Goal: Task Accomplishment & Management: Manage account settings

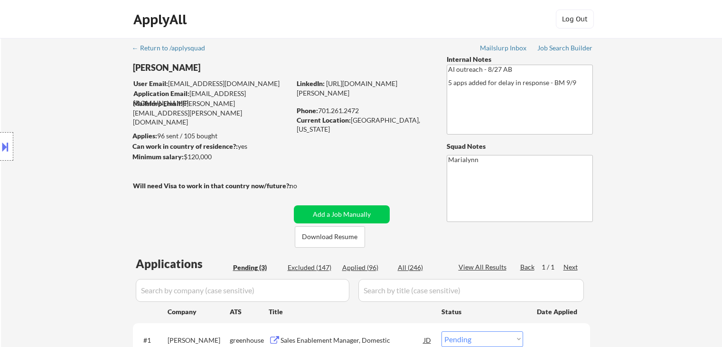
select select ""pending""
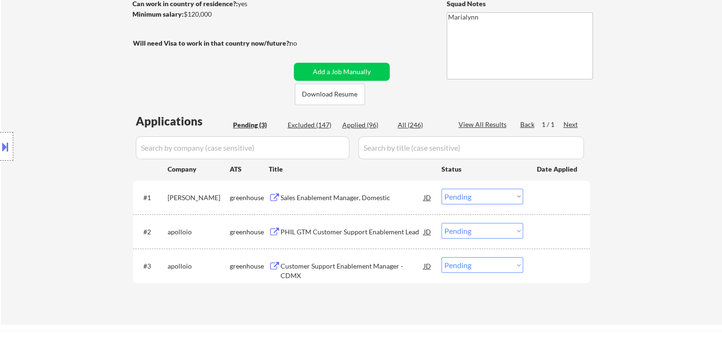
drag, startPoint x: 0, startPoint y: 0, endPoint x: 195, endPoint y: 66, distance: 205.8
click at [195, 66] on div "← Return to /applysquad Mailslurp Inbox Job Search Builder [PERSON_NAME] User E…" at bounding box center [362, 106] width 474 height 421
click at [569, 71] on textarea "Marialynn" at bounding box center [520, 45] width 146 height 67
click at [352, 199] on div "Sales Enablement Manager, Domestic" at bounding box center [352, 197] width 143 height 9
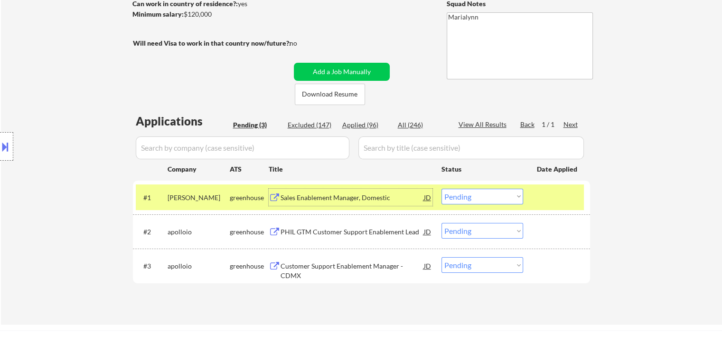
click at [507, 197] on select "Choose an option... Pending Applied Excluded (Questions) Excluded (Expired) Exc…" at bounding box center [483, 197] width 82 height 16
click at [442, 189] on select "Choose an option... Pending Applied Excluded (Questions) Excluded (Expired) Exc…" at bounding box center [483, 197] width 82 height 16
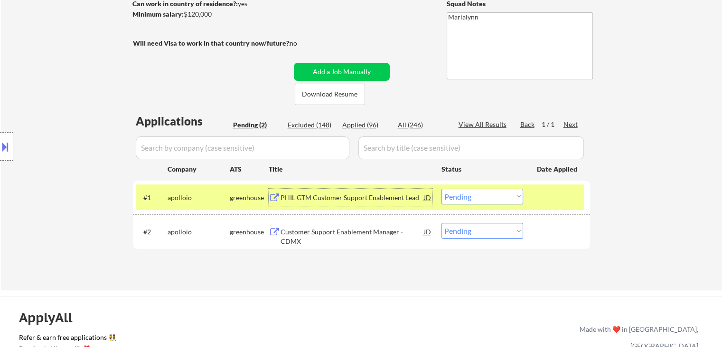
click at [363, 200] on div "PHIL GTM Customer Support Enablement Lead" at bounding box center [352, 197] width 143 height 9
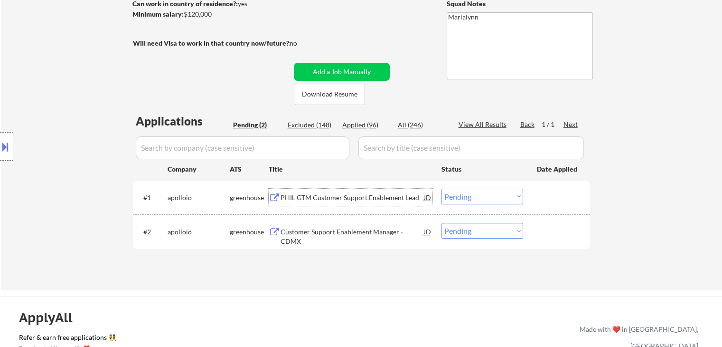
click at [464, 196] on select "Choose an option... Pending Applied Excluded (Questions) Excluded (Expired) Exc…" at bounding box center [483, 197] width 82 height 16
click at [442, 189] on select "Choose an option... Pending Applied Excluded (Questions) Excluded (Expired) Exc…" at bounding box center [483, 197] width 82 height 16
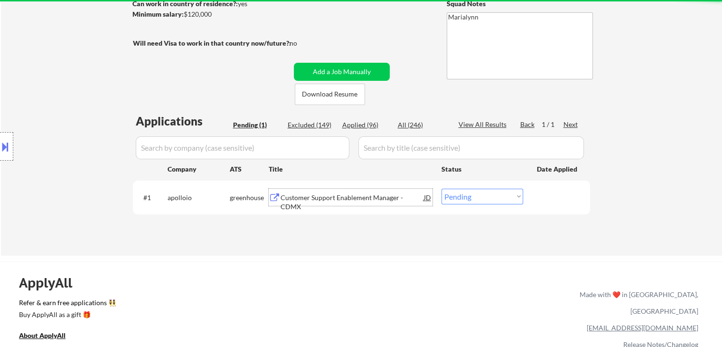
click at [321, 200] on div "Customer Support Enablement Manager - CDMX" at bounding box center [352, 202] width 143 height 19
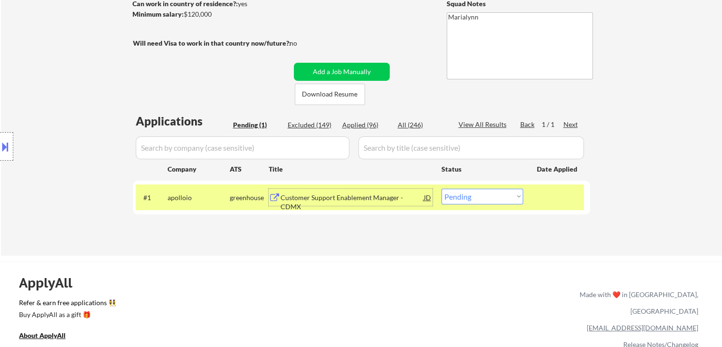
drag, startPoint x: 464, startPoint y: 191, endPoint x: 464, endPoint y: 203, distance: 11.9
click at [464, 193] on select "Choose an option... Pending Applied Excluded (Questions) Excluded (Expired) Exc…" at bounding box center [483, 197] width 82 height 16
select select ""excluded__location_""
click at [442, 189] on select "Choose an option... Pending Applied Excluded (Questions) Excluded (Expired) Exc…" at bounding box center [483, 197] width 82 height 16
select select ""excluded__location_""
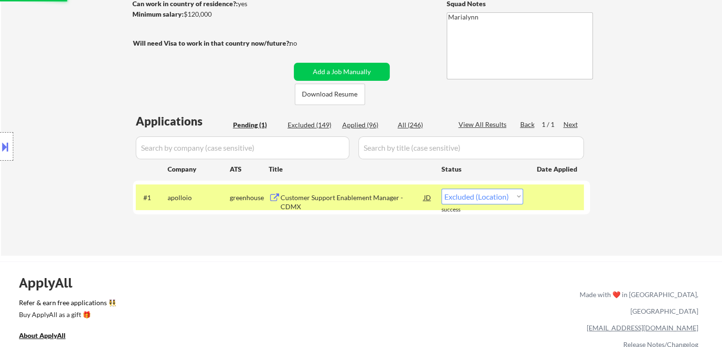
select select ""excluded__location_""
click at [368, 122] on div "Applied (96)" at bounding box center [365, 124] width 47 height 9
select select ""applied""
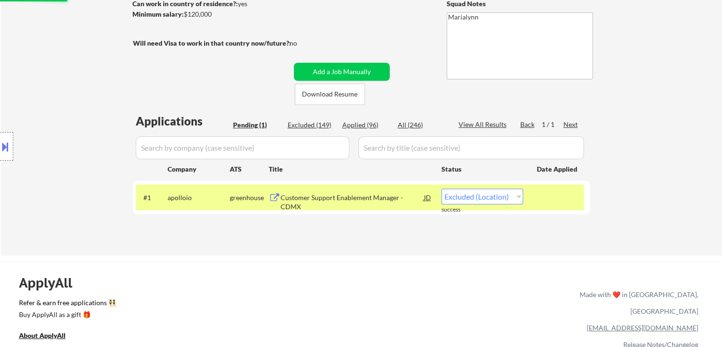
select select ""applied""
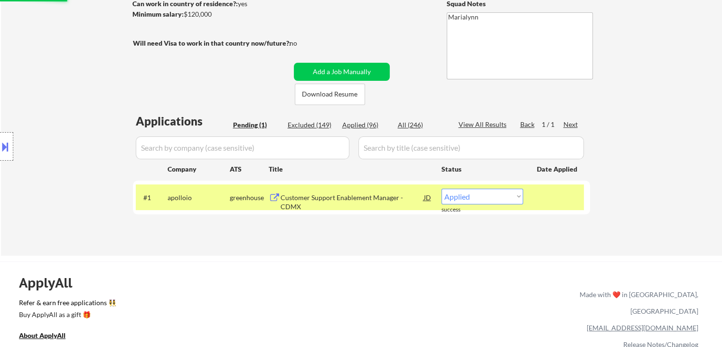
select select ""applied""
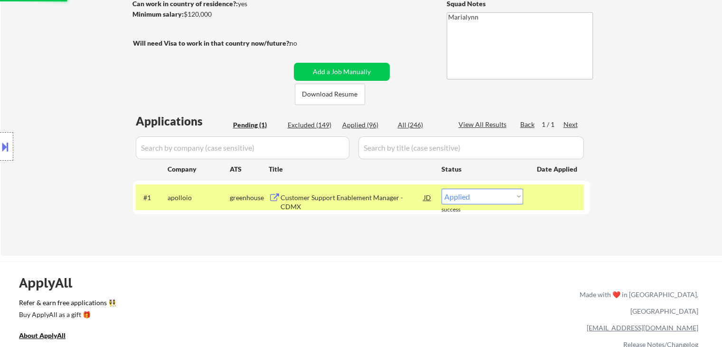
select select ""applied""
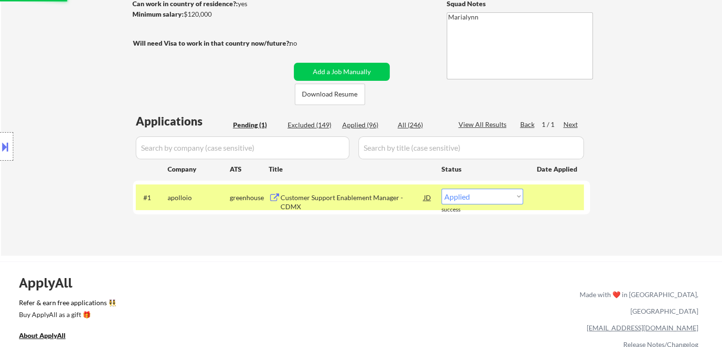
select select ""applied""
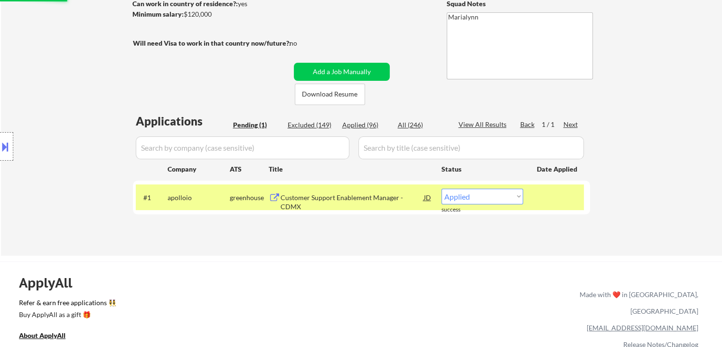
select select ""applied""
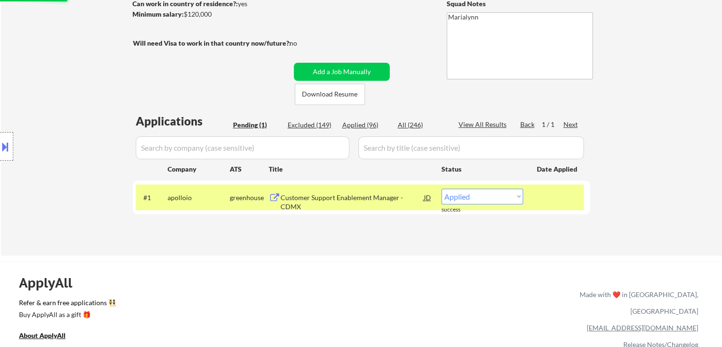
select select ""applied""
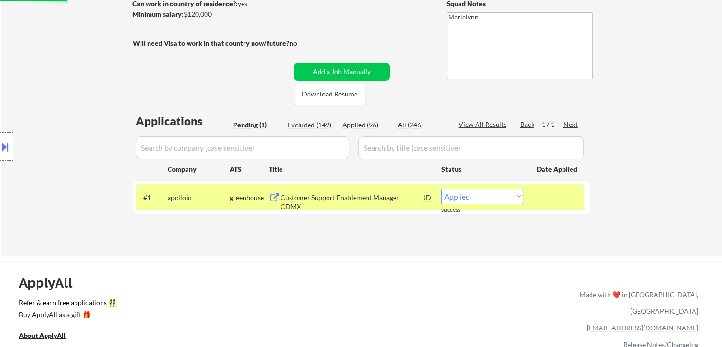
select select ""applied""
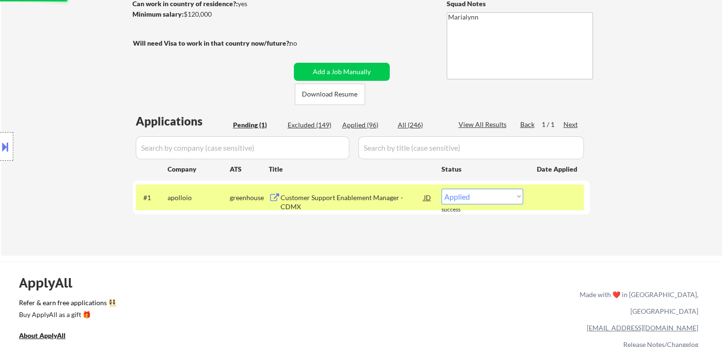
select select ""applied""
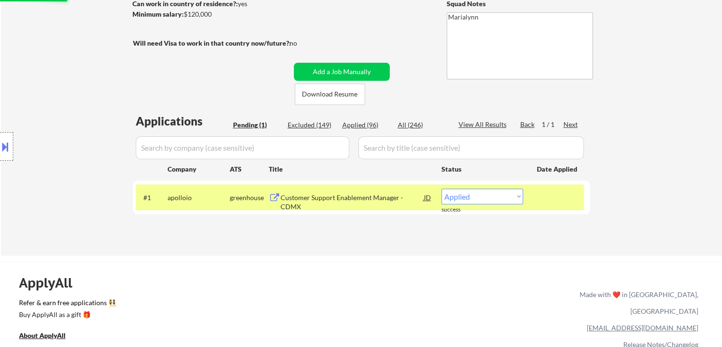
select select ""applied""
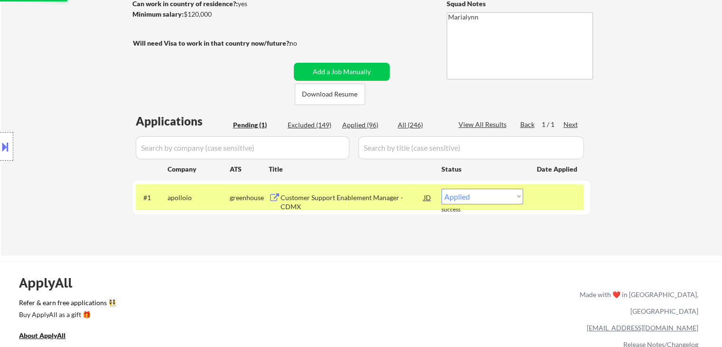
select select ""applied""
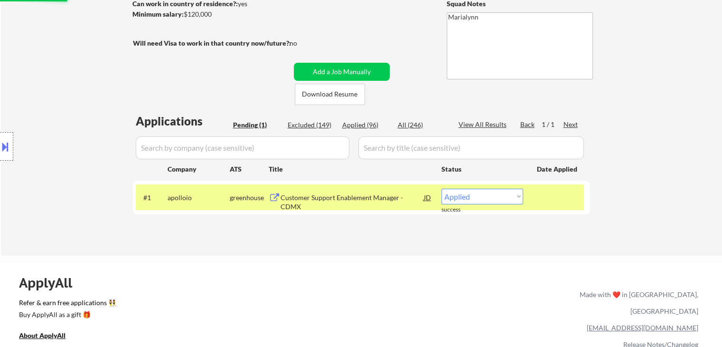
select select ""applied""
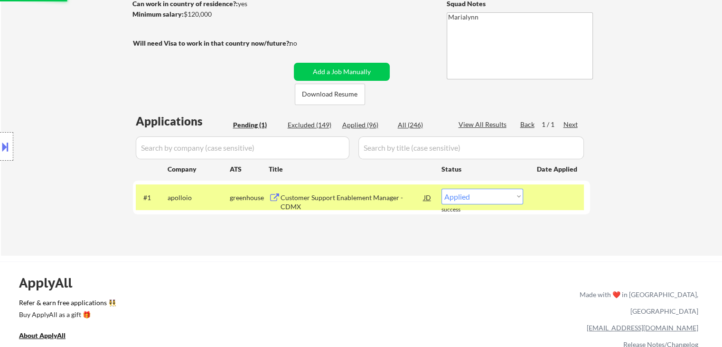
select select ""applied""
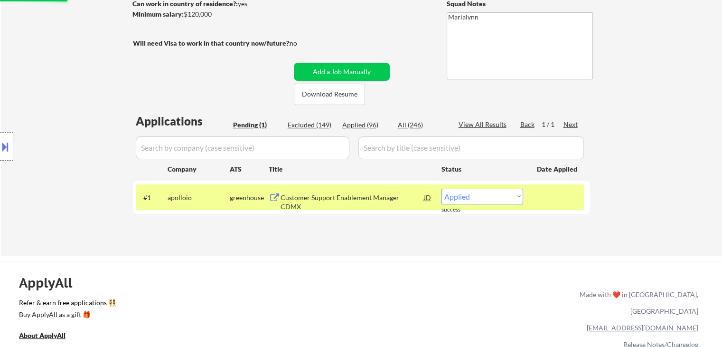
select select ""applied""
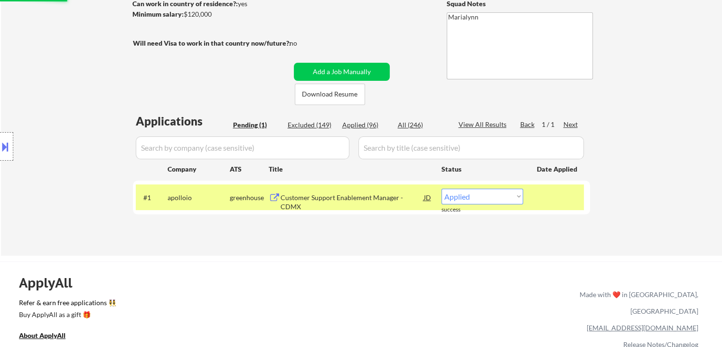
select select ""applied""
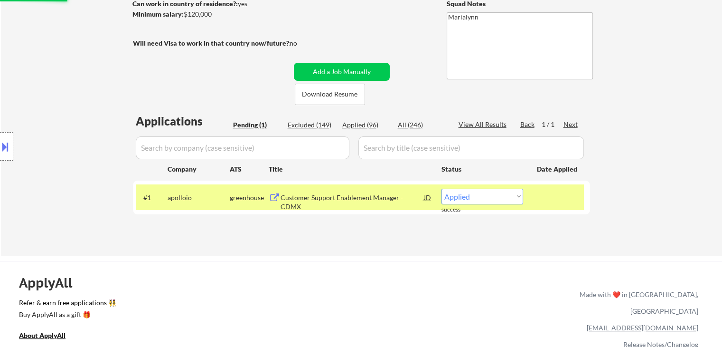
select select ""applied""
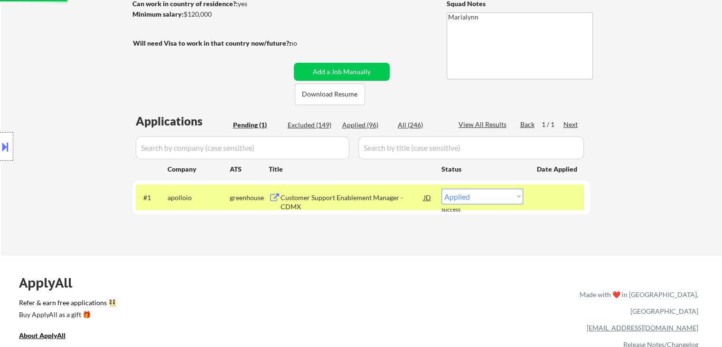
select select ""applied""
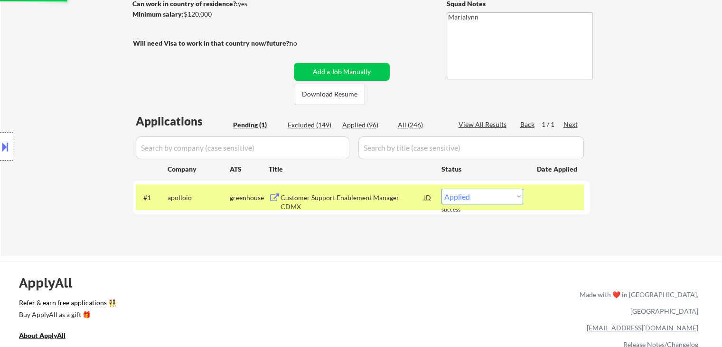
select select ""applied""
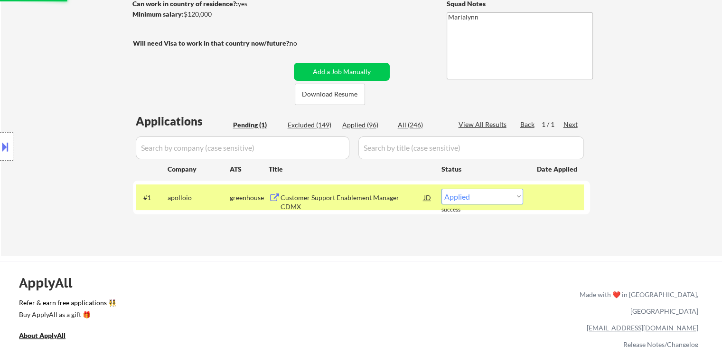
select select ""applied""
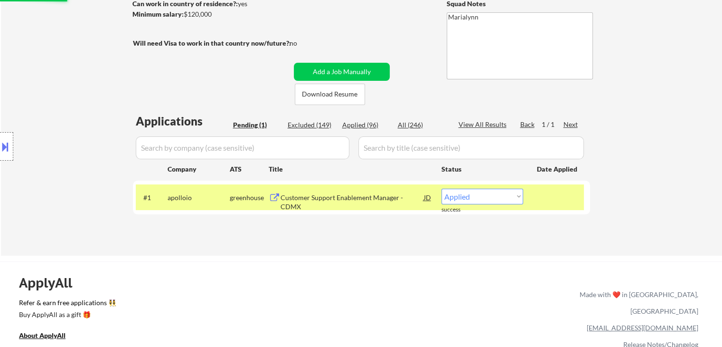
select select ""applied""
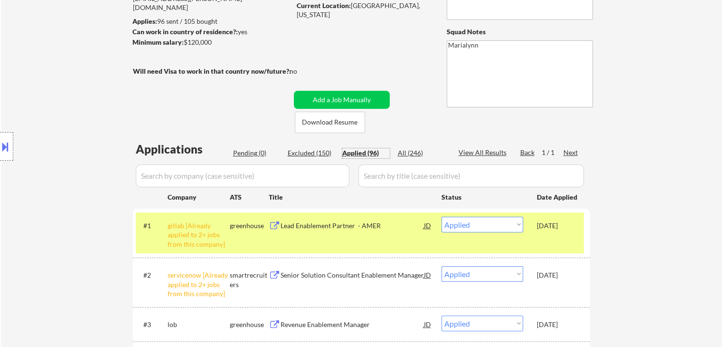
scroll to position [47, 0]
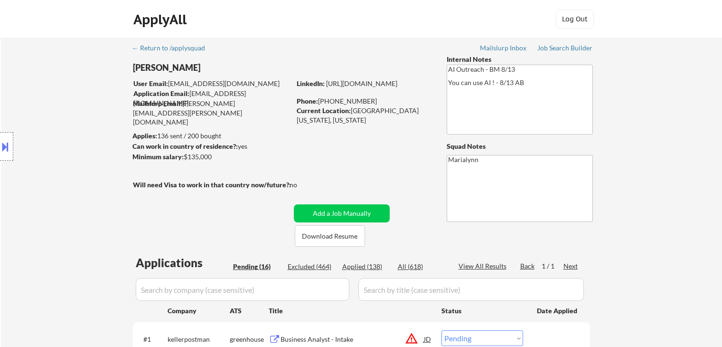
select select ""pending""
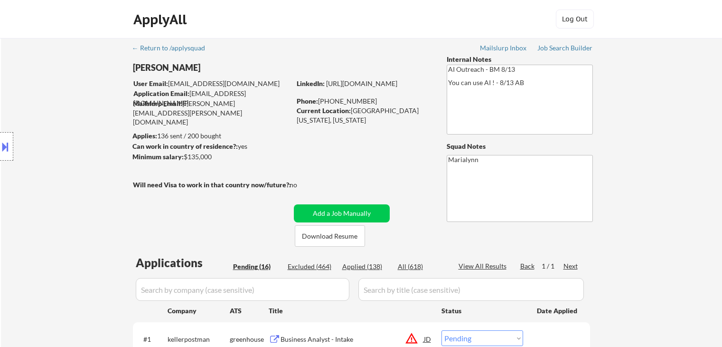
select select ""pending""
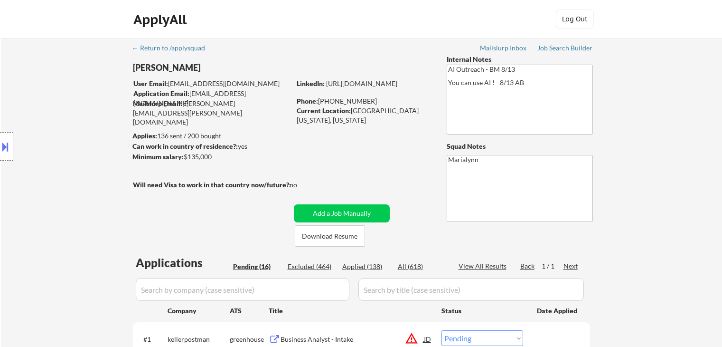
select select ""pending""
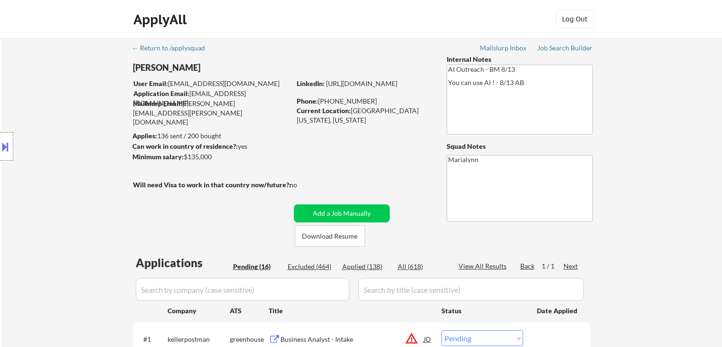
select select ""pending""
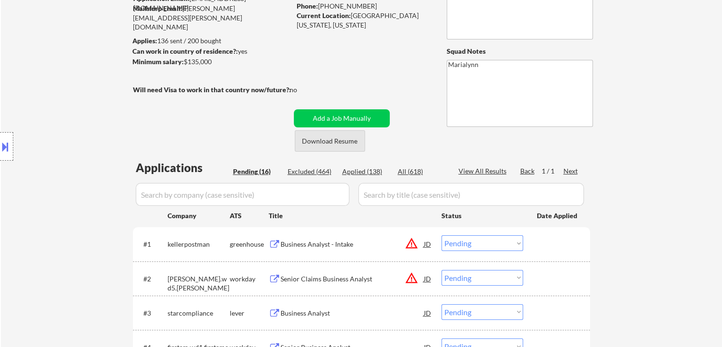
click at [323, 146] on button "Download Resume" at bounding box center [330, 140] width 70 height 21
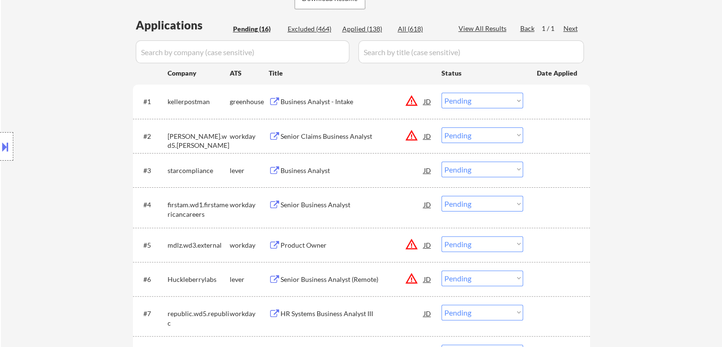
click at [300, 166] on div "Business Analyst" at bounding box center [352, 170] width 143 height 9
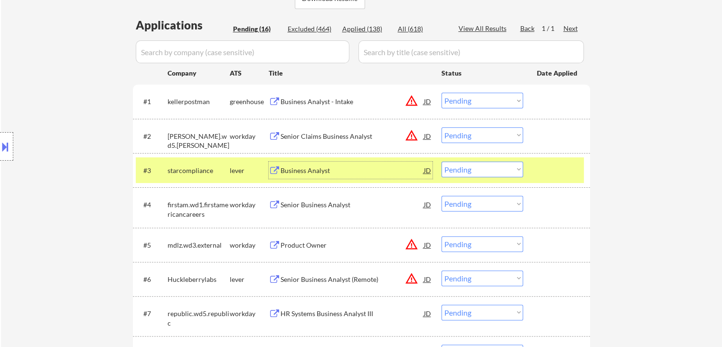
click at [470, 176] on select "Choose an option... Pending Applied Excluded (Questions) Excluded (Expired) Exc…" at bounding box center [483, 169] width 82 height 16
click at [442, 161] on select "Choose an option... Pending Applied Excluded (Questions) Excluded (Expired) Exc…" at bounding box center [483, 169] width 82 height 16
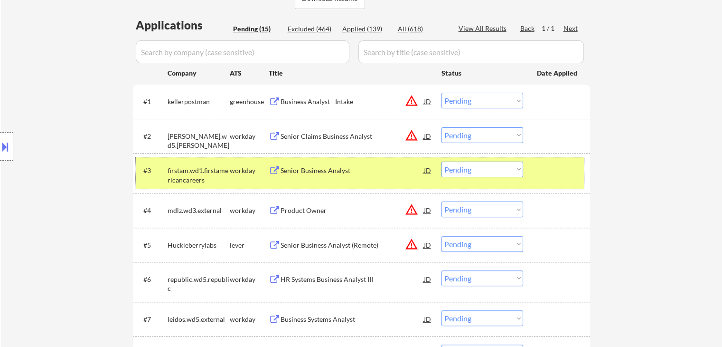
click at [338, 183] on div "#3 firstam.wd1.firstamericancareers workday Senior Business Analyst JD Choose a…" at bounding box center [360, 172] width 448 height 31
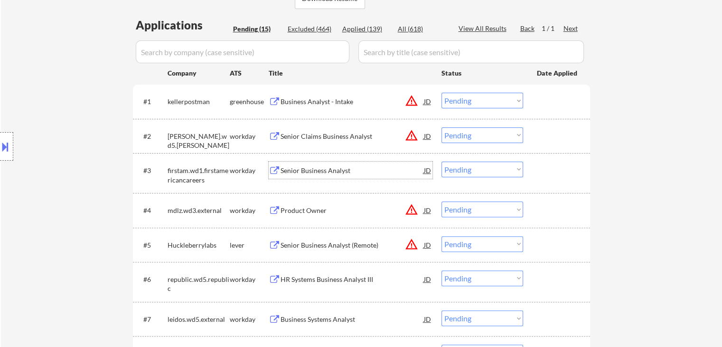
click at [292, 172] on div "Senior Business Analyst" at bounding box center [352, 170] width 143 height 9
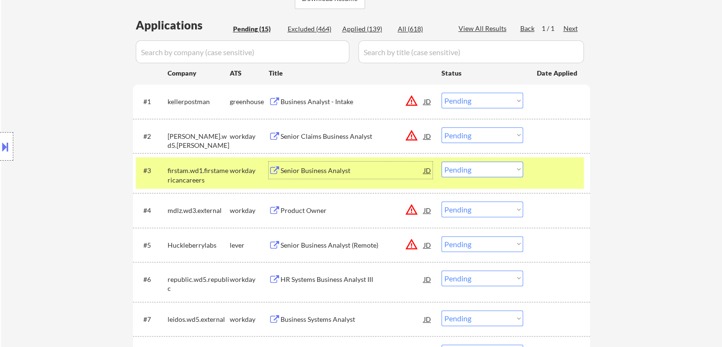
drag, startPoint x: 464, startPoint y: 168, endPoint x: 471, endPoint y: 175, distance: 10.1
click at [464, 168] on select "Choose an option... Pending Applied Excluded (Questions) Excluded (Expired) Exc…" at bounding box center [483, 169] width 82 height 16
click at [442, 161] on select "Choose an option... Pending Applied Excluded (Questions) Excluded (Expired) Exc…" at bounding box center [483, 169] width 82 height 16
select select ""pending""
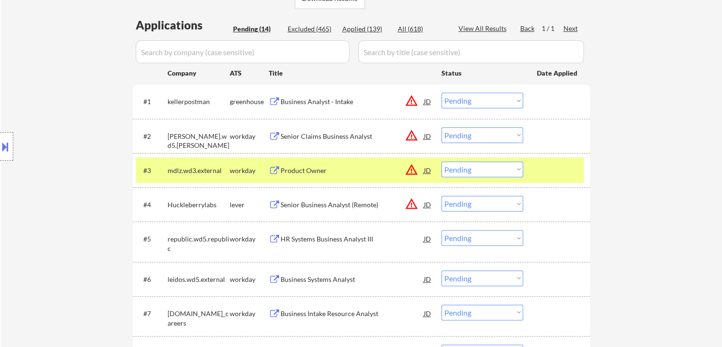
drag, startPoint x: 209, startPoint y: 179, endPoint x: 265, endPoint y: 195, distance: 57.5
click at [209, 179] on div "#3 mdlz.wd3.external workday Product Owner JD warning_amber Choose an option...…" at bounding box center [360, 170] width 448 height 26
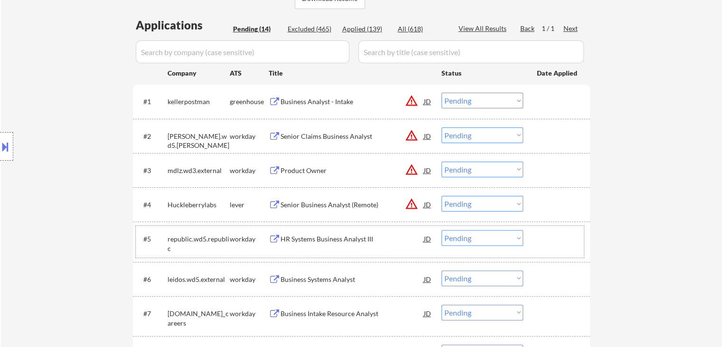
click at [323, 249] on div "#5 republic.wd5.republic workday HR Systems Business Analyst III JD warning_amb…" at bounding box center [360, 241] width 448 height 31
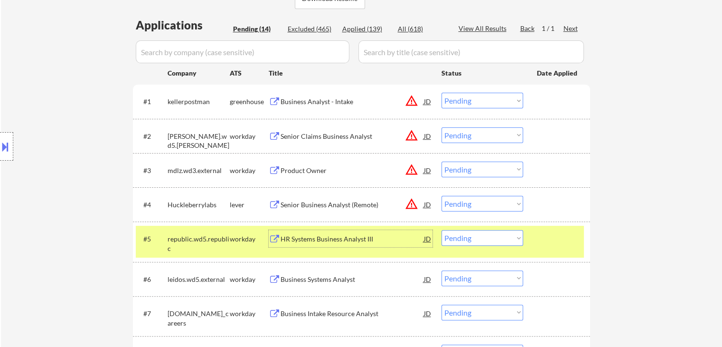
click at [315, 242] on div "HR Systems Business Analyst III" at bounding box center [352, 238] width 143 height 9
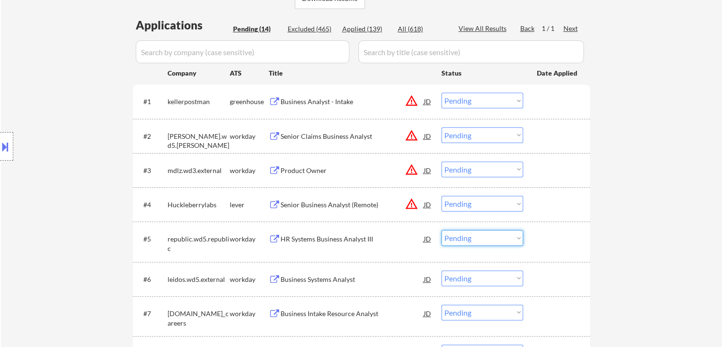
click at [483, 237] on select "Choose an option... Pending Applied Excluded (Questions) Excluded (Expired) Exc…" at bounding box center [483, 238] width 82 height 16
click at [442, 230] on select "Choose an option... Pending Applied Excluded (Questions) Excluded (Expired) Exc…" at bounding box center [483, 238] width 82 height 16
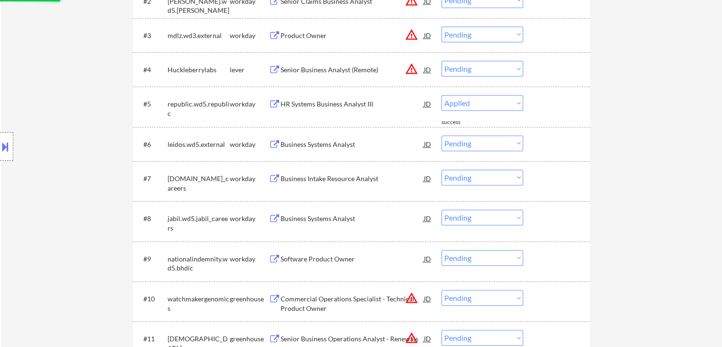
scroll to position [380, 0]
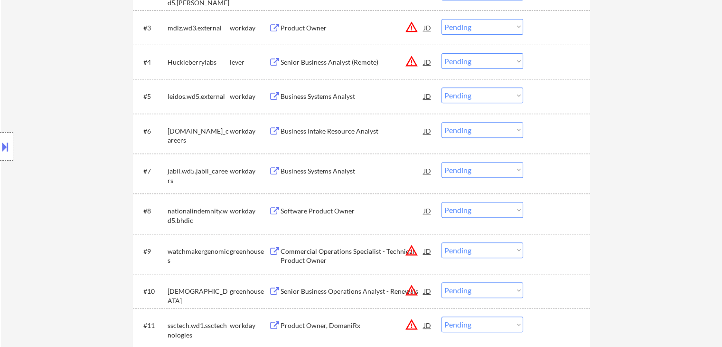
click at [309, 94] on div "Business Systems Analyst" at bounding box center [352, 96] width 143 height 9
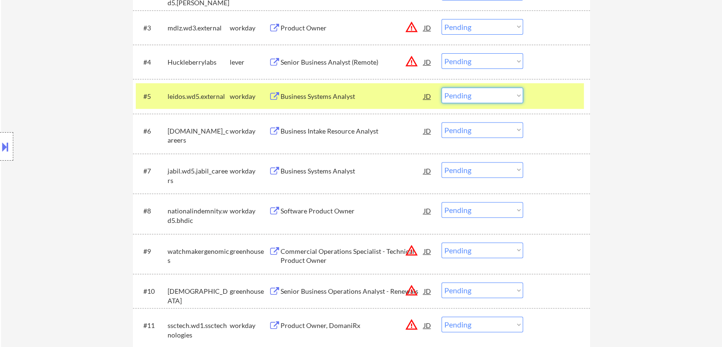
click at [483, 101] on select "Choose an option... Pending Applied Excluded (Questions) Excluded (Expired) Exc…" at bounding box center [483, 95] width 82 height 16
click at [442, 87] on select "Choose an option... Pending Applied Excluded (Questions) Excluded (Expired) Exc…" at bounding box center [483, 95] width 82 height 16
select select ""pending""
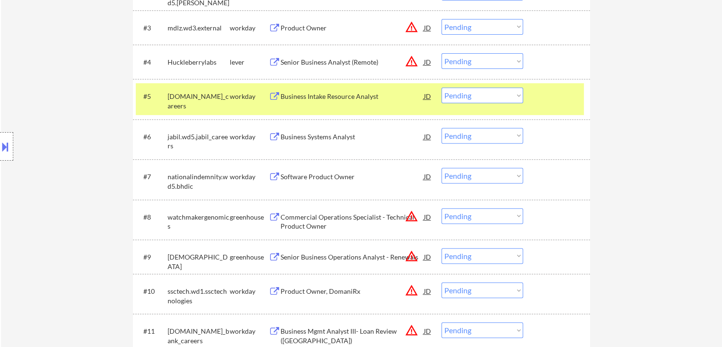
click at [227, 90] on div "allstate.wd5.allstate_careers" at bounding box center [199, 98] width 62 height 23
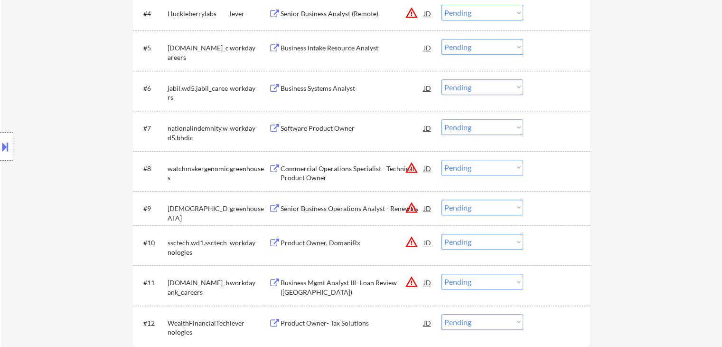
scroll to position [475, 0]
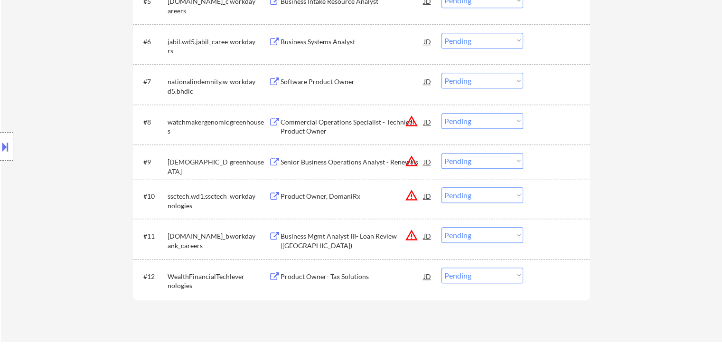
click at [336, 279] on div "Product Owner- Tax Solutions" at bounding box center [352, 276] width 143 height 9
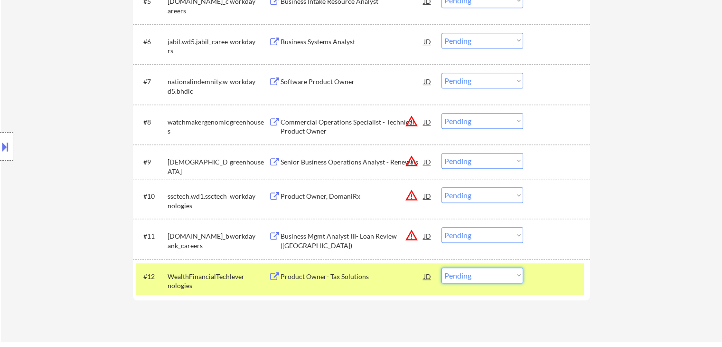
click at [479, 279] on select "Choose an option... Pending Applied Excluded (Questions) Excluded (Expired) Exc…" at bounding box center [483, 275] width 82 height 16
select select ""excluded__bad_match_""
click at [442, 267] on select "Choose an option... Pending Applied Excluded (Questions) Excluded (Expired) Exc…" at bounding box center [483, 275] width 82 height 16
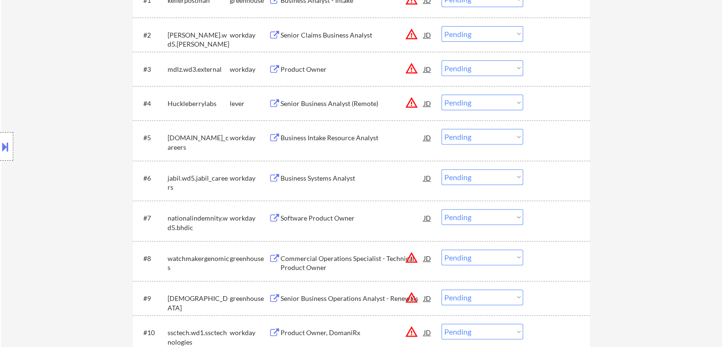
scroll to position [380, 0]
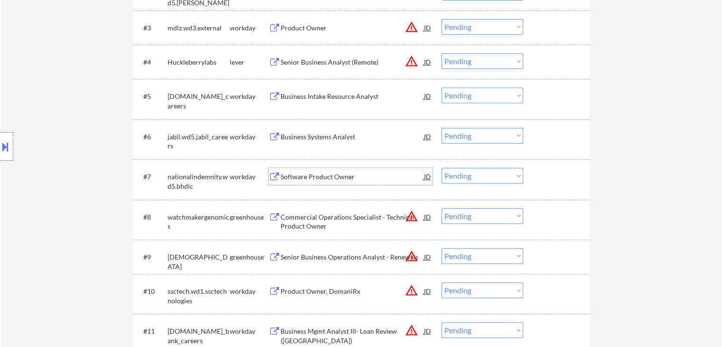
click at [317, 174] on div "Software Product Owner" at bounding box center [352, 176] width 143 height 9
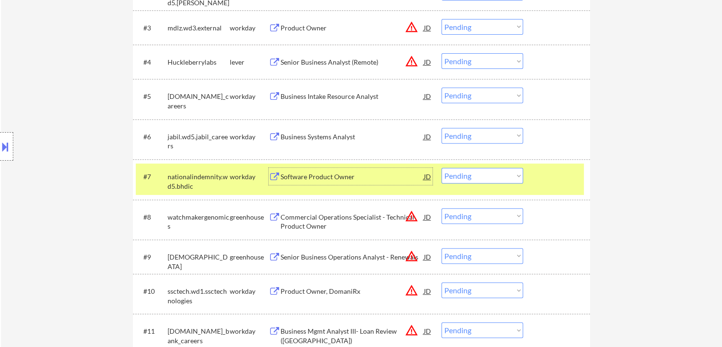
drag, startPoint x: 486, startPoint y: 166, endPoint x: 492, endPoint y: 187, distance: 21.5
click at [487, 166] on div "#7 nationalindemnity.wd5.bhdic workday Software Product Owner JD Choose an opti…" at bounding box center [360, 178] width 448 height 31
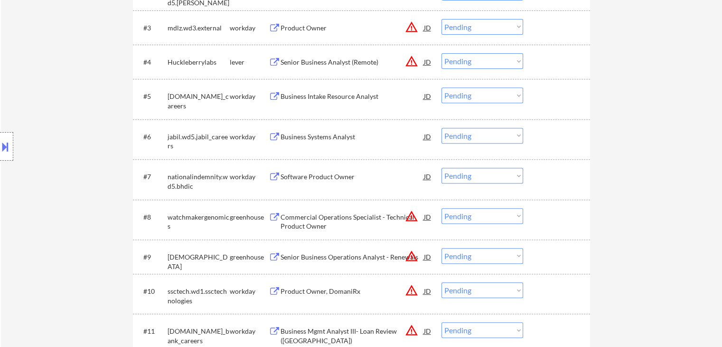
click at [495, 173] on select "Choose an option... Pending Applied Excluded (Questions) Excluded (Expired) Exc…" at bounding box center [483, 176] width 82 height 16
click at [442, 168] on select "Choose an option... Pending Applied Excluded (Questions) Excluded (Expired) Exc…" at bounding box center [483, 176] width 82 height 16
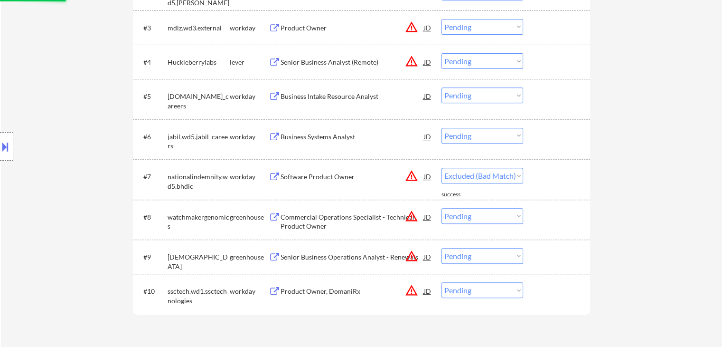
select select ""pending""
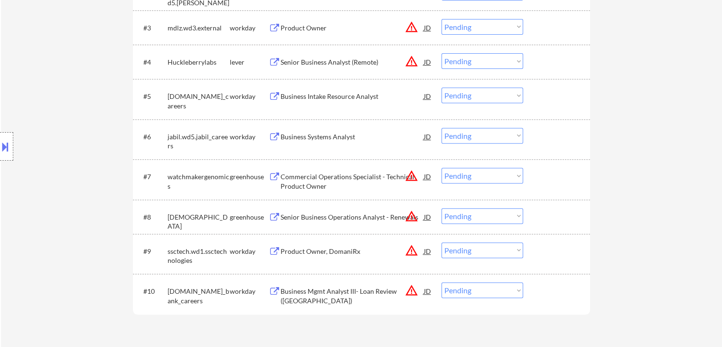
click at [308, 139] on div "Business Systems Analyst" at bounding box center [352, 136] width 143 height 9
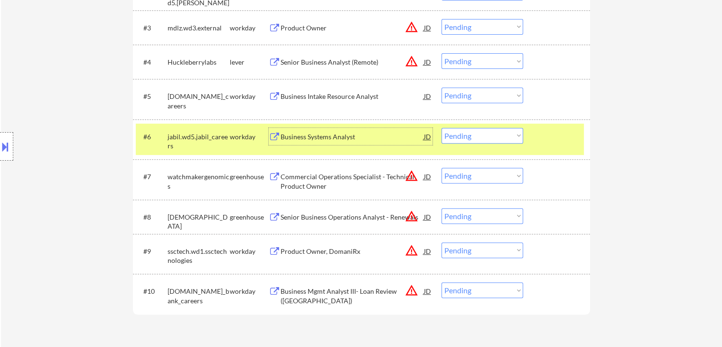
click at [465, 140] on select "Choose an option... Pending Applied Excluded (Questions) Excluded (Expired) Exc…" at bounding box center [483, 136] width 82 height 16
click at [473, 140] on select "Choose an option... Pending Applied Excluded (Questions) Excluded (Expired) Exc…" at bounding box center [483, 136] width 82 height 16
click at [442, 128] on select "Choose an option... Pending Applied Excluded (Questions) Excluded (Expired) Exc…" at bounding box center [483, 136] width 82 height 16
select select ""pending""
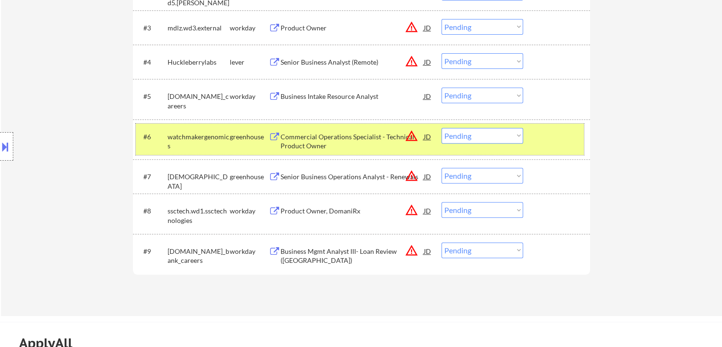
click at [205, 140] on div "watchmakergenomics" at bounding box center [199, 141] width 62 height 19
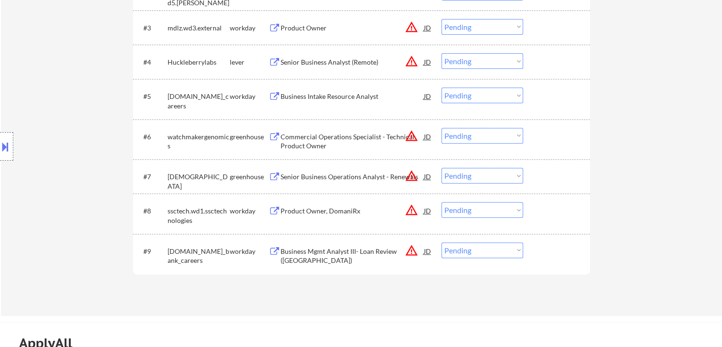
click at [354, 89] on div "Business Intake Resource Analyst" at bounding box center [352, 95] width 143 height 17
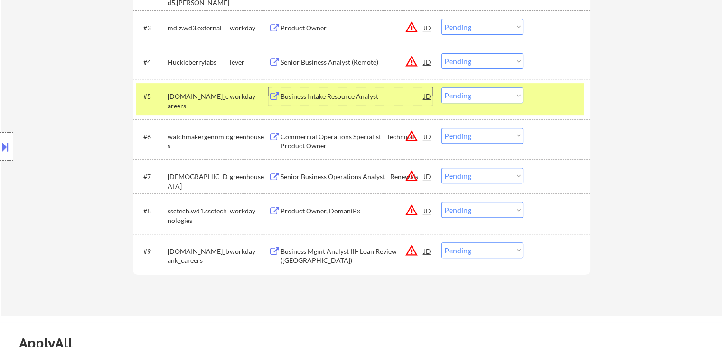
click at [505, 97] on select "Choose an option... Pending Applied Excluded (Questions) Excluded (Expired) Exc…" at bounding box center [483, 95] width 82 height 16
click at [442, 87] on select "Choose an option... Pending Applied Excluded (Questions) Excluded (Expired) Exc…" at bounding box center [483, 95] width 82 height 16
select select ""pending""
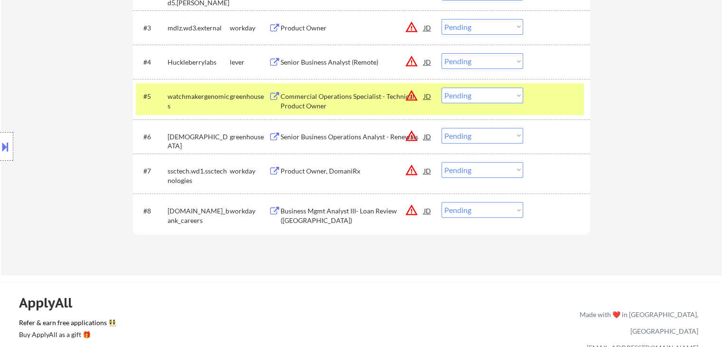
drag, startPoint x: 217, startPoint y: 97, endPoint x: 228, endPoint y: 111, distance: 17.9
click at [217, 97] on div "watchmakergenomics" at bounding box center [199, 101] width 62 height 19
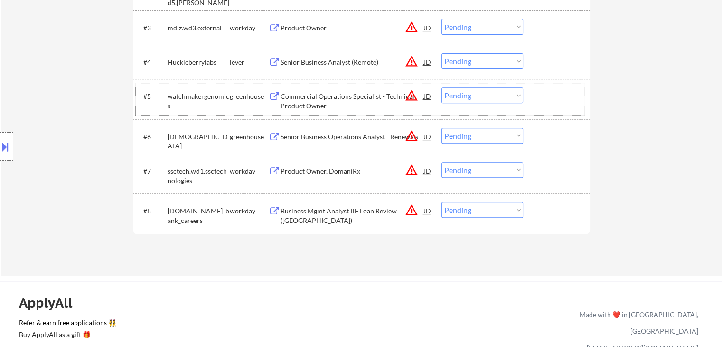
click at [230, 101] on div "greenhouse" at bounding box center [249, 95] width 39 height 17
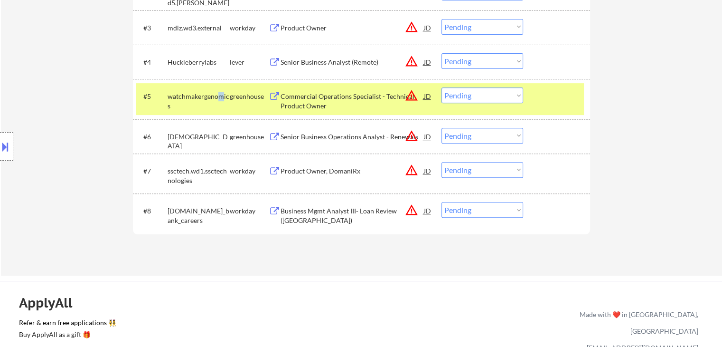
click at [221, 97] on div "watchmakergenomics" at bounding box center [199, 101] width 62 height 19
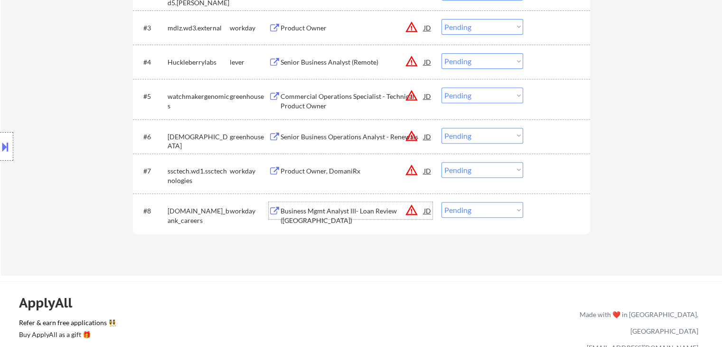
click at [331, 205] on div "Business Mgmt Analyst III- Loan Review (US)" at bounding box center [352, 210] width 143 height 17
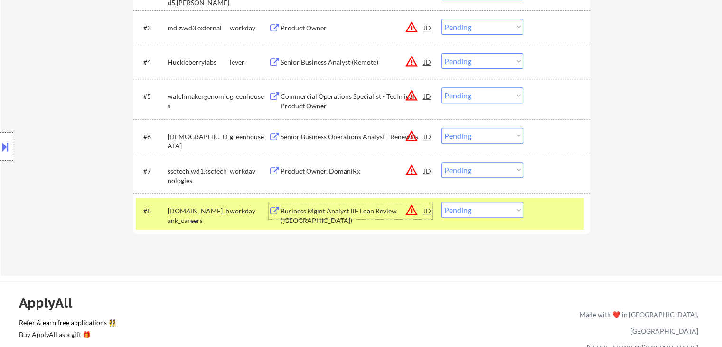
click at [485, 203] on select "Choose an option... Pending Applied Excluded (Questions) Excluded (Expired) Exc…" at bounding box center [483, 210] width 82 height 16
select select ""excluded__bad_match_""
click at [442, 202] on select "Choose an option... Pending Applied Excluded (Questions) Excluded (Expired) Exc…" at bounding box center [483, 210] width 82 height 16
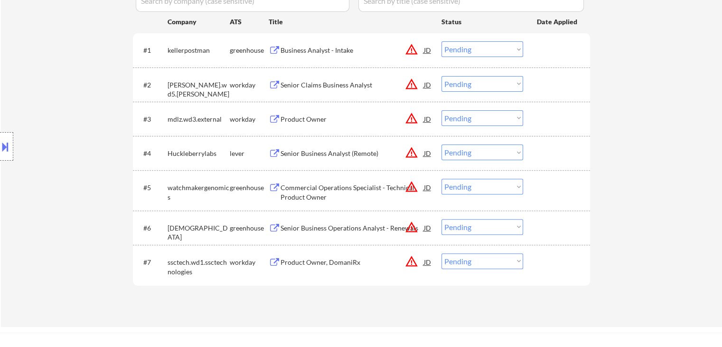
scroll to position [285, 0]
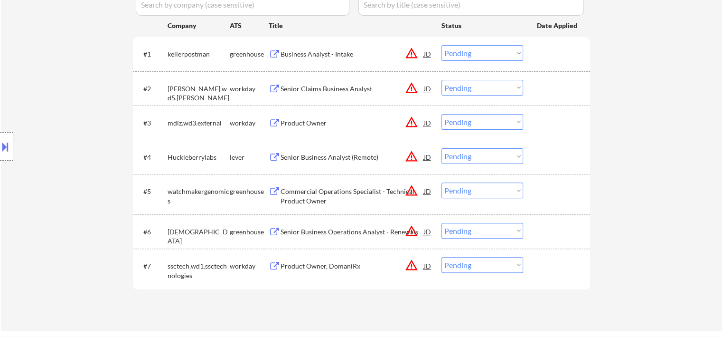
click at [315, 263] on div "Product Owner, DomaniRx" at bounding box center [352, 265] width 143 height 9
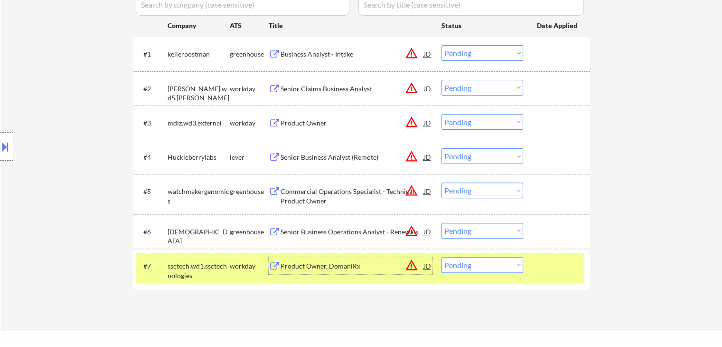
click at [479, 269] on select "Choose an option... Pending Applied Excluded (Questions) Excluded (Expired) Exc…" at bounding box center [483, 265] width 82 height 16
select select ""excluded__bad_match_""
click at [442, 257] on select "Choose an option... Pending Applied Excluded (Questions) Excluded (Expired) Exc…" at bounding box center [483, 265] width 82 height 16
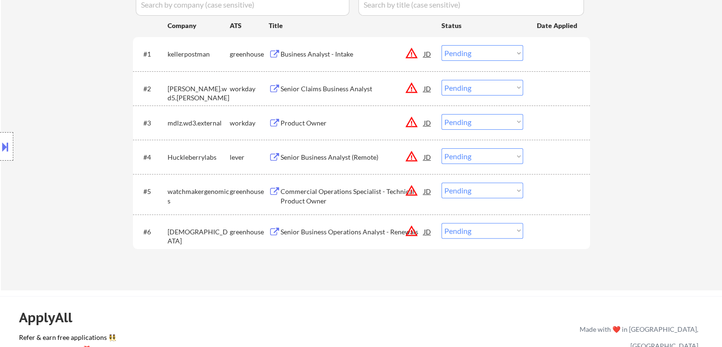
click at [313, 232] on div "Senior Business Operations Analyst - Renewals" at bounding box center [352, 231] width 143 height 9
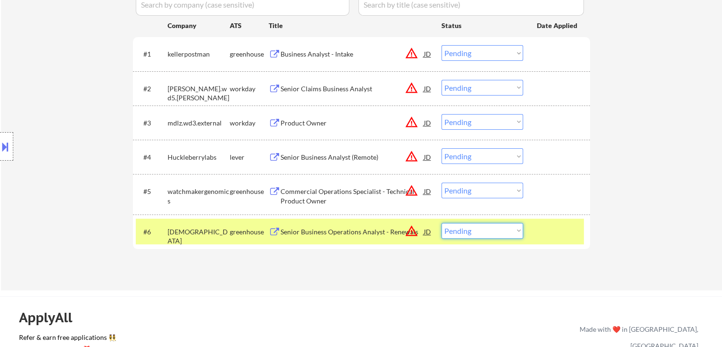
click at [469, 232] on select "Choose an option... Pending Applied Excluded (Questions) Excluded (Expired) Exc…" at bounding box center [483, 231] width 82 height 16
select select ""excluded__salary_""
click at [442, 223] on select "Choose an option... Pending Applied Excluded (Questions) Excluded (Expired) Exc…" at bounding box center [483, 231] width 82 height 16
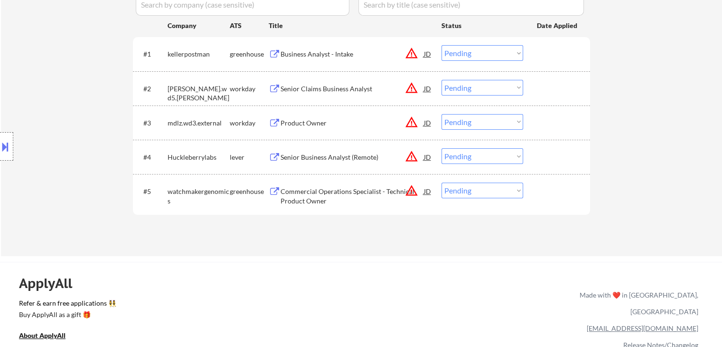
click at [317, 187] on div "Commercial Operations Specialist - Technical Product Owner" at bounding box center [352, 196] width 143 height 19
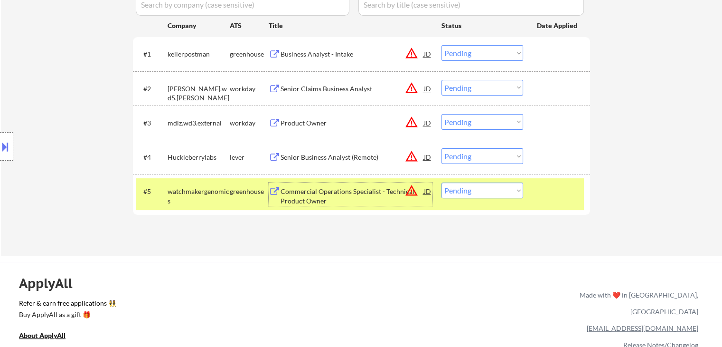
click at [467, 194] on select "Choose an option... Pending Applied Excluded (Questions) Excluded (Expired) Exc…" at bounding box center [483, 190] width 82 height 16
select select ""excluded__salary_""
click at [442, 182] on select "Choose an option... Pending Applied Excluded (Questions) Excluded (Expired) Exc…" at bounding box center [483, 190] width 82 height 16
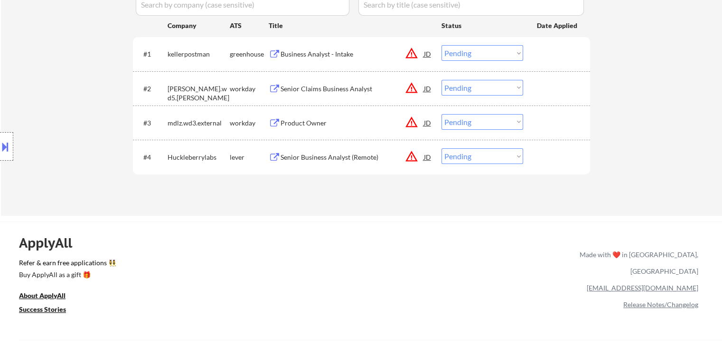
click at [305, 166] on div "#4 Huckleberrylabs lever Senior Business Analyst (Remote) JD warning_amber Choo…" at bounding box center [360, 157] width 448 height 26
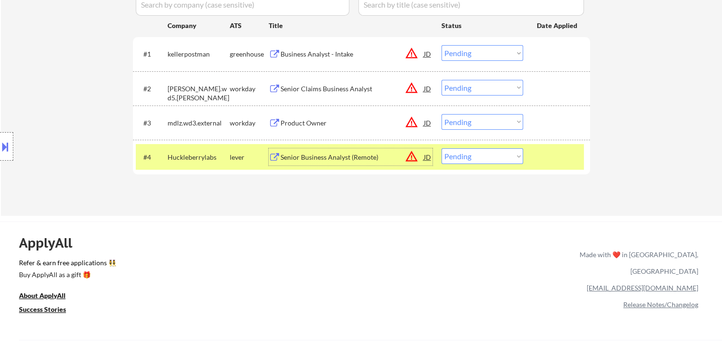
click at [304, 161] on div "Senior Business Analyst (Remote)" at bounding box center [352, 156] width 143 height 9
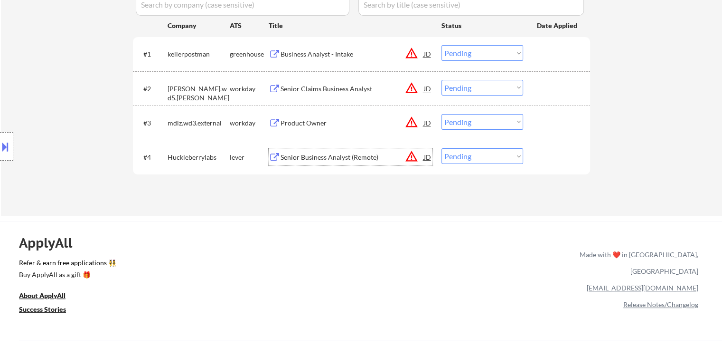
click at [464, 152] on select "Choose an option... Pending Applied Excluded (Questions) Excluded (Expired) Exc…" at bounding box center [483, 156] width 82 height 16
select select ""excluded__bad_match_""
click at [442, 148] on select "Choose an option... Pending Applied Excluded (Questions) Excluded (Expired) Exc…" at bounding box center [483, 156] width 82 height 16
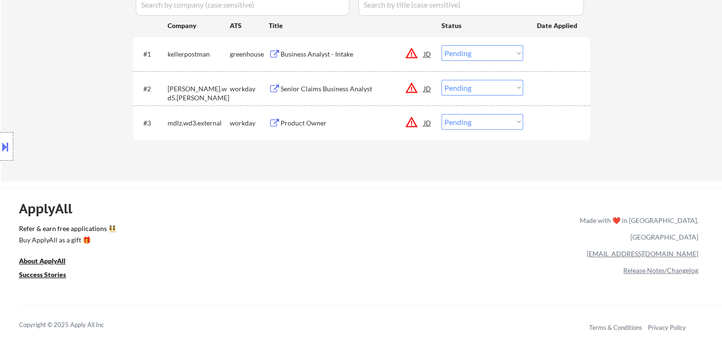
click at [293, 123] on div "Product Owner" at bounding box center [352, 122] width 143 height 9
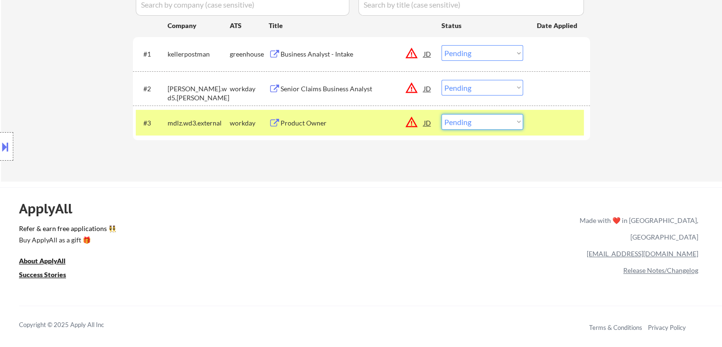
click at [497, 118] on select "Choose an option... Pending Applied Excluded (Questions) Excluded (Expired) Exc…" at bounding box center [483, 122] width 82 height 16
select select ""excluded__salary_""
click at [442, 114] on select "Choose an option... Pending Applied Excluded (Questions) Excluded (Expired) Exc…" at bounding box center [483, 122] width 82 height 16
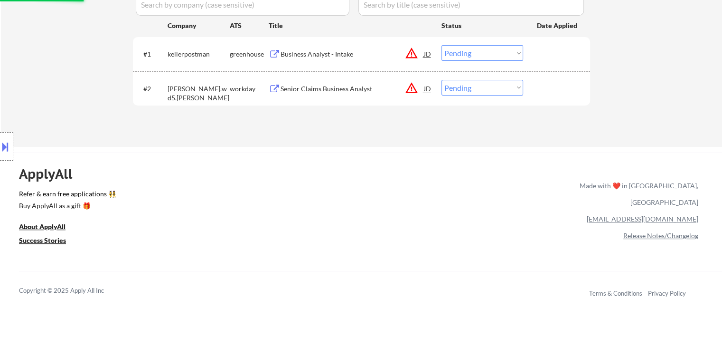
click at [295, 82] on div "Senior Claims Business Analyst" at bounding box center [352, 88] width 143 height 17
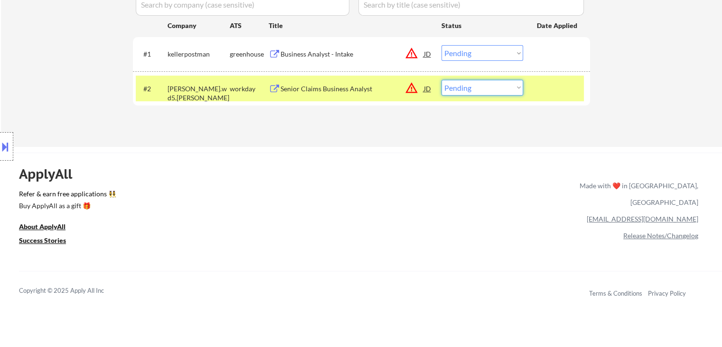
drag, startPoint x: 472, startPoint y: 88, endPoint x: 472, endPoint y: 94, distance: 5.7
click at [472, 88] on select "Choose an option... Pending Applied Excluded (Questions) Excluded (Expired) Exc…" at bounding box center [483, 88] width 82 height 16
select select ""excluded""
click at [442, 80] on select "Choose an option... Pending Applied Excluded (Questions) Excluded (Expired) Exc…" at bounding box center [483, 88] width 82 height 16
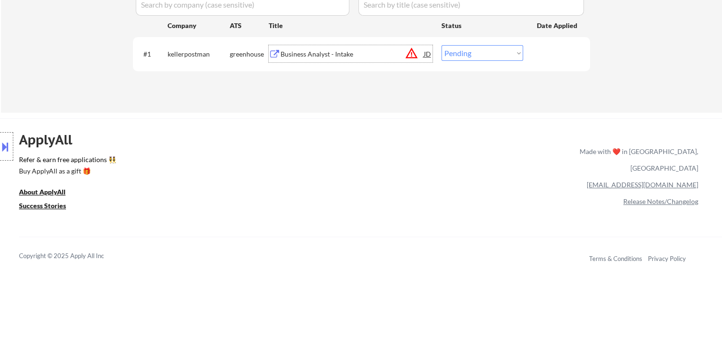
click at [313, 55] on div "Business Analyst - Intake" at bounding box center [352, 53] width 143 height 9
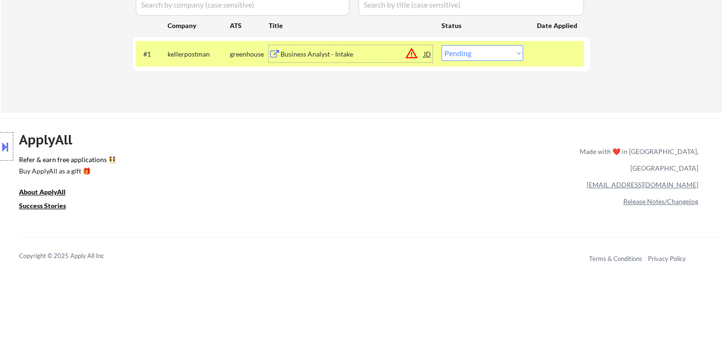
click at [465, 49] on select "Choose an option... Pending Applied Excluded (Questions) Excluded (Expired) Exc…" at bounding box center [483, 53] width 82 height 16
click at [442, 45] on select "Choose an option... Pending Applied Excluded (Questions) Excluded (Expired) Exc…" at bounding box center [483, 53] width 82 height 16
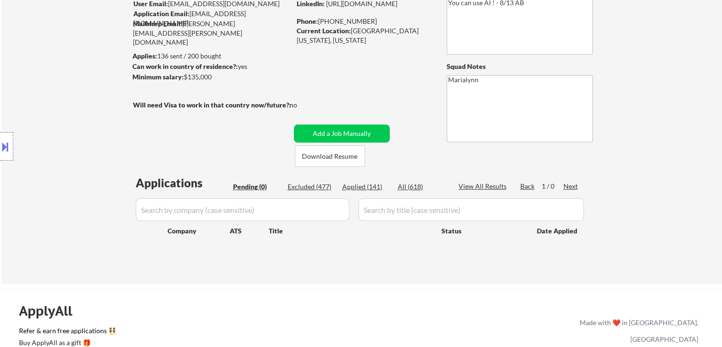
scroll to position [142, 0]
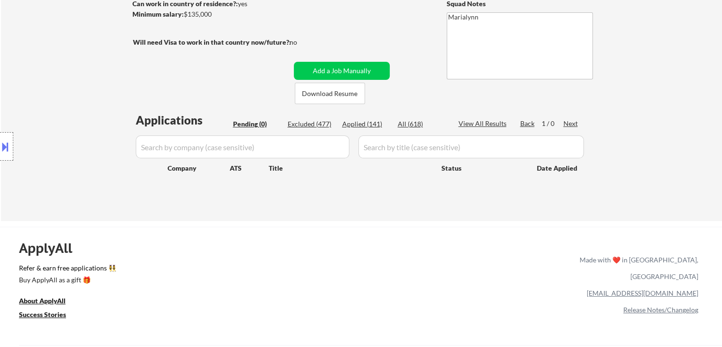
click at [361, 124] on div "Applied (141)" at bounding box center [365, 123] width 47 height 9
select select ""applied""
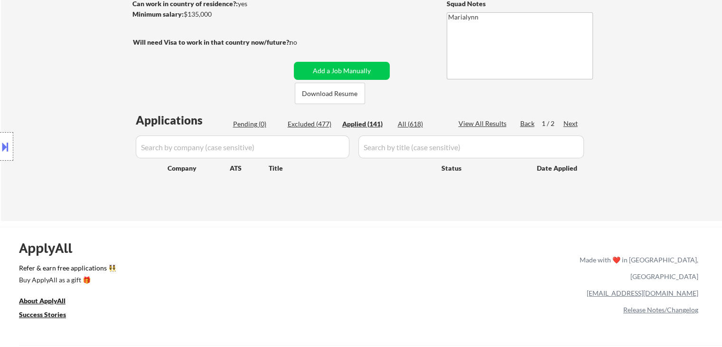
select select ""applied""
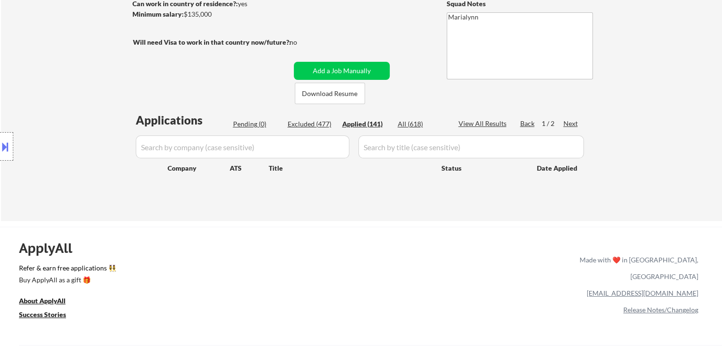
select select ""applied""
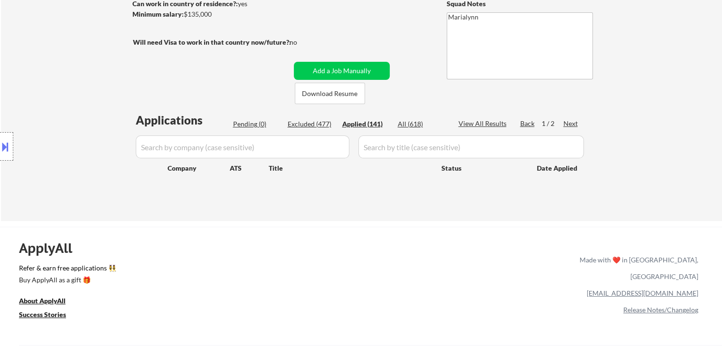
select select ""applied""
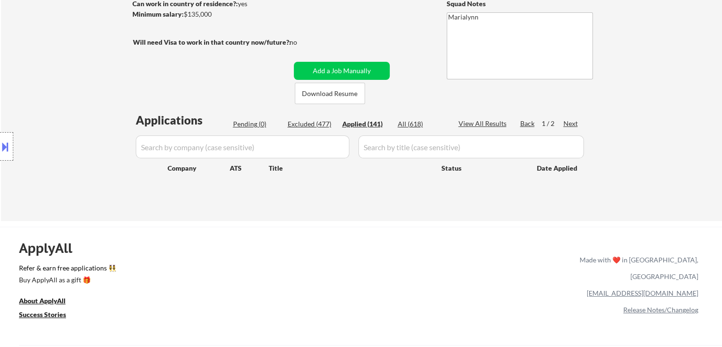
select select ""applied""
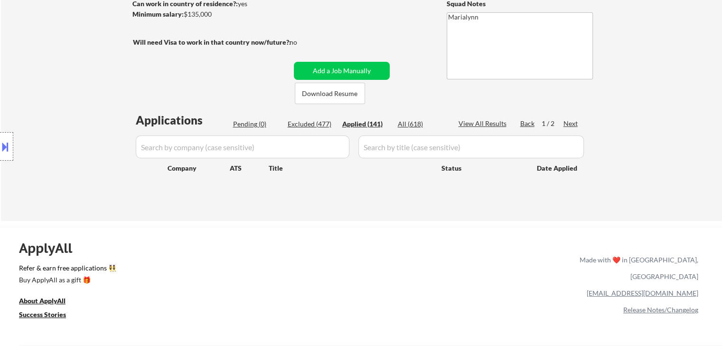
select select ""applied""
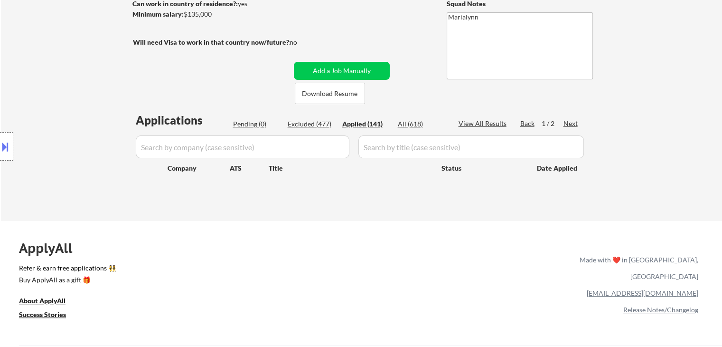
select select ""applied""
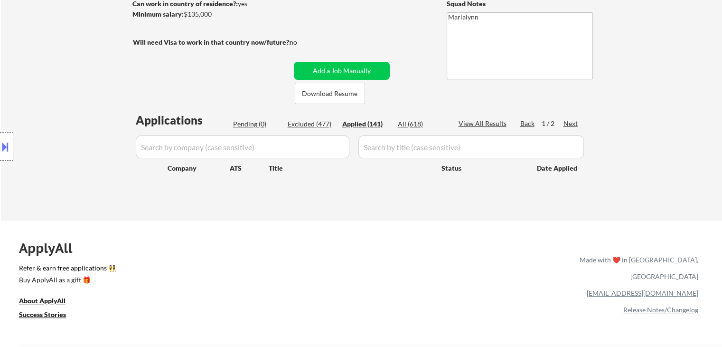
select select ""applied""
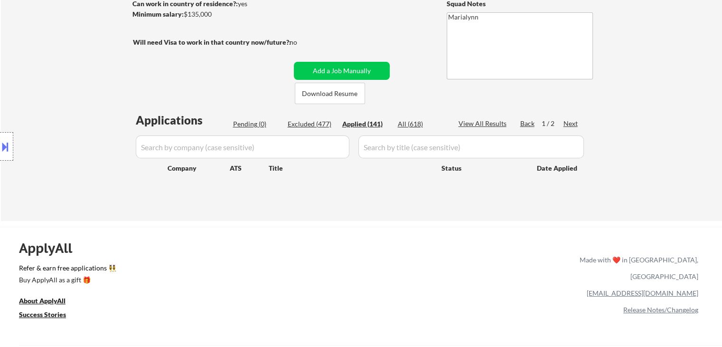
select select ""applied""
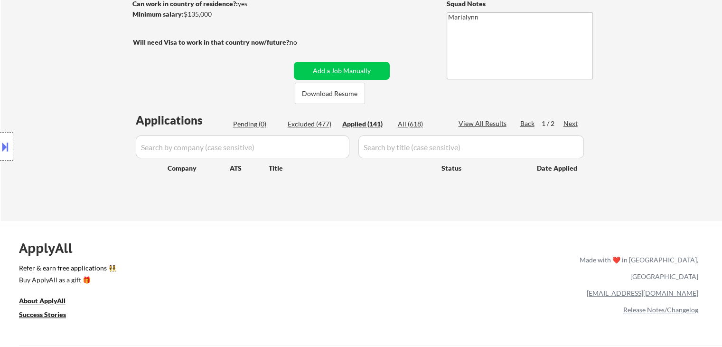
select select ""applied""
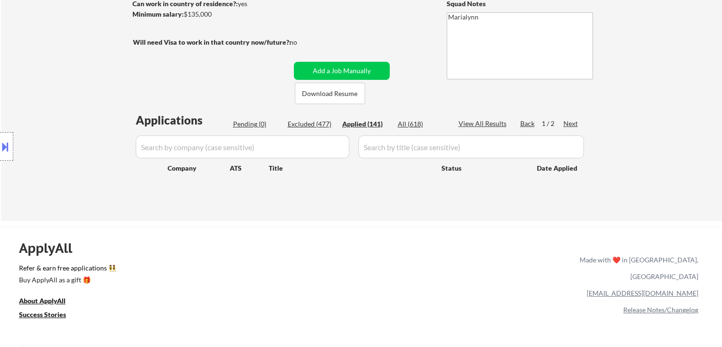
select select ""applied""
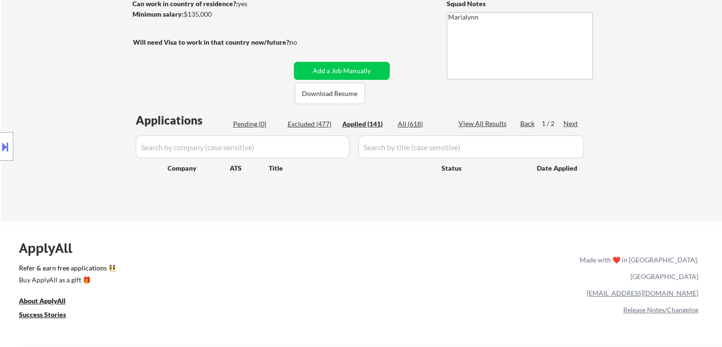
select select ""applied""
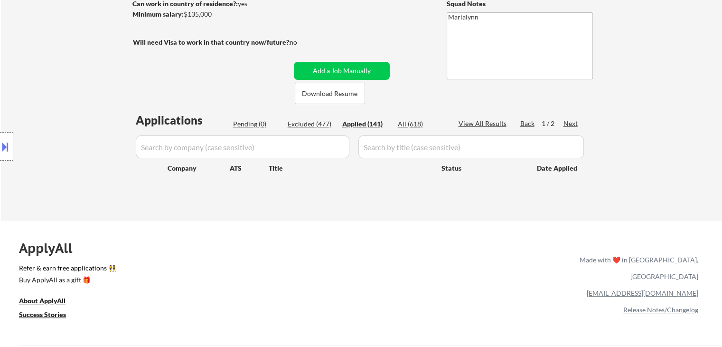
select select ""applied""
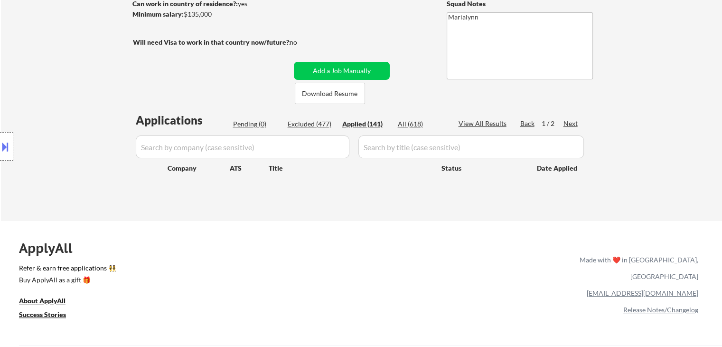
select select ""applied""
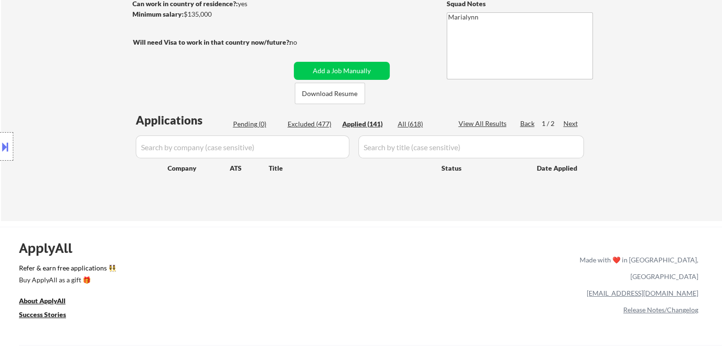
select select ""applied""
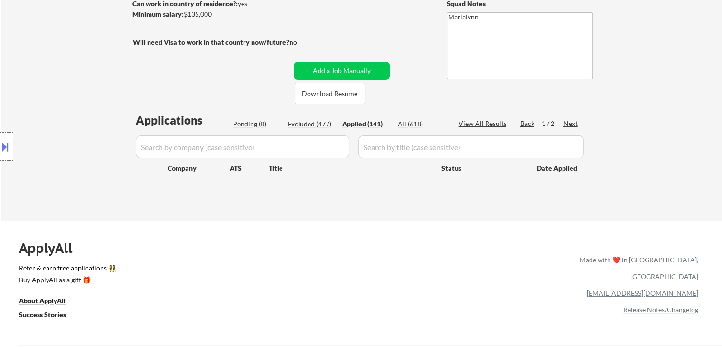
select select ""applied""
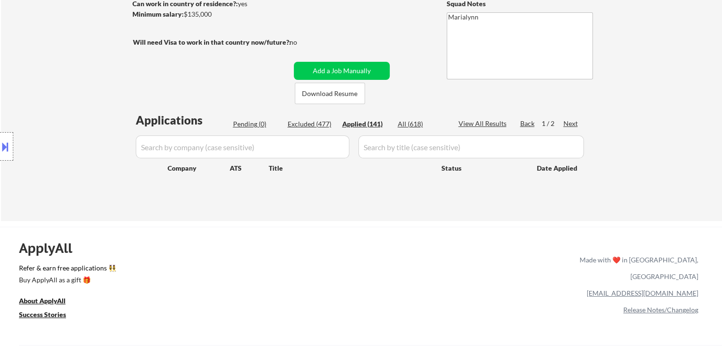
select select ""applied""
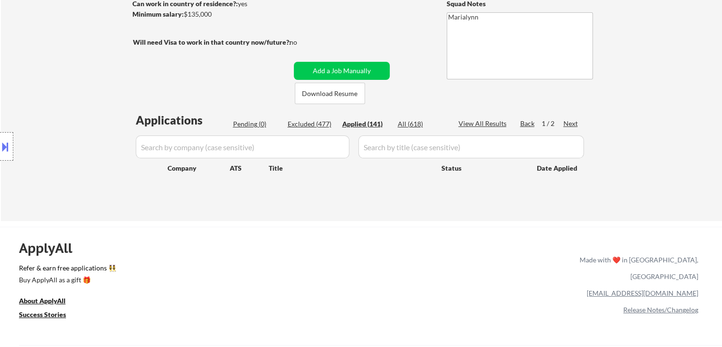
select select ""applied""
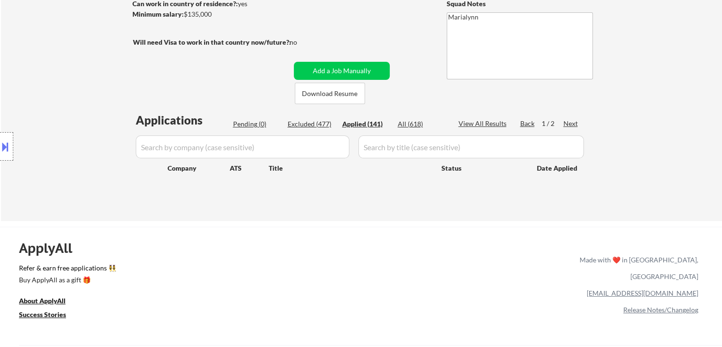
select select ""applied""
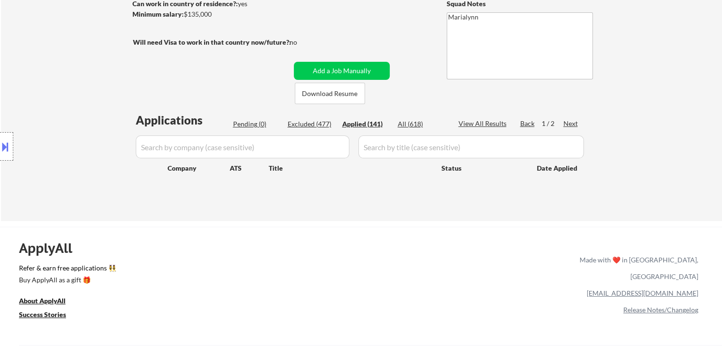
select select ""applied""
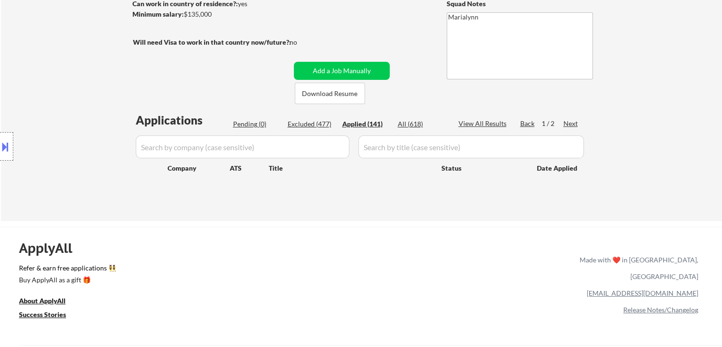
select select ""applied""
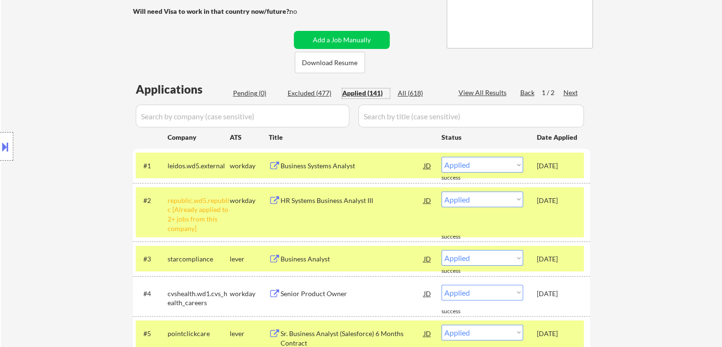
scroll to position [190, 0]
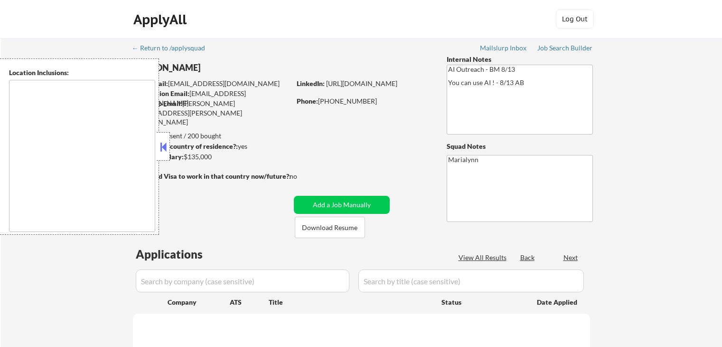
select select ""pending""
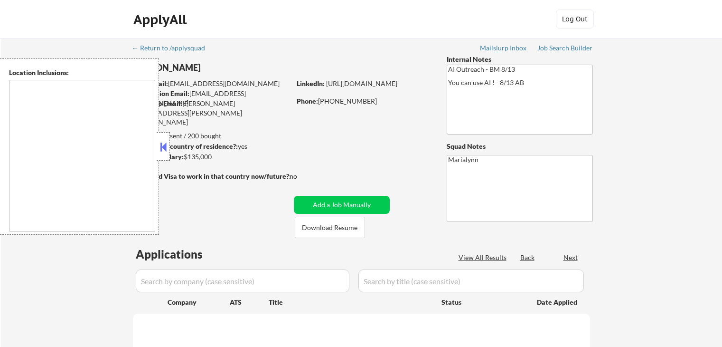
select select ""pending""
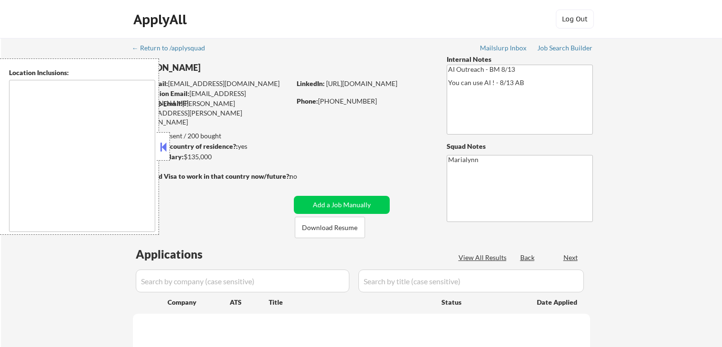
select select ""pending""
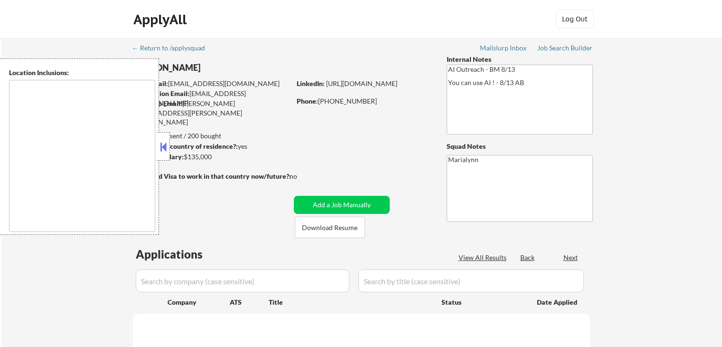
select select ""pending""
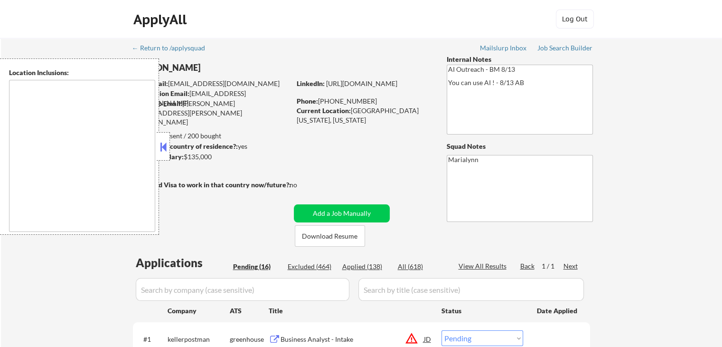
click at [167, 149] on button at bounding box center [163, 147] width 10 height 14
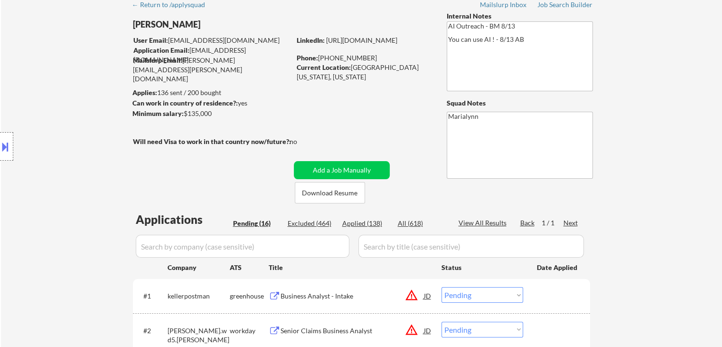
scroll to position [95, 0]
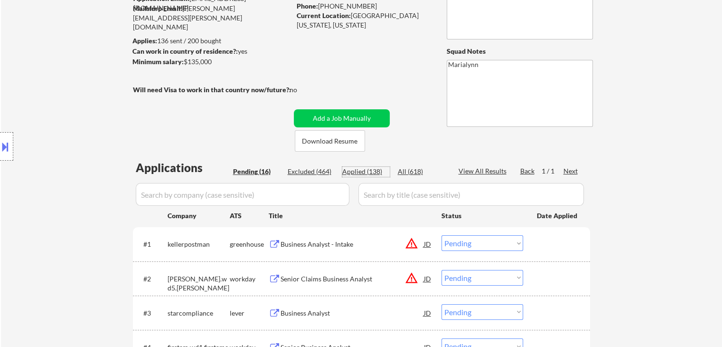
click at [365, 171] on div "Applied (138)" at bounding box center [365, 171] width 47 height 9
select select ""applied""
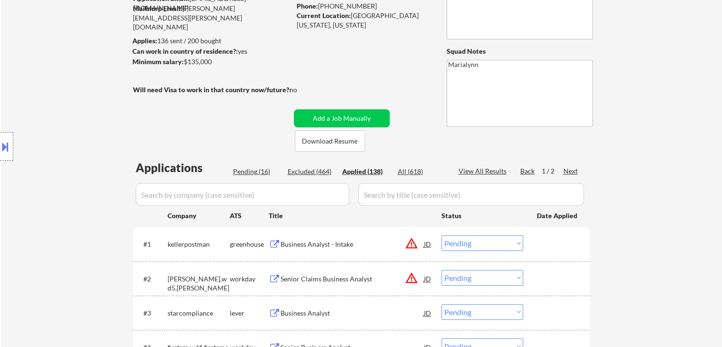
select select ""applied""
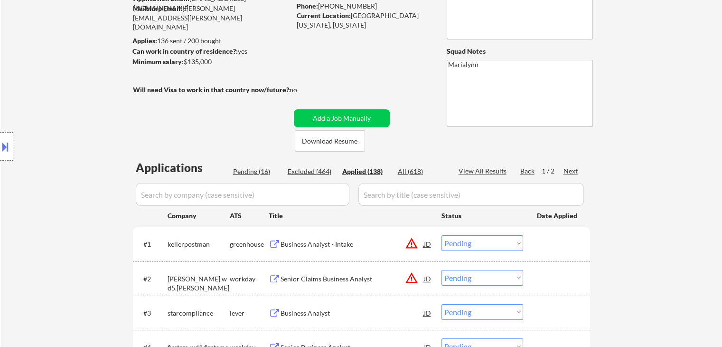
select select ""applied""
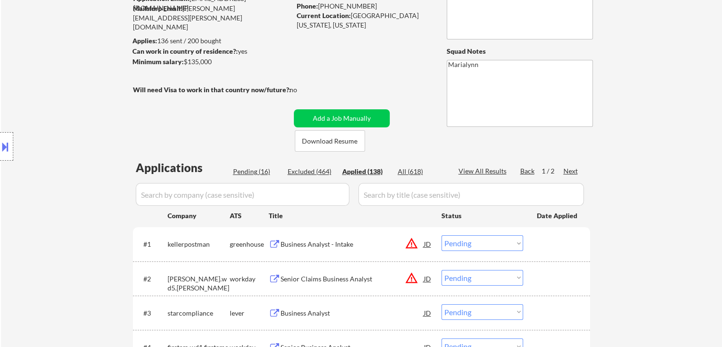
select select ""applied""
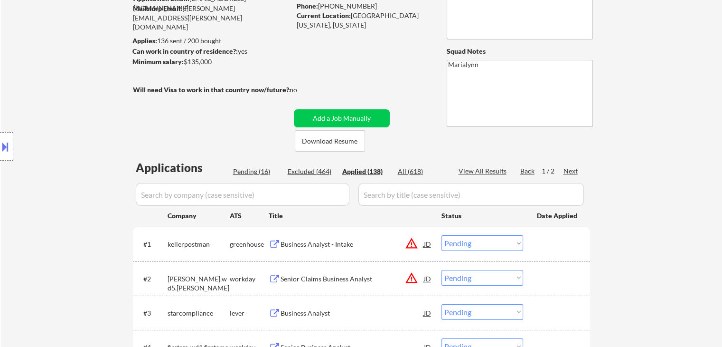
select select ""applied""
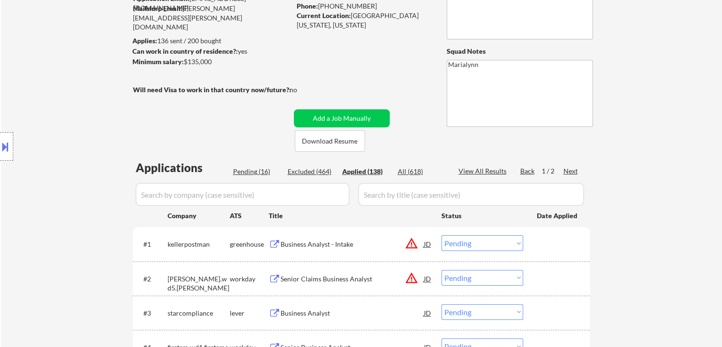
select select ""applied""
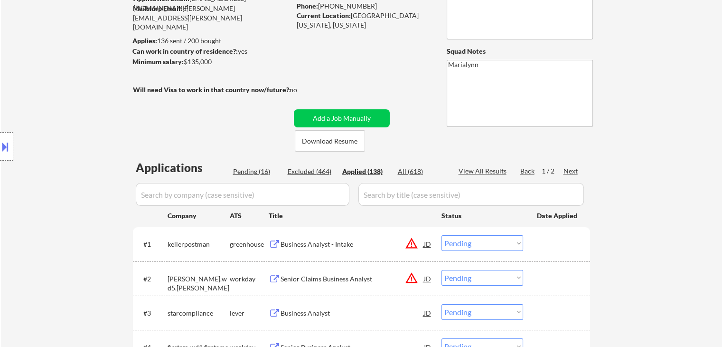
select select ""applied""
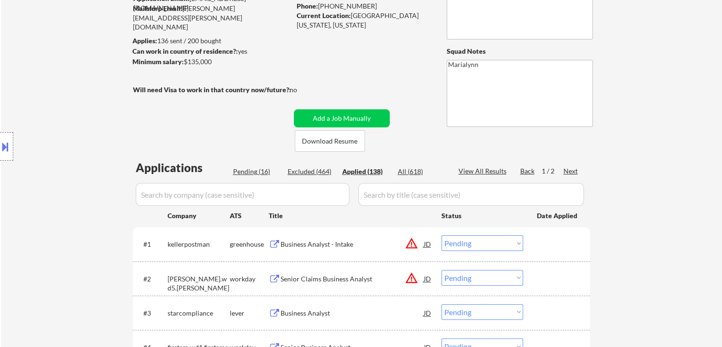
select select ""applied""
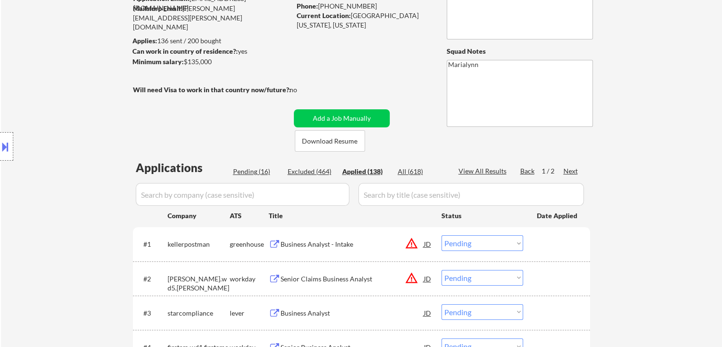
select select ""applied""
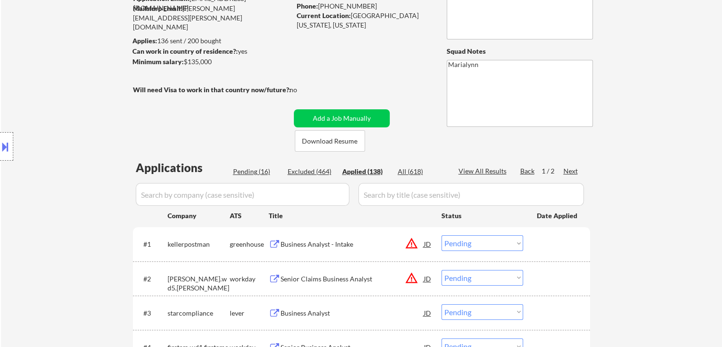
select select ""applied""
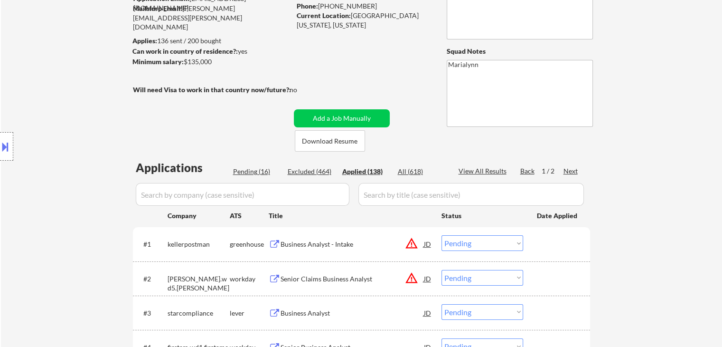
select select ""applied""
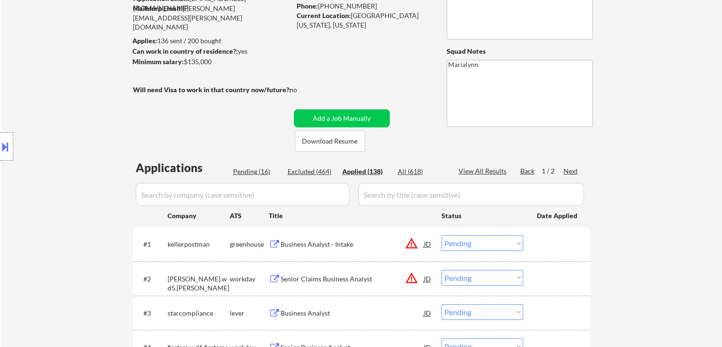
select select ""applied""
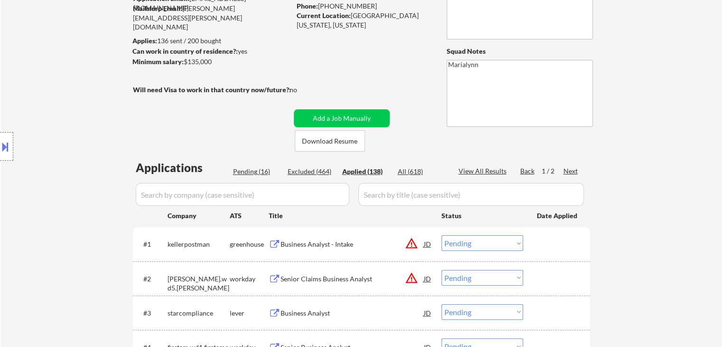
select select ""applied""
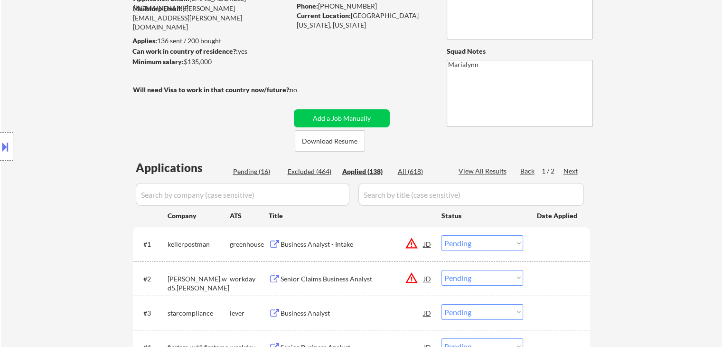
select select ""applied""
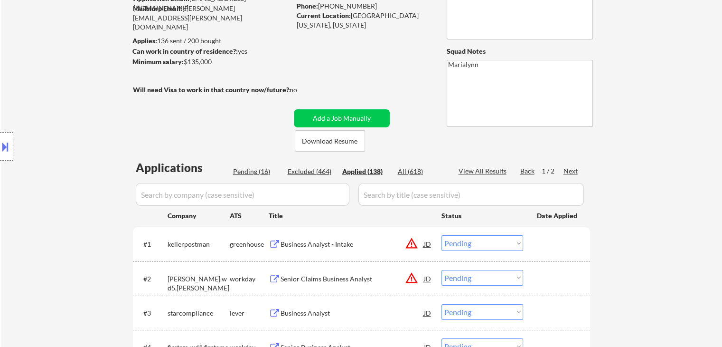
select select ""applied""
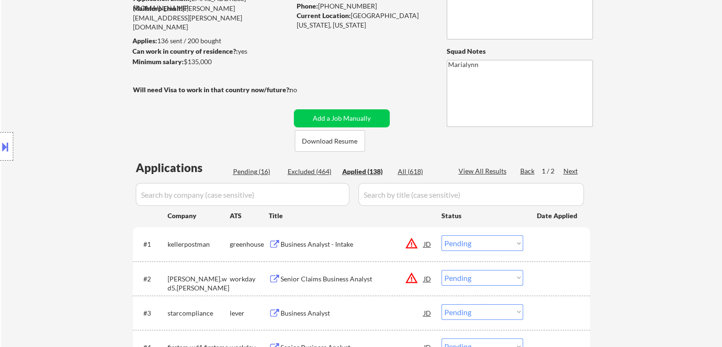
select select ""applied""
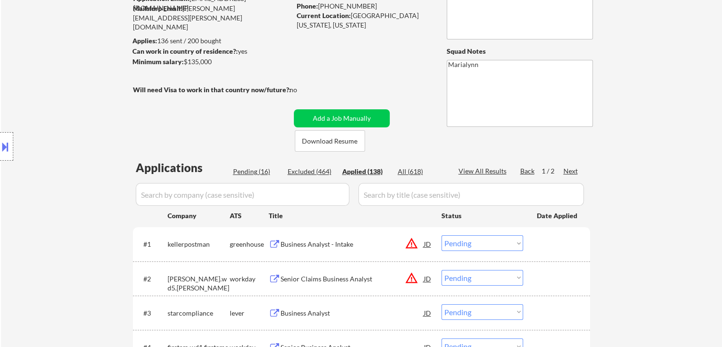
select select ""applied""
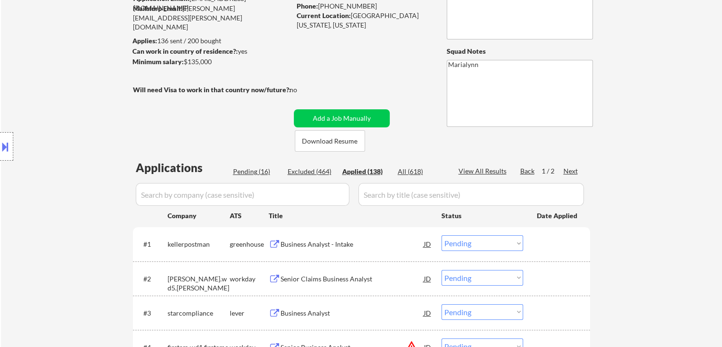
select select ""applied""
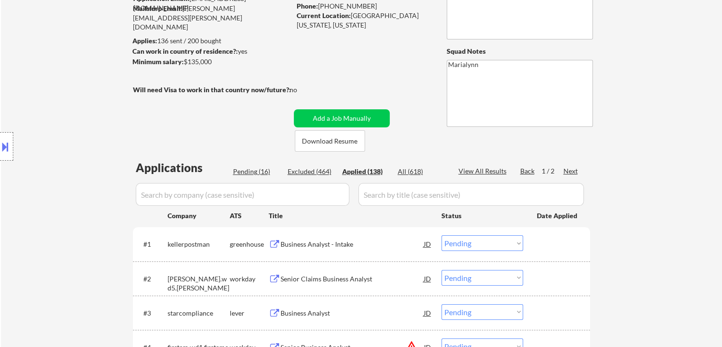
select select ""applied""
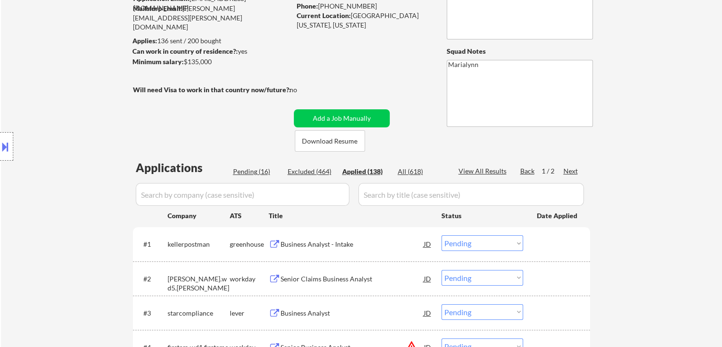
select select ""applied""
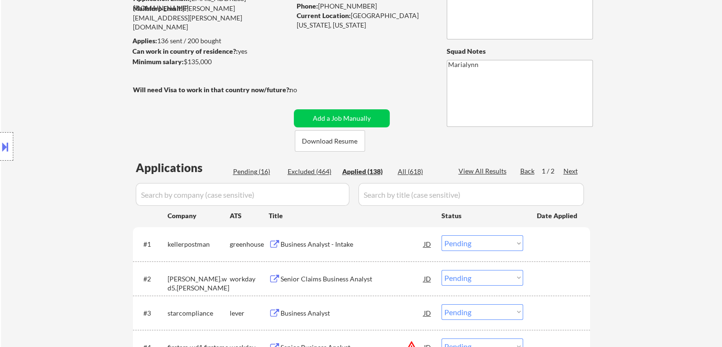
select select ""applied""
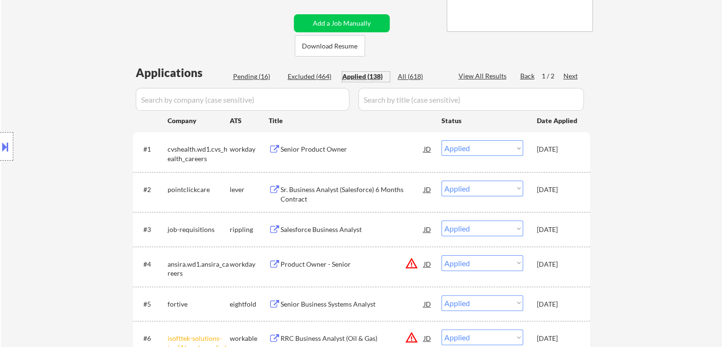
scroll to position [47, 0]
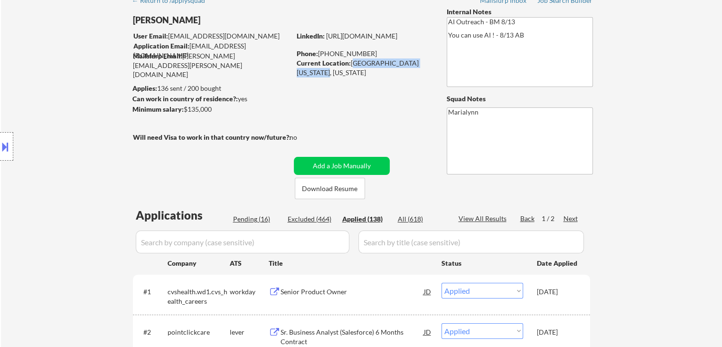
copy div "WEST SPRINGFIELD, VIRGINIA"
drag, startPoint x: 353, startPoint y: 61, endPoint x: 325, endPoint y: 76, distance: 31.2
click at [325, 76] on div "Current Location: WEST SPRINGFIELD, VIRGINIA 22152, Virginia" at bounding box center [364, 67] width 134 height 19
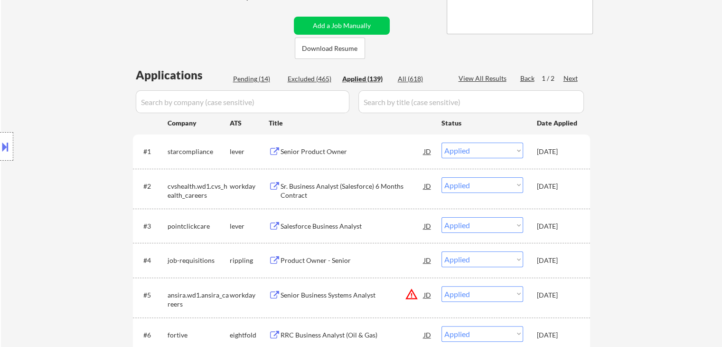
scroll to position [190, 0]
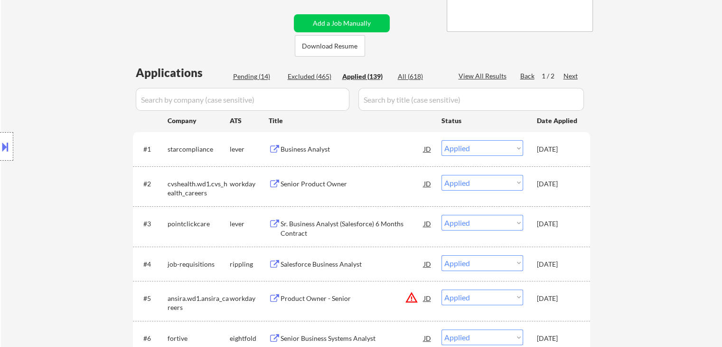
click at [541, 152] on div "Oct 11, 2025" at bounding box center [558, 148] width 42 height 9
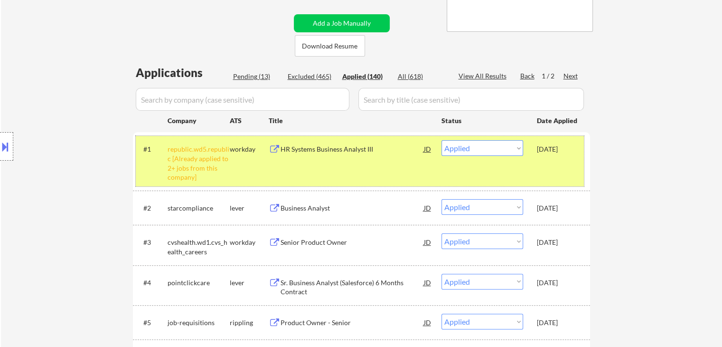
drag, startPoint x: 551, startPoint y: 206, endPoint x: 565, endPoint y: 167, distance: 41.3
click at [551, 204] on div "Oct 11, 2025" at bounding box center [558, 207] width 42 height 9
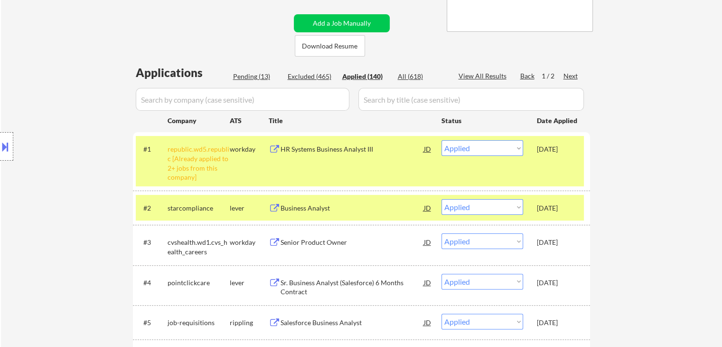
click at [566, 160] on div "#1 republic.wd5.republic [Already applied to 2+ jobs from this company] workday…" at bounding box center [360, 161] width 448 height 50
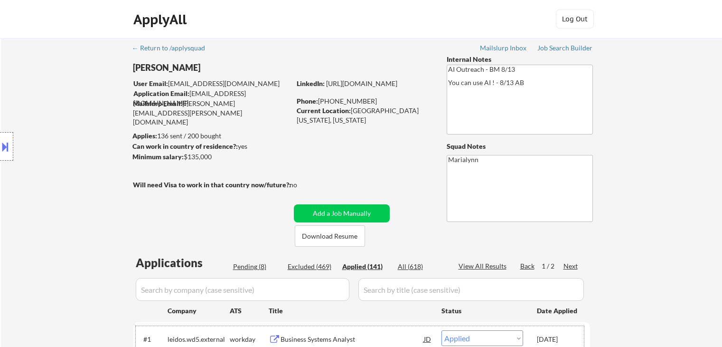
select select ""applied""
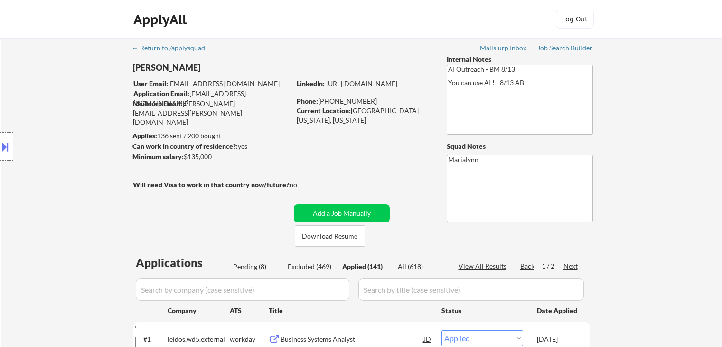
select select ""applied""
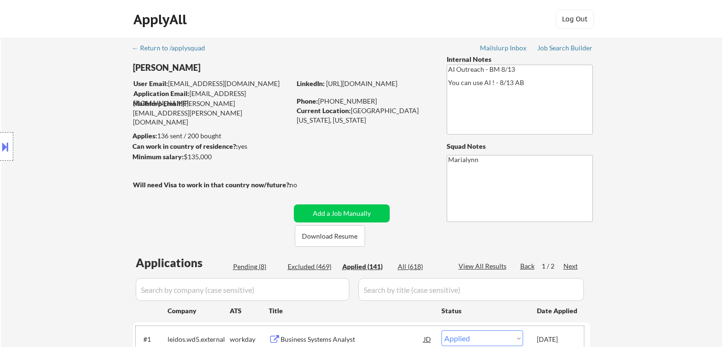
select select ""applied""
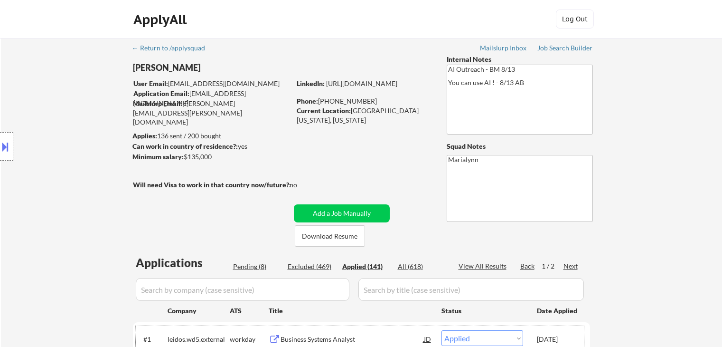
select select ""applied""
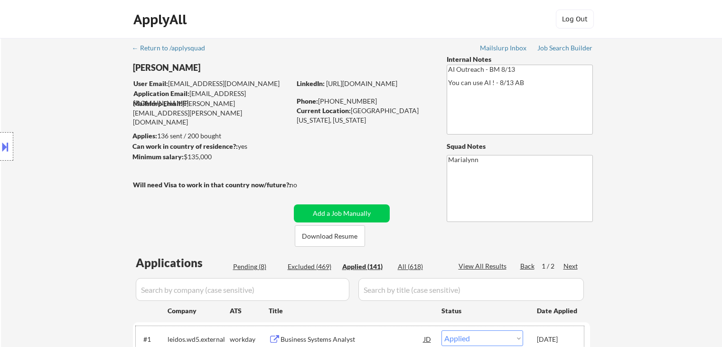
select select ""applied""
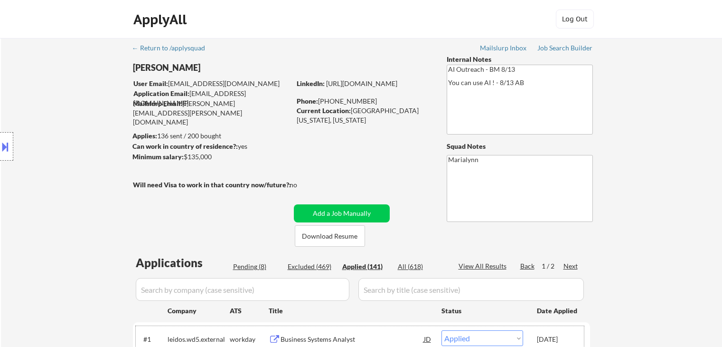
select select ""applied""
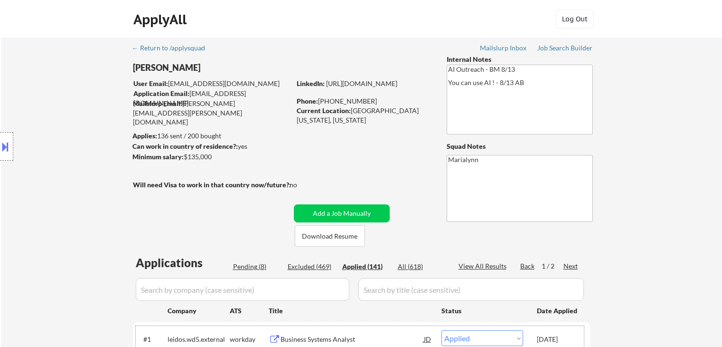
select select ""applied""
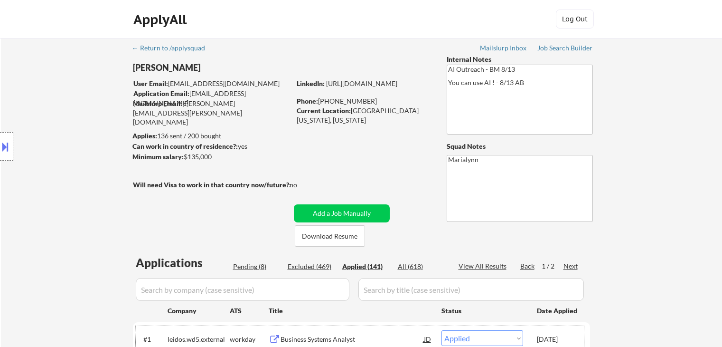
select select ""applied""
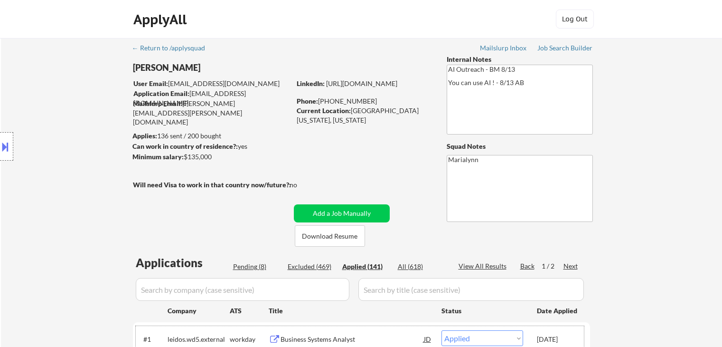
select select ""applied""
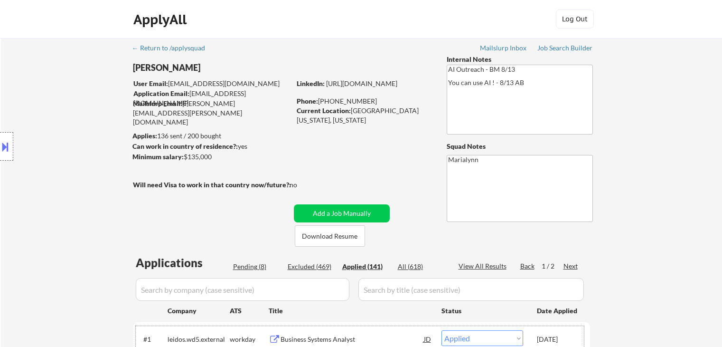
select select ""applied""
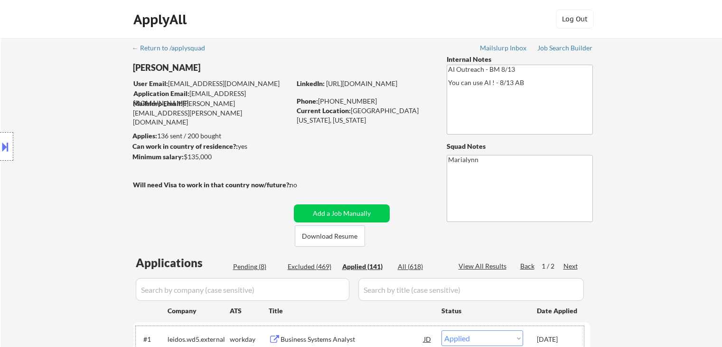
select select ""applied""
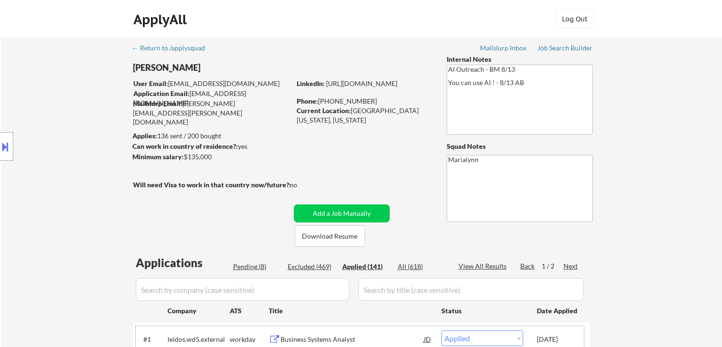
select select ""applied""
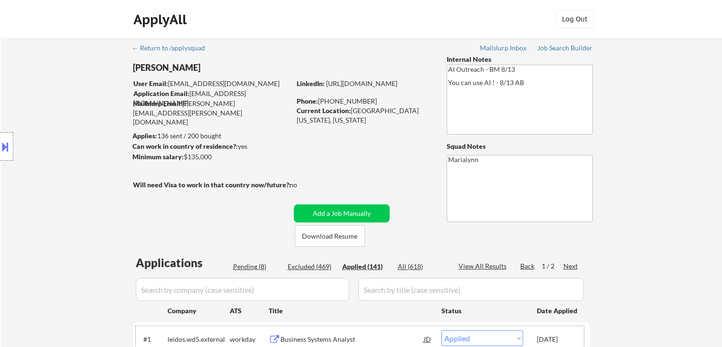
select select ""applied""
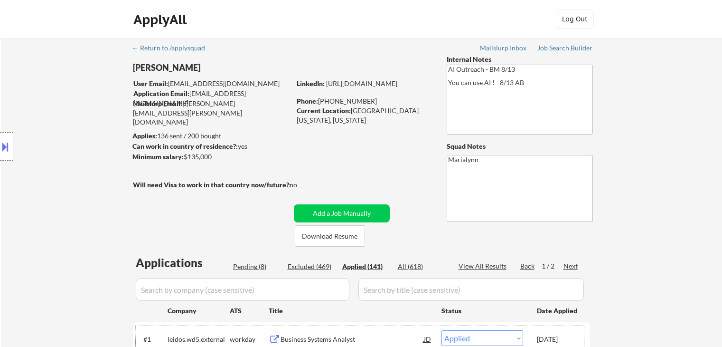
select select ""applied""
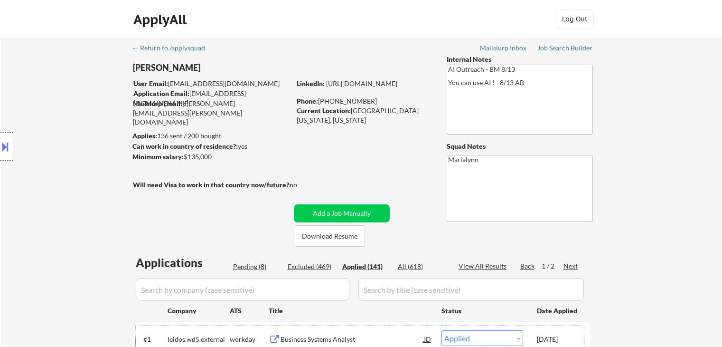
select select ""applied""
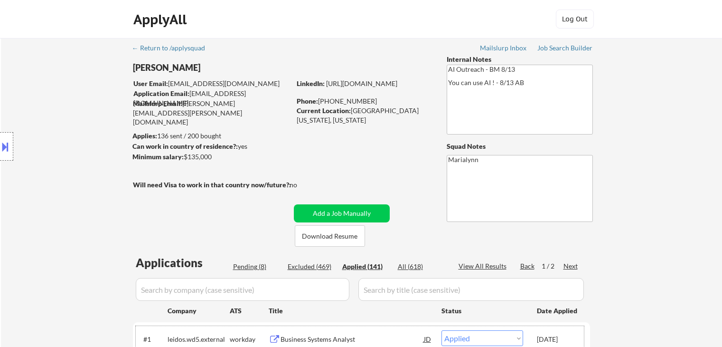
select select ""applied""
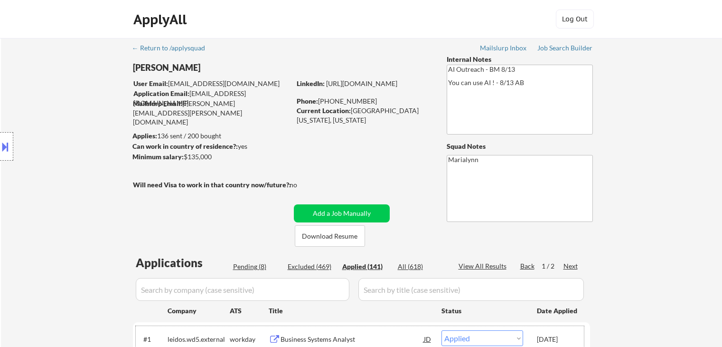
select select ""applied""
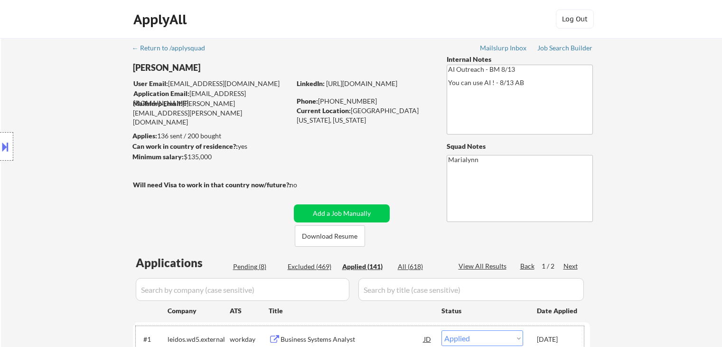
select select ""applied""
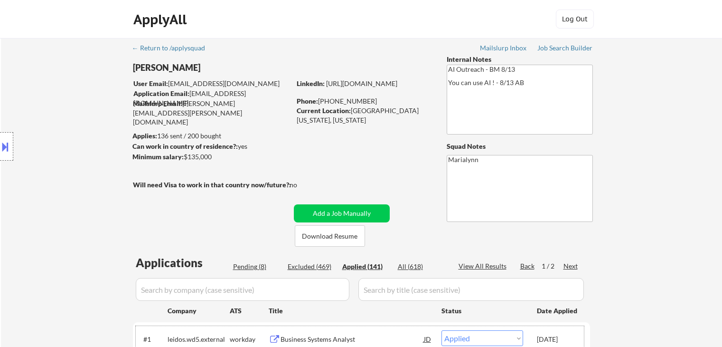
select select ""applied""
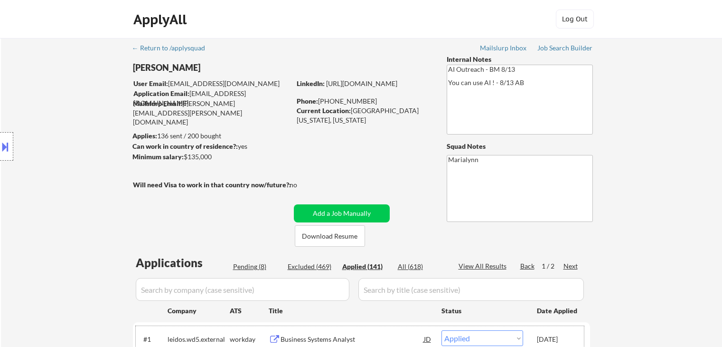
select select ""applied""
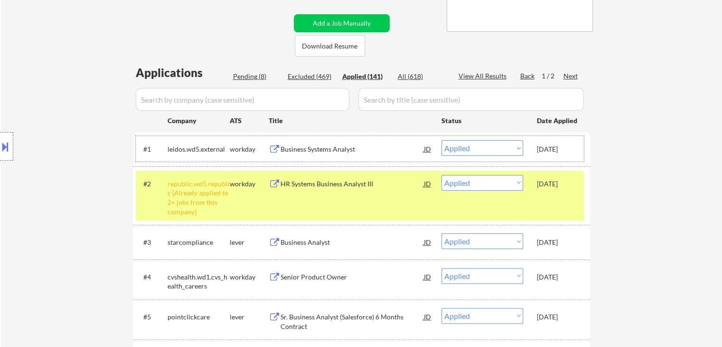
scroll to position [190, 0]
click at [561, 235] on div "Oct 11, 2025" at bounding box center [558, 241] width 42 height 17
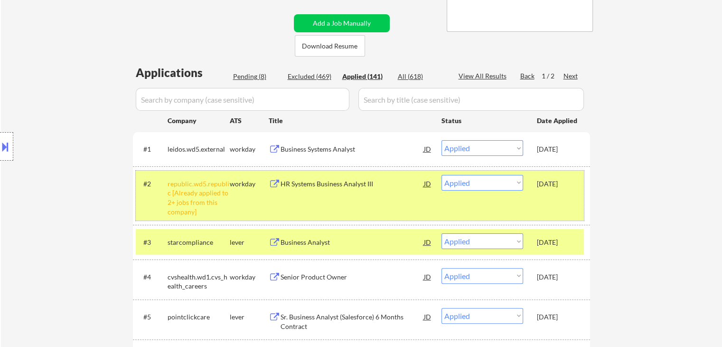
click at [553, 188] on div "Oct 11, 2025" at bounding box center [558, 183] width 42 height 9
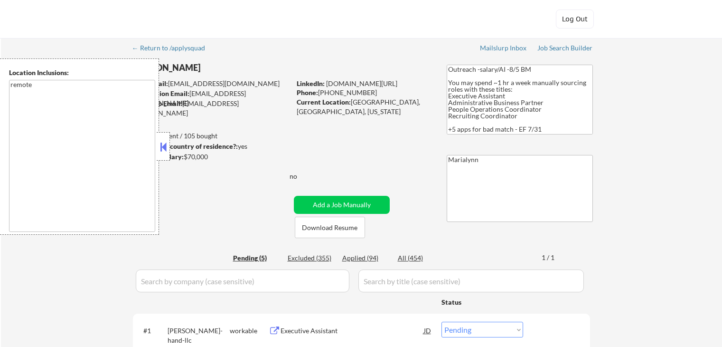
select select ""pending""
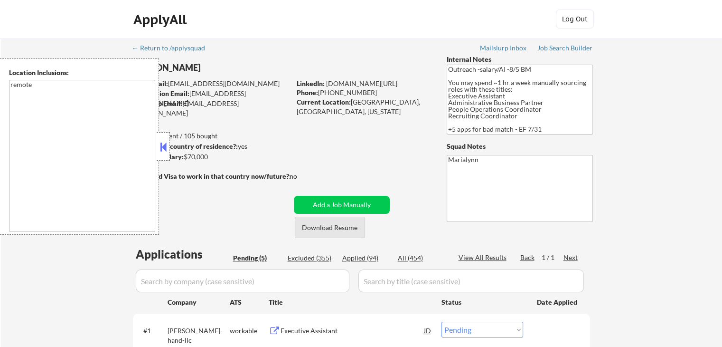
click at [329, 224] on button "Download Resume" at bounding box center [330, 227] width 70 height 21
click at [163, 141] on button at bounding box center [163, 147] width 10 height 14
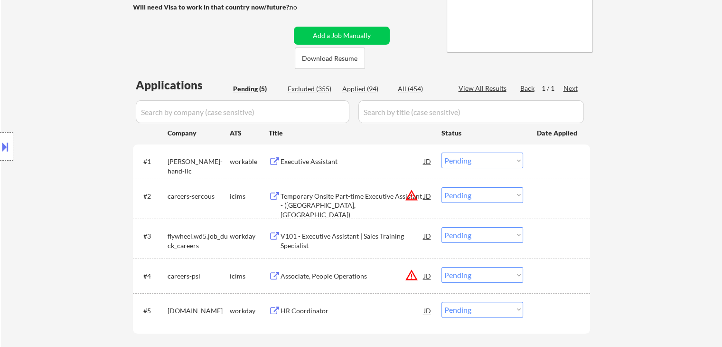
scroll to position [155, 0]
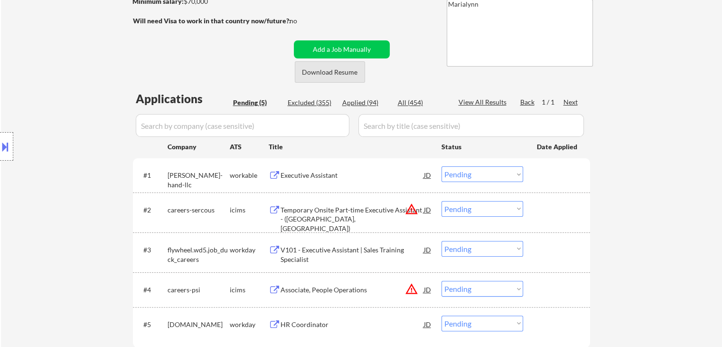
click at [341, 79] on button "Download Resume" at bounding box center [330, 71] width 70 height 21
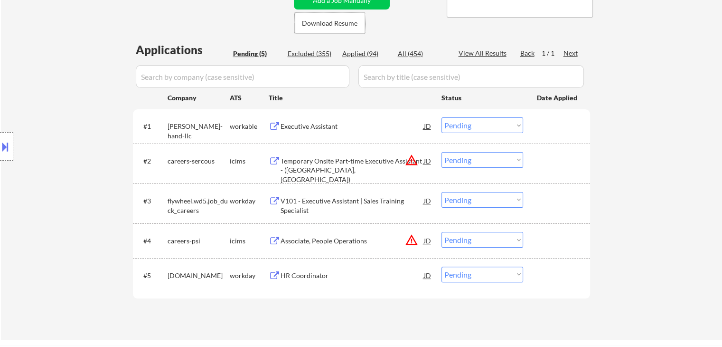
scroll to position [203, 0]
click at [315, 276] on div "HR Coordinator" at bounding box center [352, 276] width 143 height 9
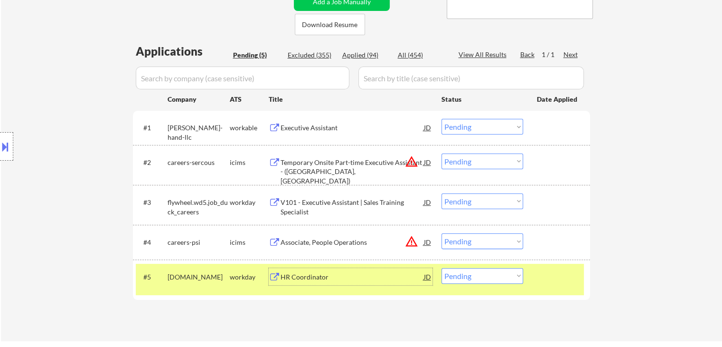
click at [492, 275] on select "Choose an option... Pending Applied Excluded (Questions) Excluded (Expired) Exc…" at bounding box center [483, 276] width 82 height 16
select select ""excluded__salary_""
click at [442, 268] on select "Choose an option... Pending Applied Excluded (Questions) Excluded (Expired) Exc…" at bounding box center [483, 276] width 82 height 16
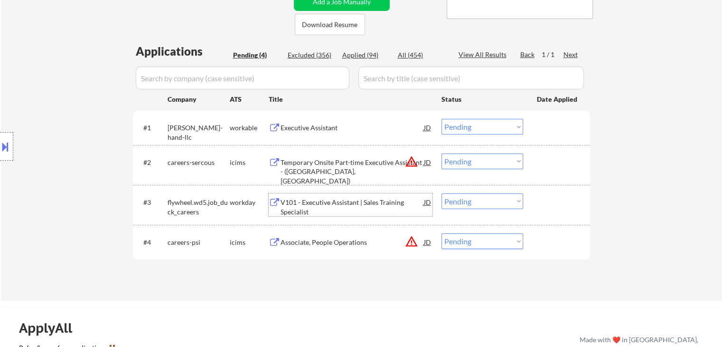
click at [308, 211] on div "V101 - Executive Assistant | Sales Training Specialist" at bounding box center [352, 207] width 143 height 19
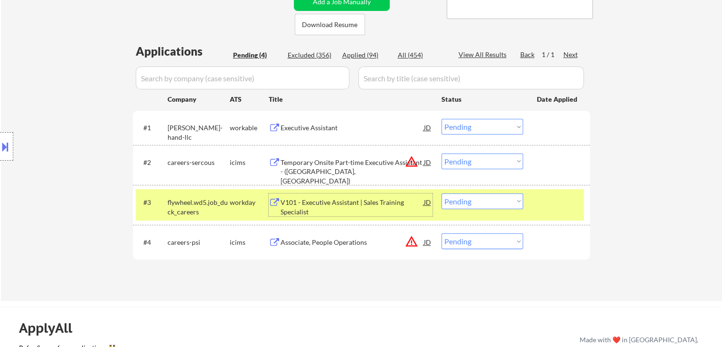
drag, startPoint x: 493, startPoint y: 200, endPoint x: 497, endPoint y: 207, distance: 7.4
click at [493, 200] on select "Choose an option... Pending Applied Excluded (Questions) Excluded (Expired) Exc…" at bounding box center [483, 201] width 82 height 16
click at [442, 193] on select "Choose an option... Pending Applied Excluded (Questions) Excluded (Expired) Exc…" at bounding box center [483, 201] width 82 height 16
select select ""pending""
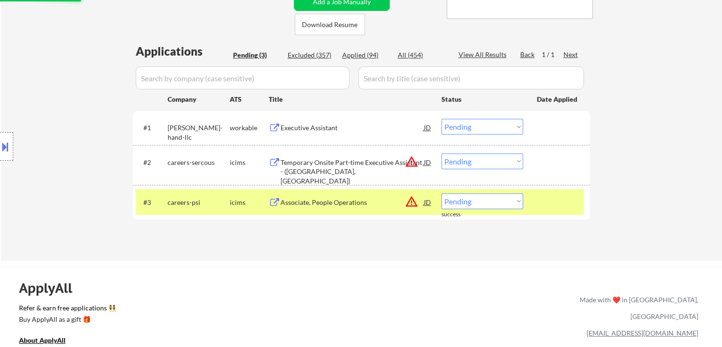
click at [244, 201] on div "icims" at bounding box center [249, 202] width 39 height 9
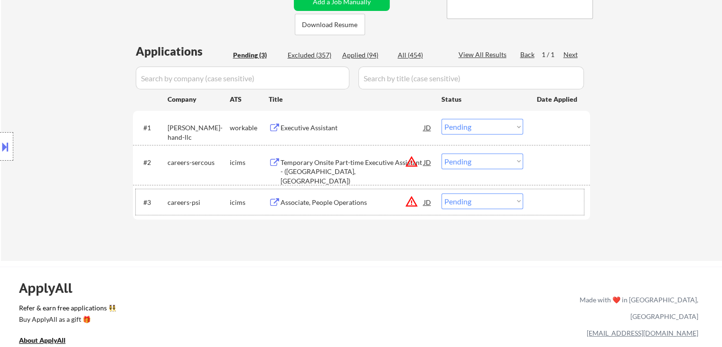
click at [244, 133] on div "workable" at bounding box center [249, 127] width 39 height 17
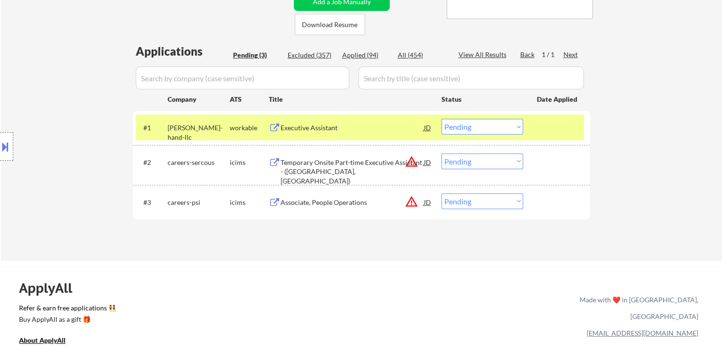
click at [317, 131] on div "Executive Assistant" at bounding box center [352, 127] width 143 height 9
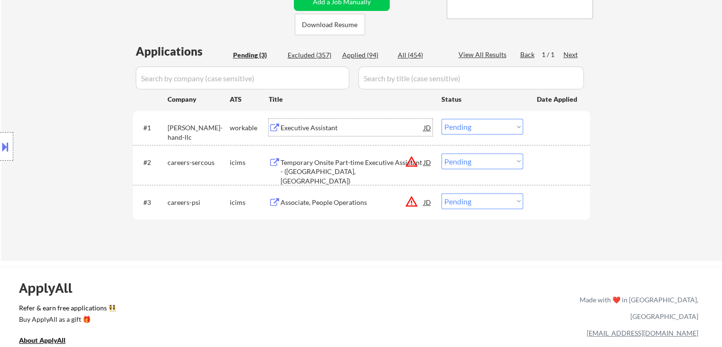
scroll to position [108, 0]
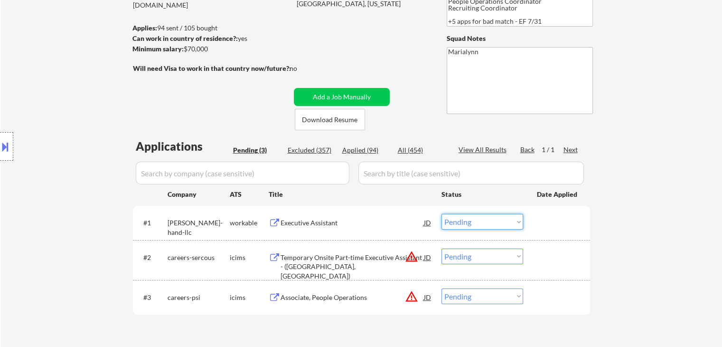
drag, startPoint x: 488, startPoint y: 217, endPoint x: 488, endPoint y: 229, distance: 12.8
click at [488, 217] on select "Choose an option... Pending Applied Excluded (Questions) Excluded (Expired) Exc…" at bounding box center [483, 222] width 82 height 16
click at [442, 214] on select "Choose an option... Pending Applied Excluded (Questions) Excluded (Expired) Exc…" at bounding box center [483, 222] width 82 height 16
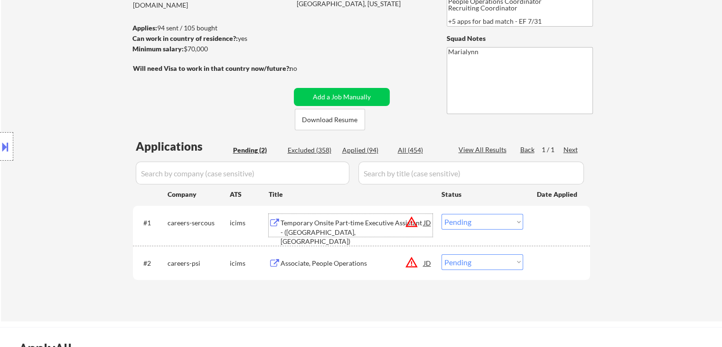
click at [345, 224] on div "Temporary Onsite Part-time Executive Assistant - (Herndon, VA)" at bounding box center [352, 232] width 143 height 28
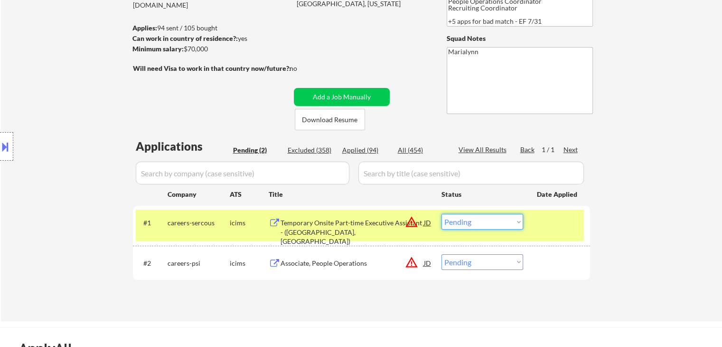
click at [481, 219] on select "Choose an option... Pending Applied Excluded (Questions) Excluded (Expired) Exc…" at bounding box center [483, 222] width 82 height 16
click at [442, 214] on select "Choose an option... Pending Applied Excluded (Questions) Excluded (Expired) Exc…" at bounding box center [483, 222] width 82 height 16
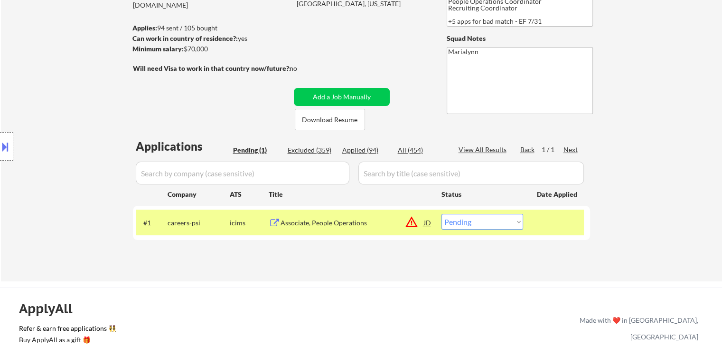
click at [335, 220] on div "Associate, People Operations" at bounding box center [352, 222] width 143 height 9
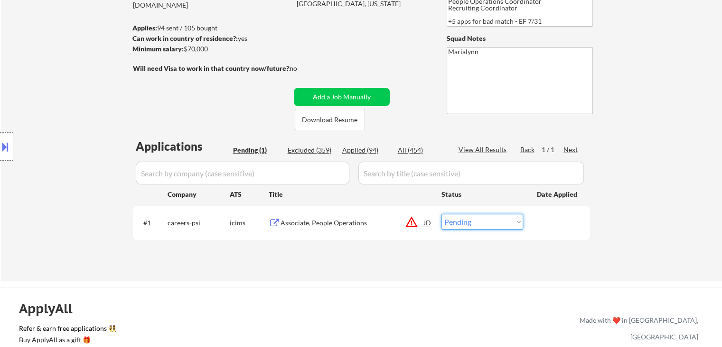
click at [468, 221] on select "Choose an option... Pending Applied Excluded (Questions) Excluded (Expired) Exc…" at bounding box center [483, 222] width 82 height 16
select select ""excluded__expired_""
click at [442, 214] on select "Choose an option... Pending Applied Excluded (Questions) Excluded (Expired) Exc…" at bounding box center [483, 222] width 82 height 16
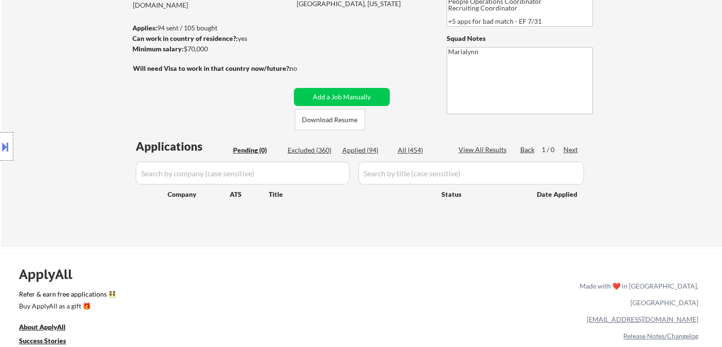
click at [368, 149] on div "Applied (94)" at bounding box center [365, 149] width 47 height 9
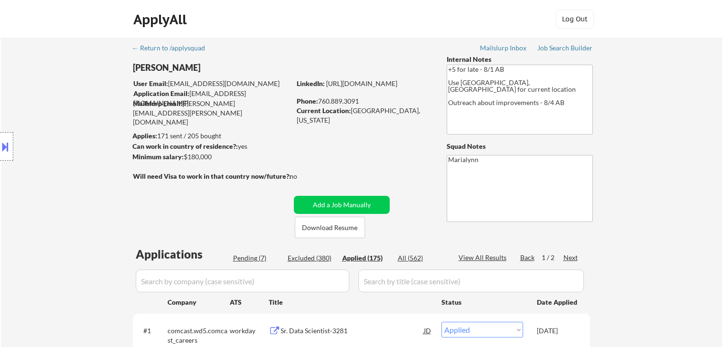
select select ""applied""
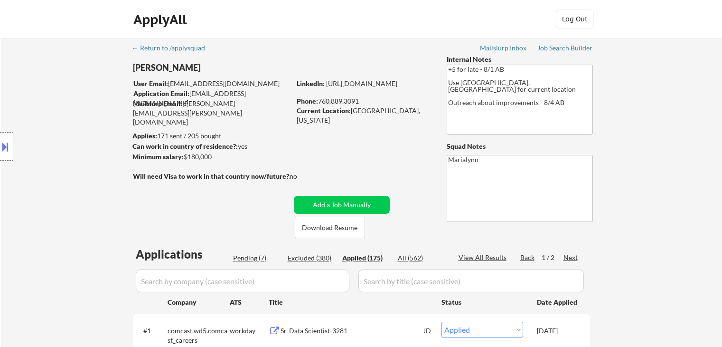
select select ""applied""
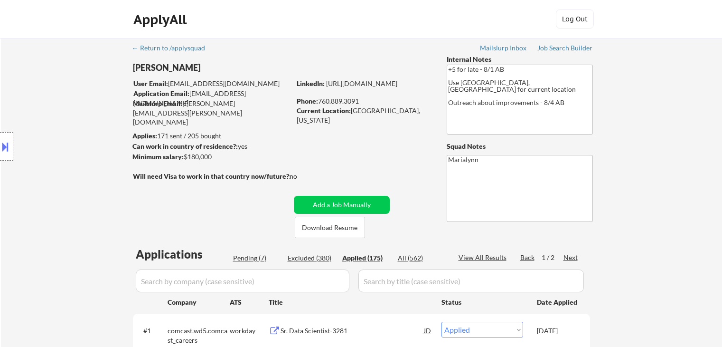
select select ""applied""
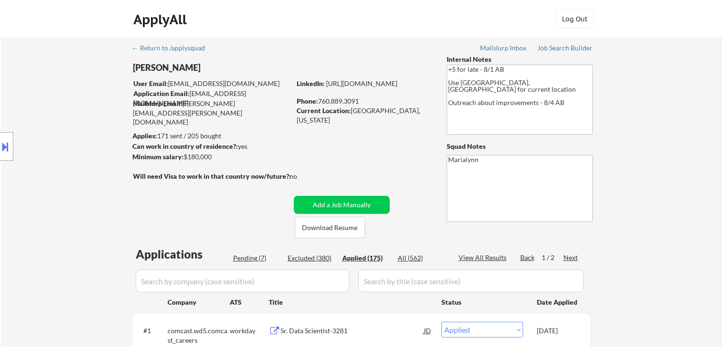
select select ""applied""
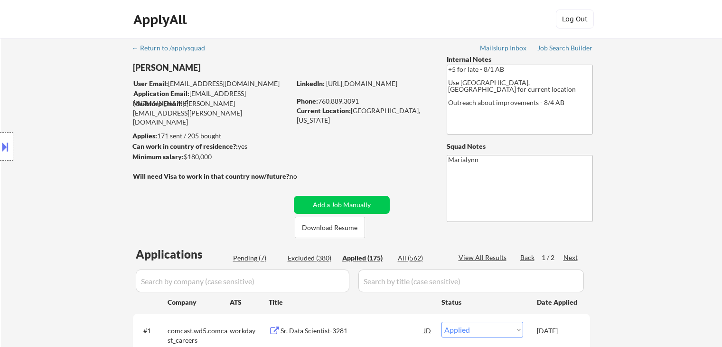
select select ""applied""
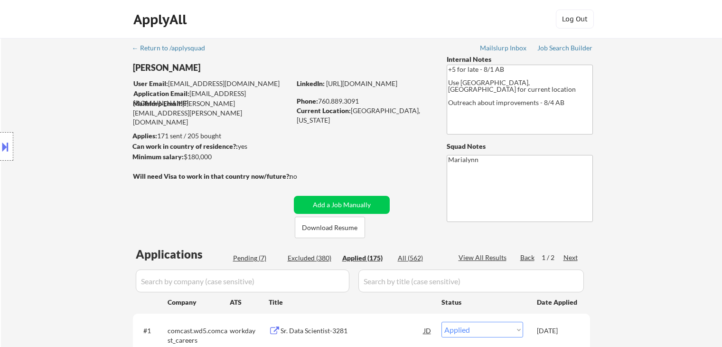
select select ""applied""
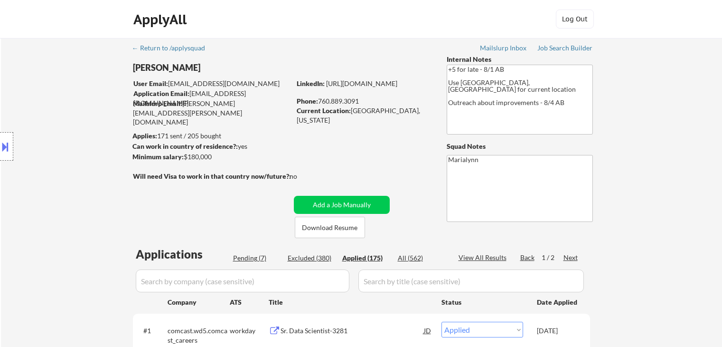
select select ""applied""
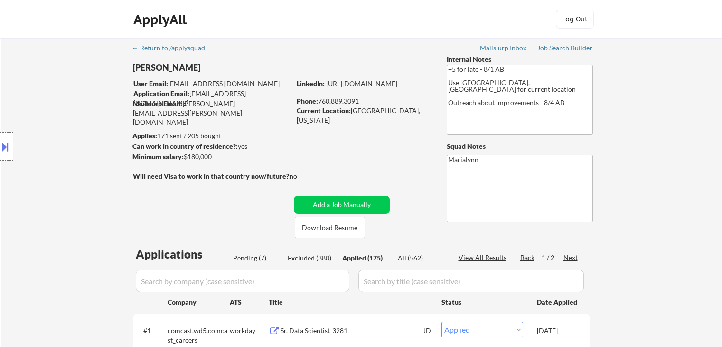
select select ""applied""
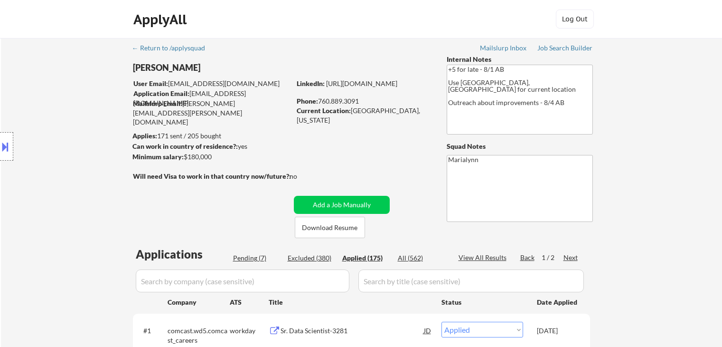
select select ""applied""
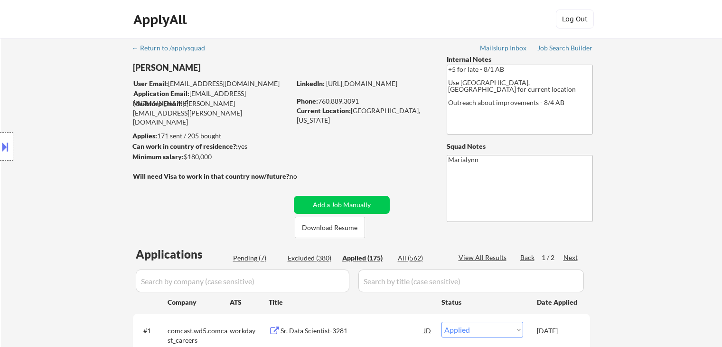
select select ""applied""
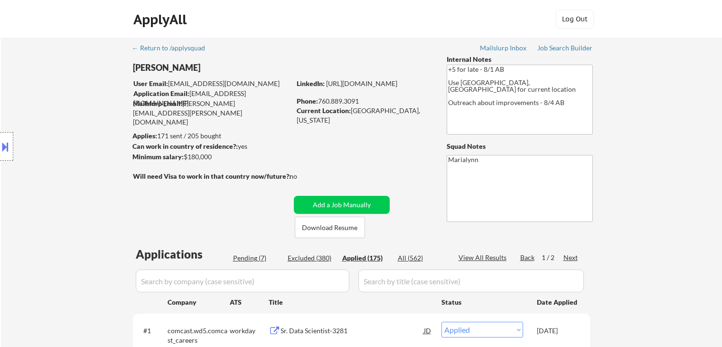
select select ""applied""
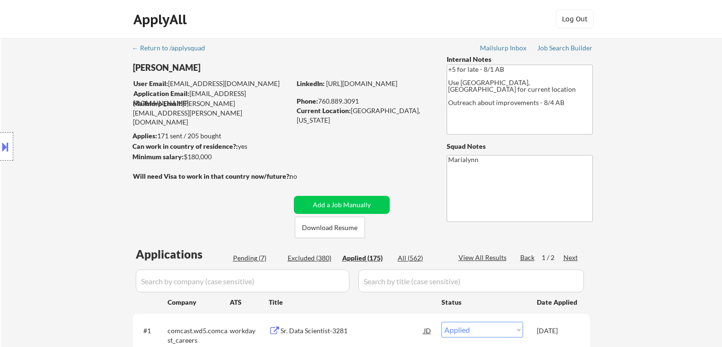
select select ""applied""
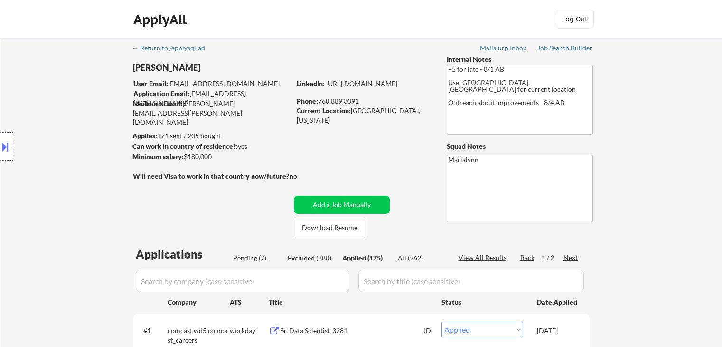
select select ""applied""
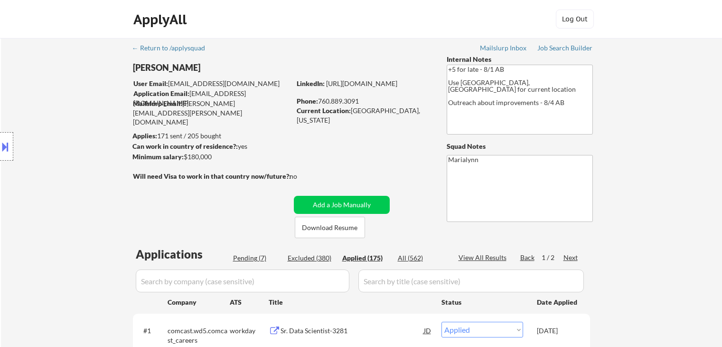
select select ""applied""
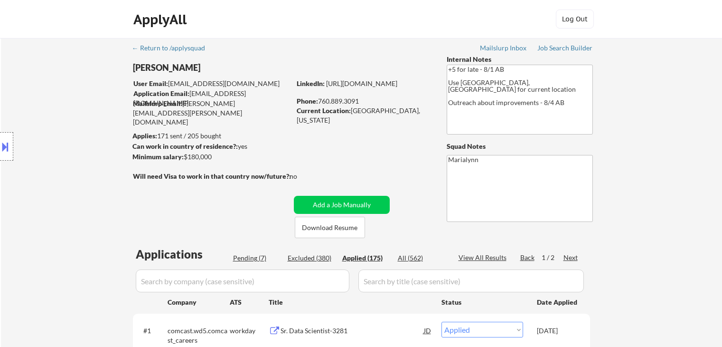
select select ""applied""
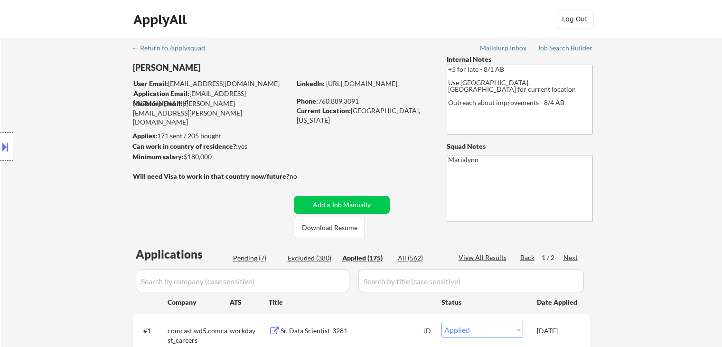
select select ""applied""
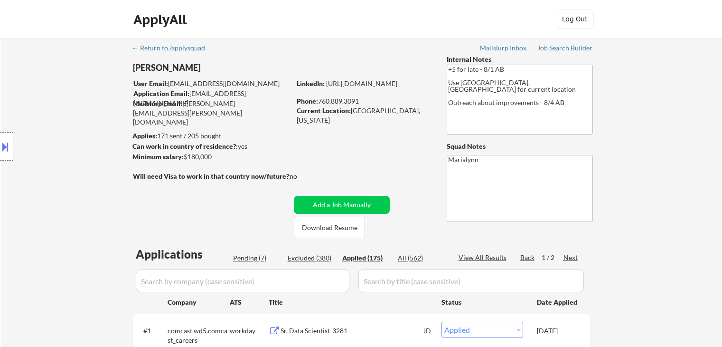
select select ""applied""
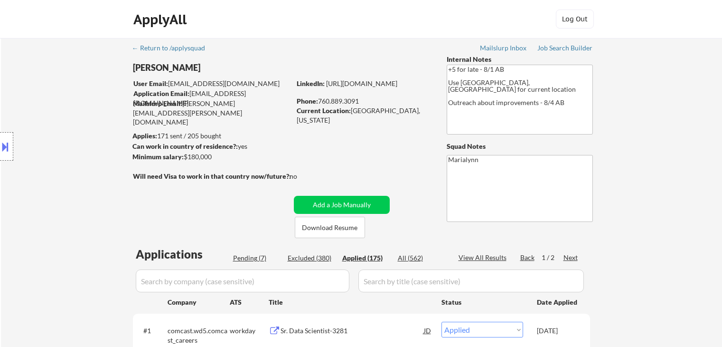
select select ""applied""
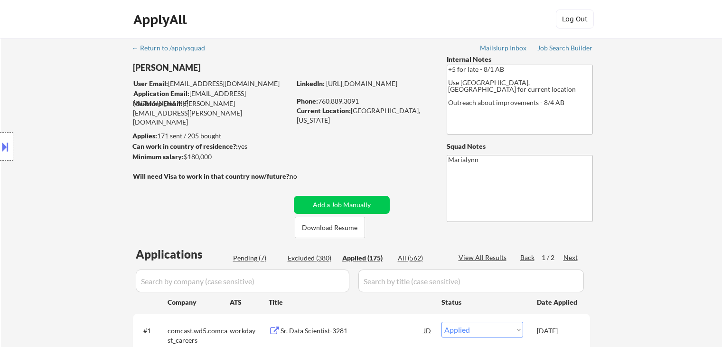
select select ""applied""
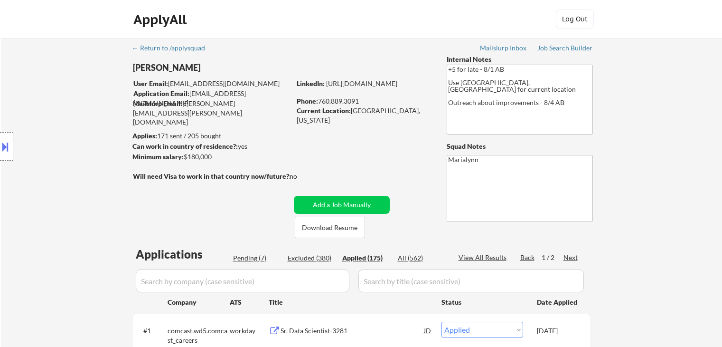
select select ""applied""
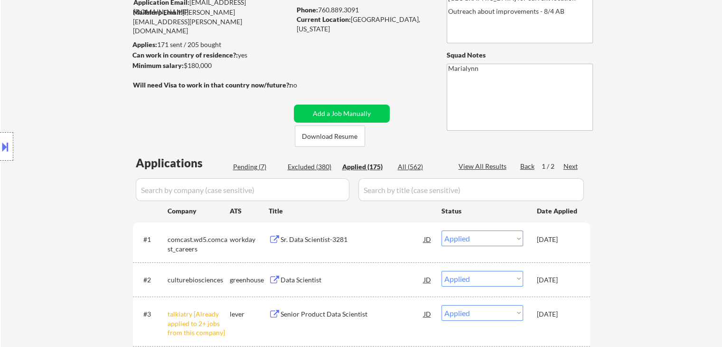
scroll to position [142, 0]
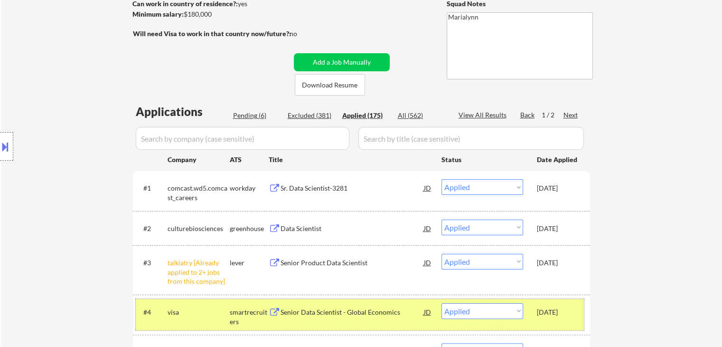
click at [375, 115] on div "Applied (175)" at bounding box center [365, 115] width 47 height 9
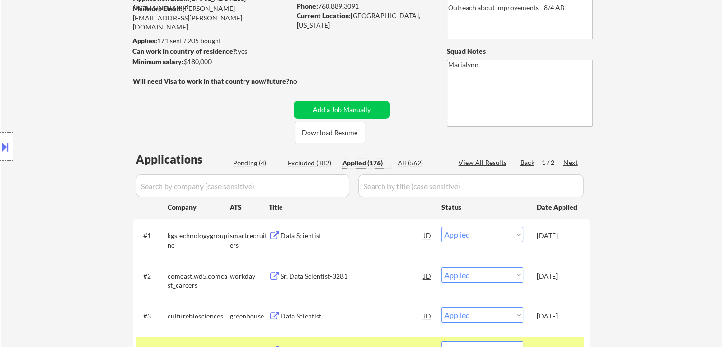
scroll to position [190, 0]
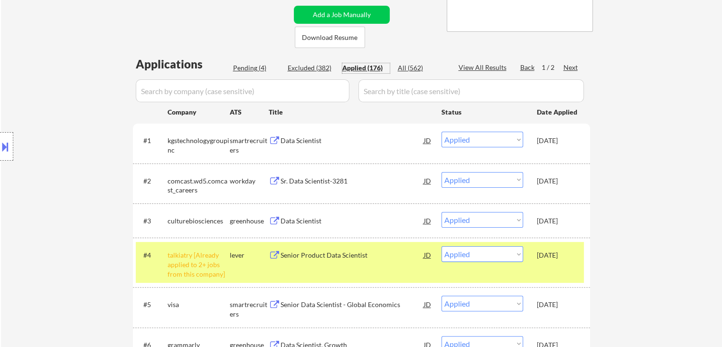
drag, startPoint x: 571, startPoint y: 306, endPoint x: 565, endPoint y: 299, distance: 10.1
click at [571, 306] on div "Oct 11, 2025" at bounding box center [558, 304] width 42 height 9
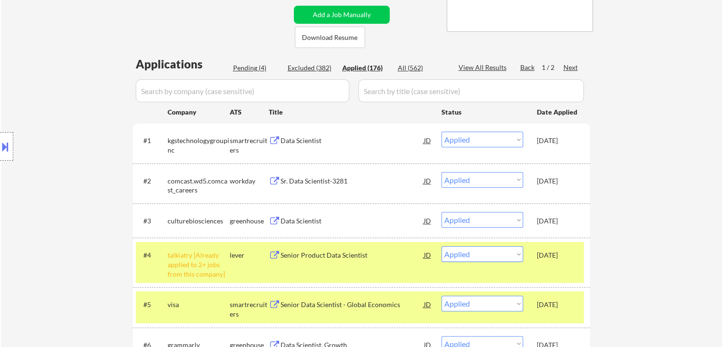
click at [568, 267] on div "#4 talkiatry [Already applied to 2+ jobs from this company] lever Senior Produc…" at bounding box center [360, 262] width 448 height 41
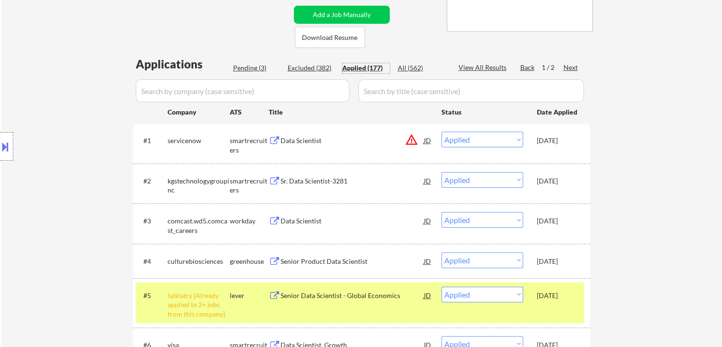
drag, startPoint x: 365, startPoint y: 68, endPoint x: 363, endPoint y: 84, distance: 16.3
click at [365, 68] on div "Applied (177)" at bounding box center [365, 67] width 47 height 9
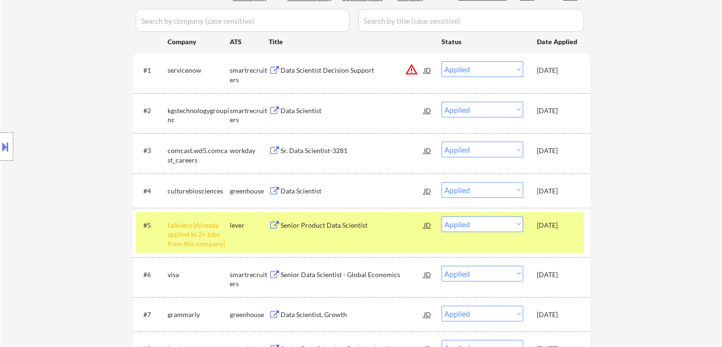
scroll to position [285, 0]
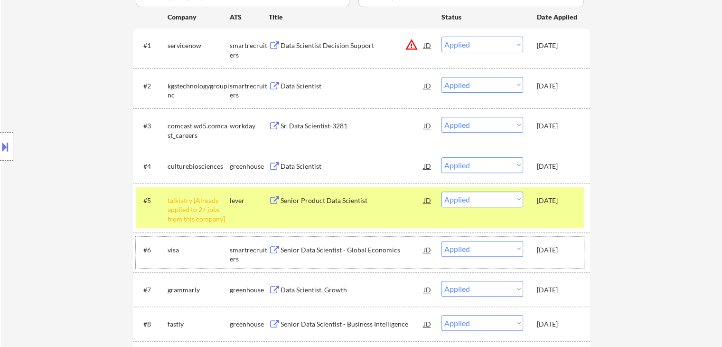
click at [564, 246] on div "Oct 11, 2025" at bounding box center [558, 249] width 42 height 9
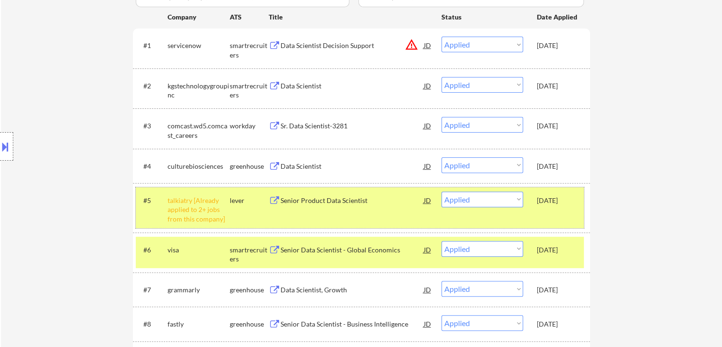
click at [575, 204] on div "Oct 11, 2025" at bounding box center [558, 200] width 42 height 9
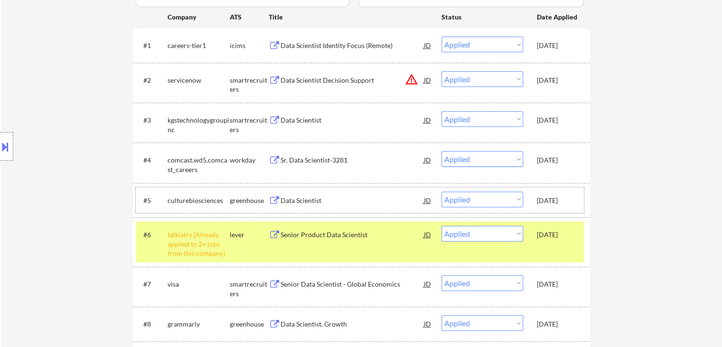
click at [560, 279] on div "Oct 11, 2025" at bounding box center [558, 283] width 42 height 9
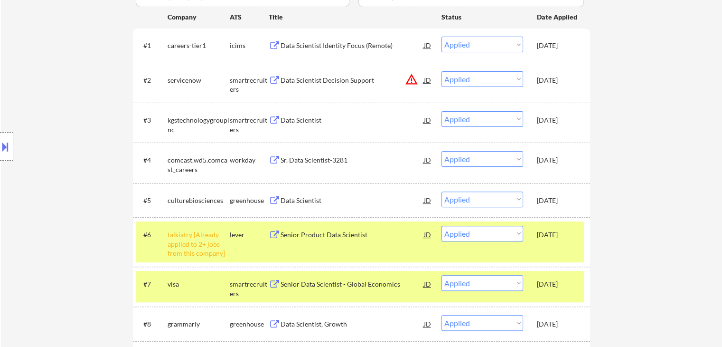
click at [562, 242] on div "Oct 11, 2025" at bounding box center [558, 234] width 42 height 17
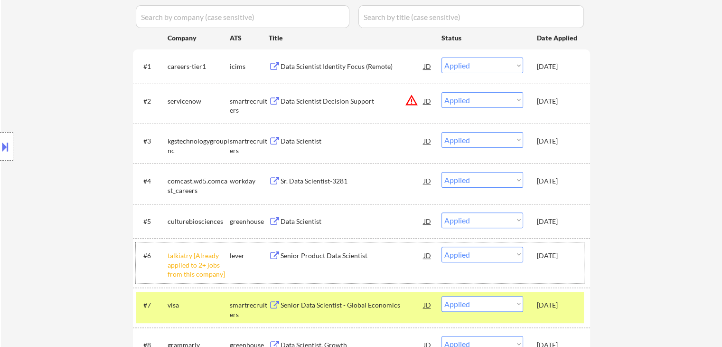
scroll to position [332, 0]
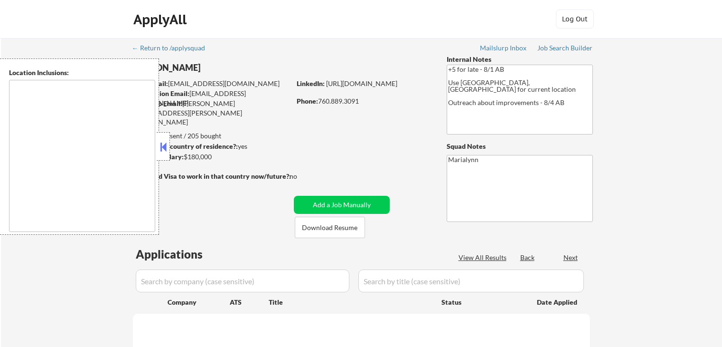
type textarea "[GEOGRAPHIC_DATA], [GEOGRAPHIC_DATA] [GEOGRAPHIC_DATA], [GEOGRAPHIC_DATA] [GEOG…"
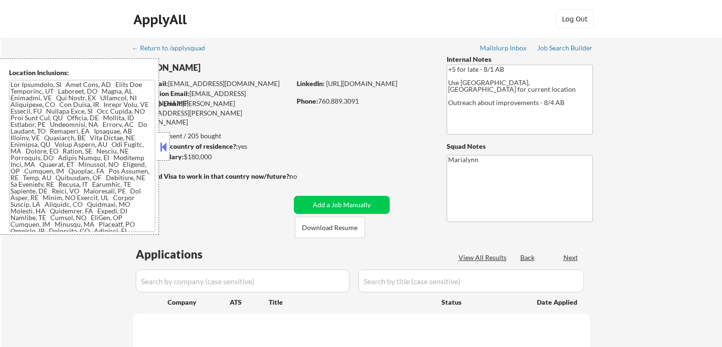
select select ""pending""
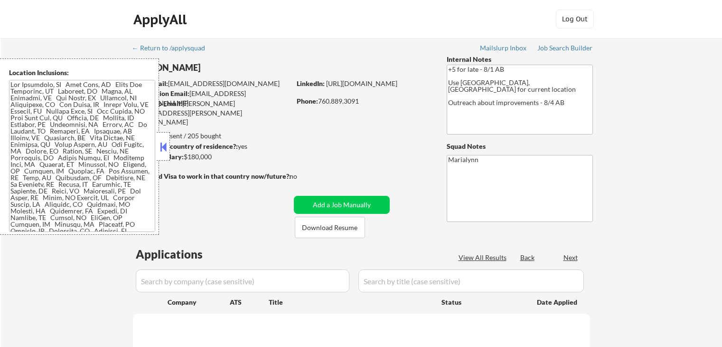
select select ""pending""
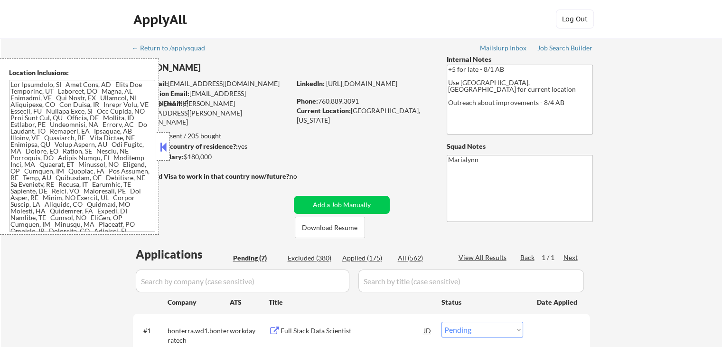
click at [167, 145] on button at bounding box center [163, 147] width 10 height 14
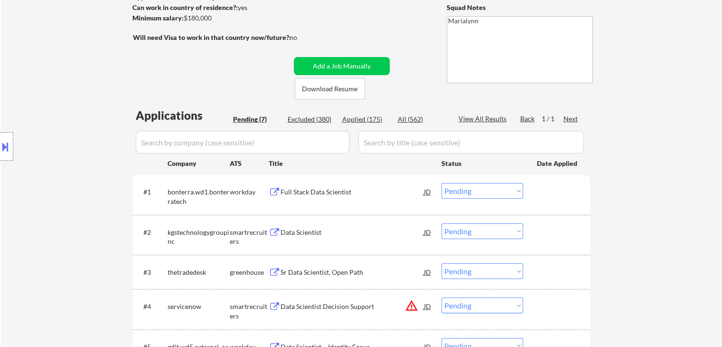
scroll to position [190, 0]
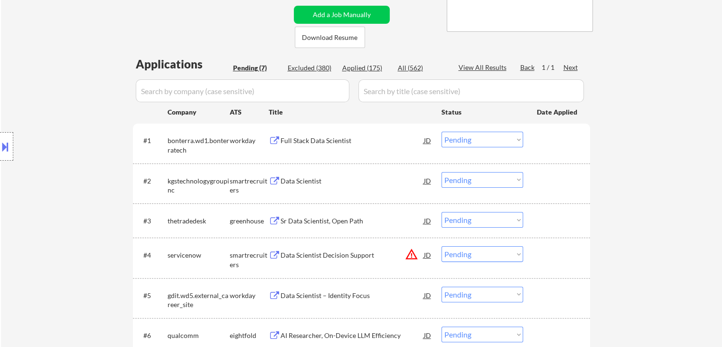
click at [327, 142] on div "Full Stack Data Scientist" at bounding box center [352, 140] width 143 height 9
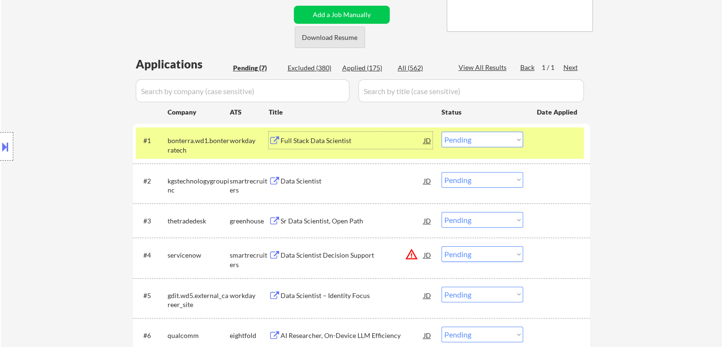
click at [348, 33] on button "Download Resume" at bounding box center [330, 37] width 70 height 21
click at [468, 142] on select "Choose an option... Pending Applied Excluded (Questions) Excluded (Expired) Exc…" at bounding box center [483, 140] width 82 height 16
click at [442, 132] on select "Choose an option... Pending Applied Excluded (Questions) Excluded (Expired) Exc…" at bounding box center [483, 140] width 82 height 16
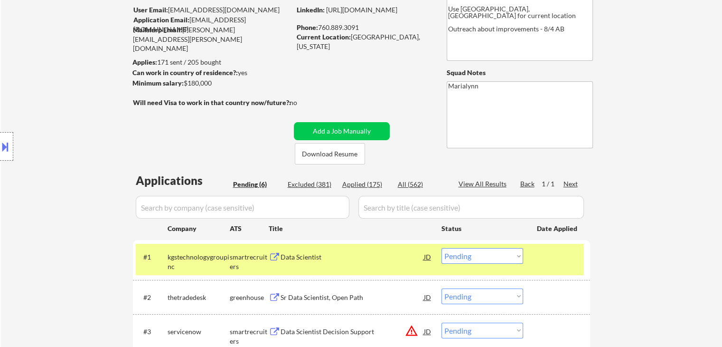
scroll to position [142, 0]
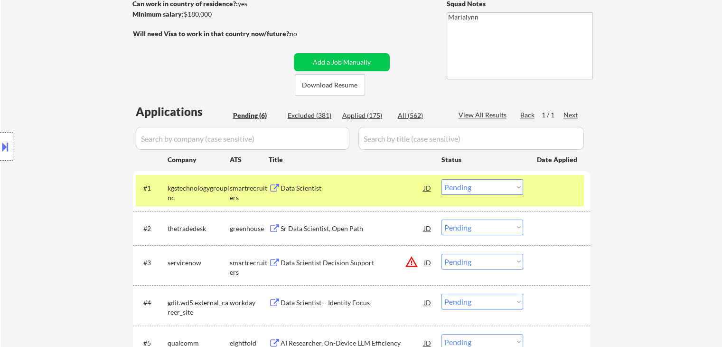
click at [321, 189] on div "Data Scientist" at bounding box center [352, 187] width 143 height 9
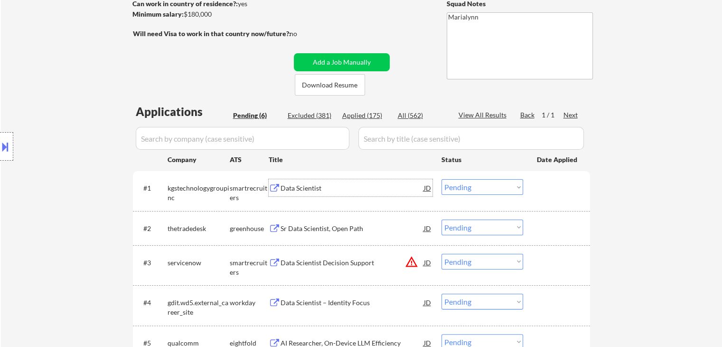
click at [488, 190] on select "Choose an option... Pending Applied Excluded (Questions) Excluded (Expired) Exc…" at bounding box center [483, 187] width 82 height 16
click at [442, 179] on select "Choose an option... Pending Applied Excluded (Questions) Excluded (Expired) Exc…" at bounding box center [483, 187] width 82 height 16
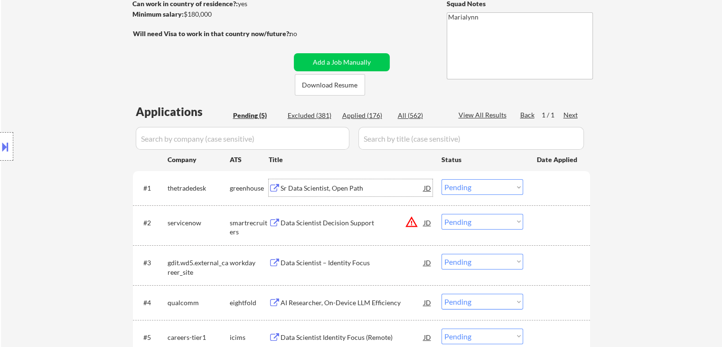
click at [329, 189] on div "Sr Data Scientist, Open Path" at bounding box center [352, 187] width 143 height 9
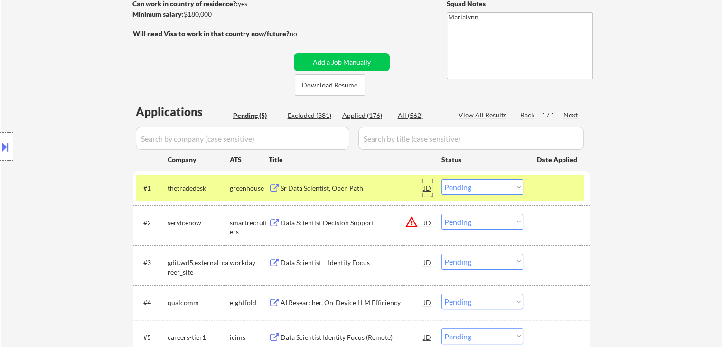
click at [427, 193] on div "JD" at bounding box center [427, 187] width 9 height 17
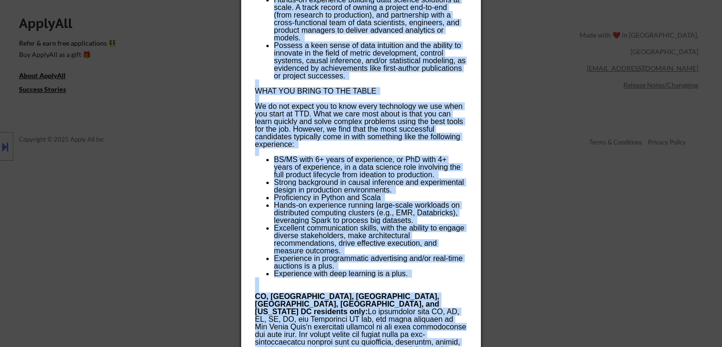
scroll to position [824, 0]
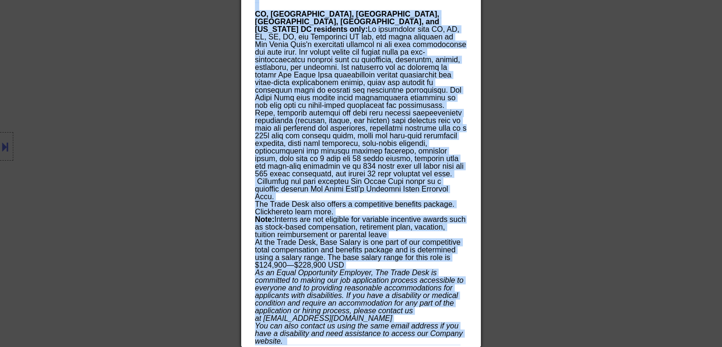
drag, startPoint x: 255, startPoint y: 41, endPoint x: 462, endPoint y: 369, distance: 387.7
drag, startPoint x: 341, startPoint y: 40, endPoint x: 361, endPoint y: 29, distance: 22.7
copy body "Sr Data Scientist, Open Path thetradedesk Bellevue, Washington, United States A…"
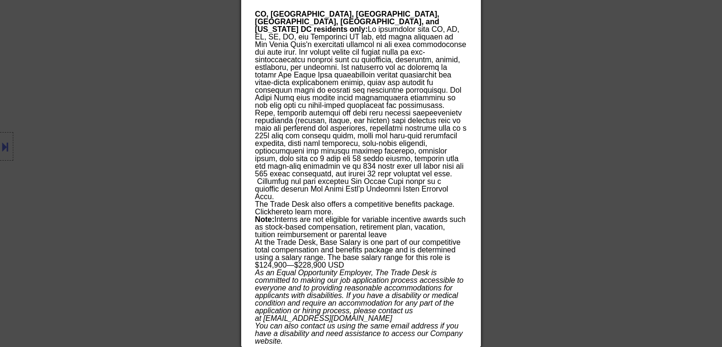
click at [200, 52] on div at bounding box center [361, 173] width 722 height 347
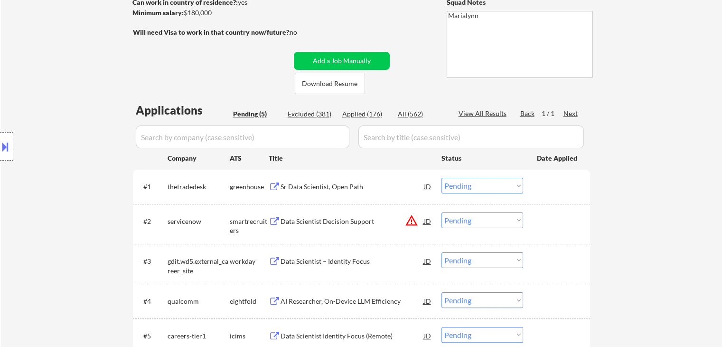
scroll to position [203, 0]
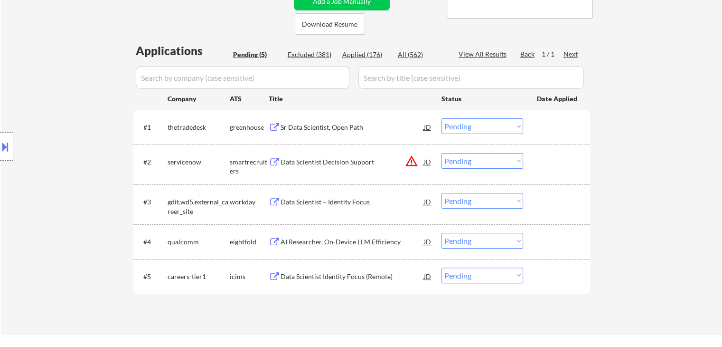
click at [465, 126] on select "Choose an option... Pending Applied Excluded (Questions) Excluded (Expired) Exc…" at bounding box center [483, 126] width 82 height 16
click at [442, 118] on select "Choose an option... Pending Applied Excluded (Questions) Excluded (Expired) Exc…" at bounding box center [483, 126] width 82 height 16
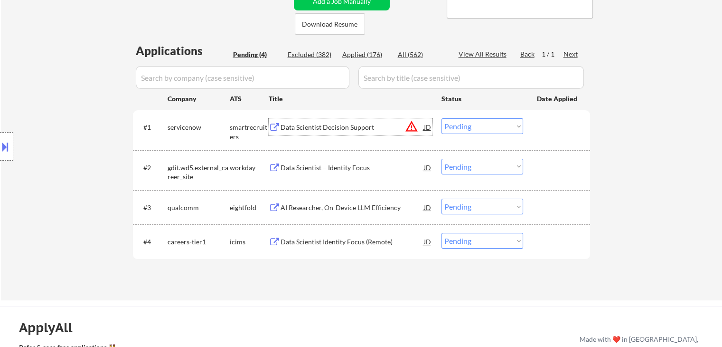
click at [319, 128] on div "Data Scientist Decision Support" at bounding box center [352, 127] width 143 height 9
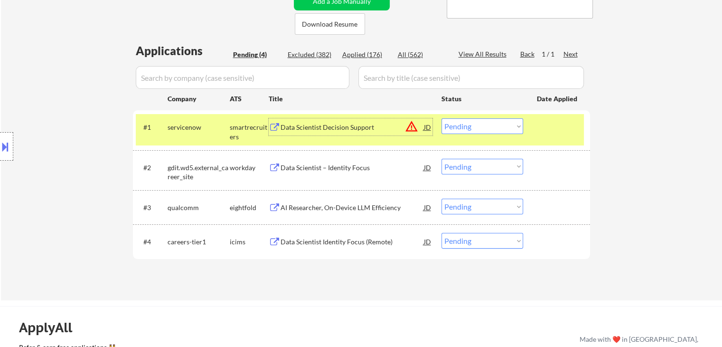
click at [482, 132] on select "Choose an option... Pending Applied Excluded (Questions) Excluded (Expired) Exc…" at bounding box center [483, 126] width 82 height 16
click at [442, 118] on select "Choose an option... Pending Applied Excluded (Questions) Excluded (Expired) Exc…" at bounding box center [483, 126] width 82 height 16
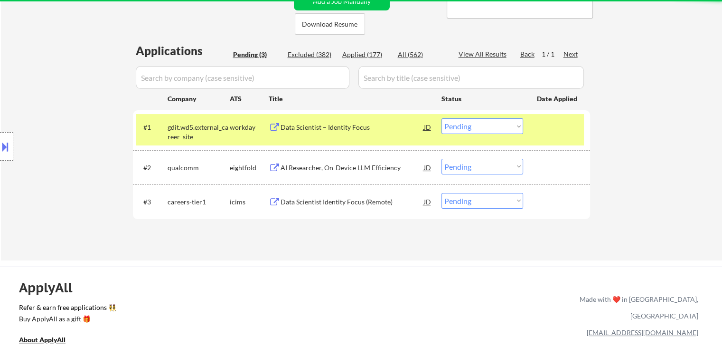
click at [320, 132] on div "Data Scientist – Identity Focus" at bounding box center [352, 127] width 143 height 9
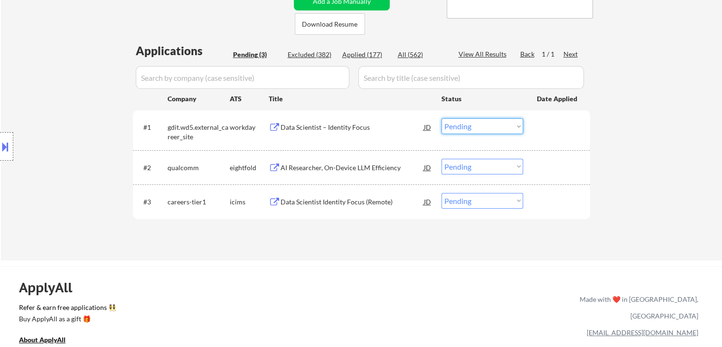
click at [467, 119] on select "Choose an option... Pending Applied Excluded (Questions) Excluded (Expired) Exc…" at bounding box center [483, 126] width 82 height 16
click at [442, 118] on select "Choose an option... Pending Applied Excluded (Questions) Excluded (Expired) Exc…" at bounding box center [483, 126] width 82 height 16
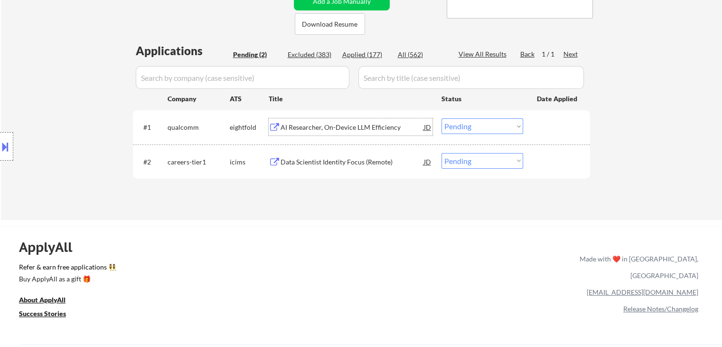
click at [313, 129] on div "AI Researcher, On-Device LLM Efficiency" at bounding box center [352, 127] width 143 height 9
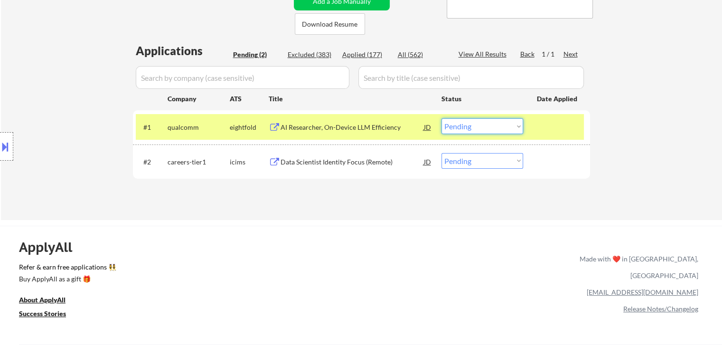
drag, startPoint x: 480, startPoint y: 126, endPoint x: 481, endPoint y: 133, distance: 7.7
click at [480, 126] on select "Choose an option... Pending Applied Excluded (Questions) Excluded (Expired) Exc…" at bounding box center [483, 126] width 82 height 16
click at [442, 118] on select "Choose an option... Pending Applied Excluded (Questions) Excluded (Expired) Exc…" at bounding box center [483, 126] width 82 height 16
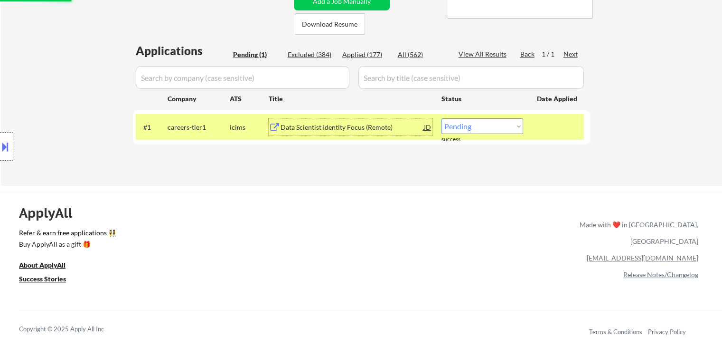
click at [319, 133] on div "Data Scientist Identity Focus (Remote)" at bounding box center [352, 126] width 143 height 17
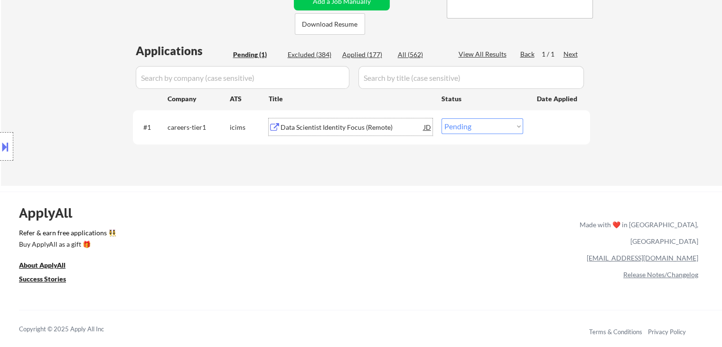
drag, startPoint x: 456, startPoint y: 121, endPoint x: 458, endPoint y: 133, distance: 13.0
click at [456, 121] on select "Choose an option... Pending Applied Excluded (Questions) Excluded (Expired) Exc…" at bounding box center [483, 126] width 82 height 16
select select ""applied""
click at [442, 118] on select "Choose an option... Pending Applied Excluded (Questions) Excluded (Expired) Exc…" at bounding box center [483, 126] width 82 height 16
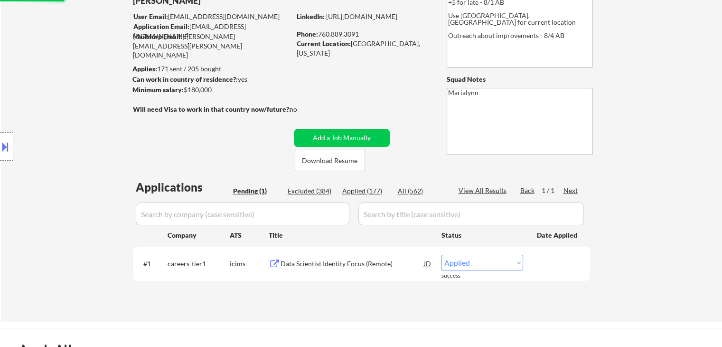
scroll to position [108, 0]
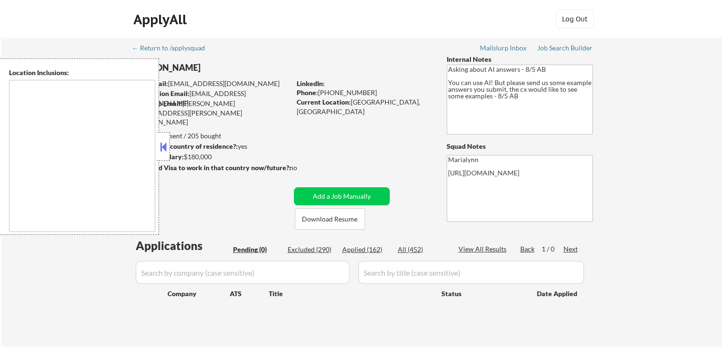
click at [163, 131] on div "Location Inclusions:" at bounding box center [85, 146] width 170 height 176
click at [160, 142] on button at bounding box center [163, 147] width 10 height 14
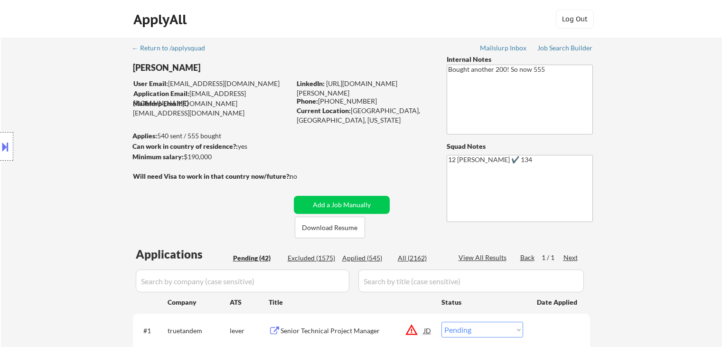
select select ""pending""
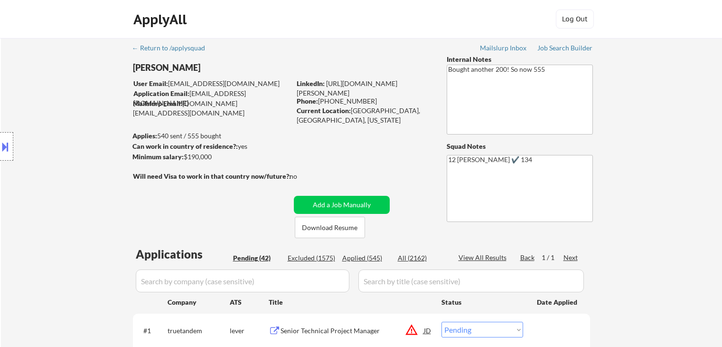
select select ""pending""
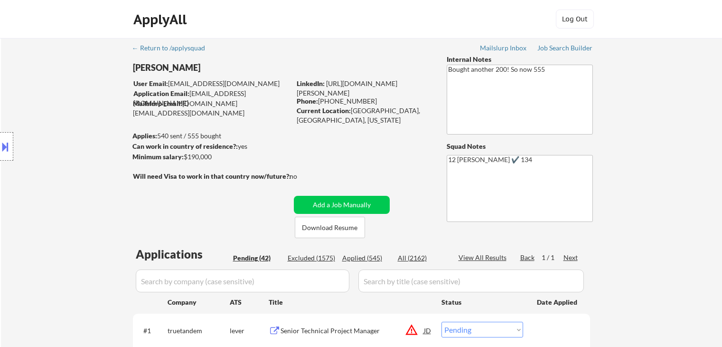
select select ""pending""
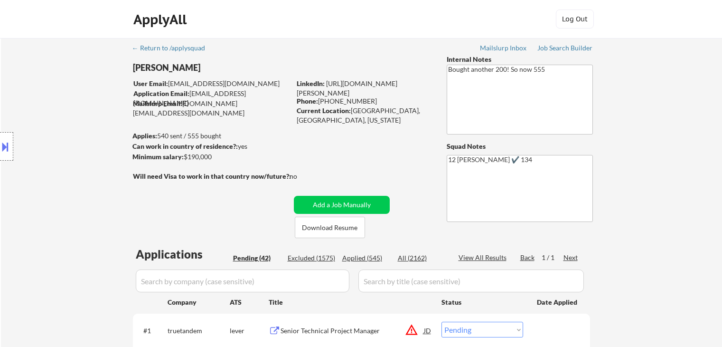
select select ""pending""
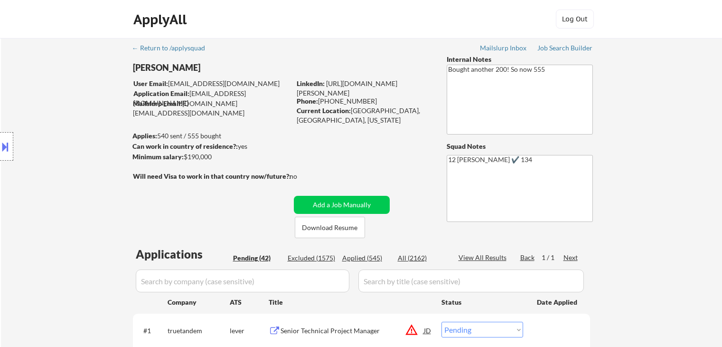
select select ""pending""
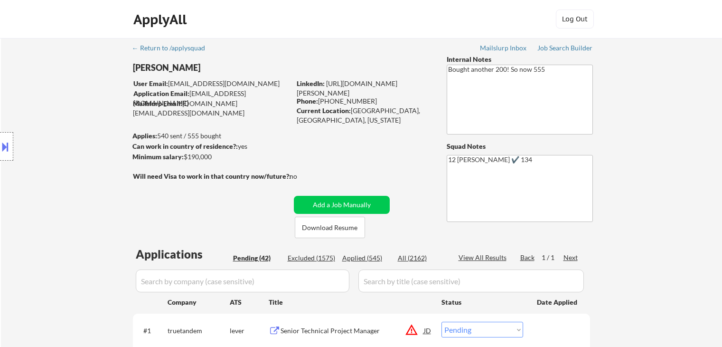
select select ""pending""
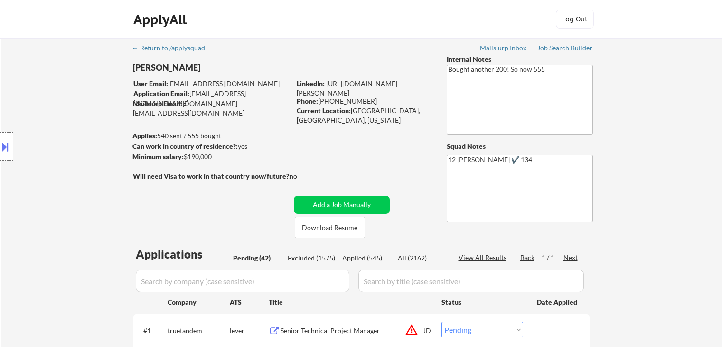
select select ""pending""
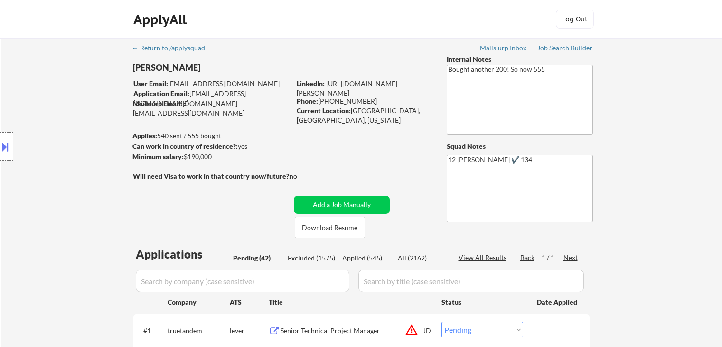
select select ""pending""
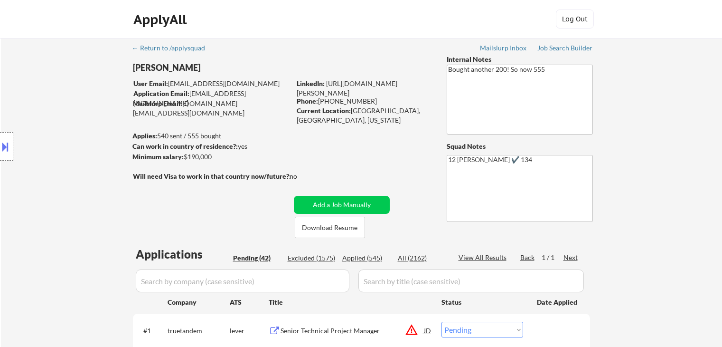
select select ""pending""
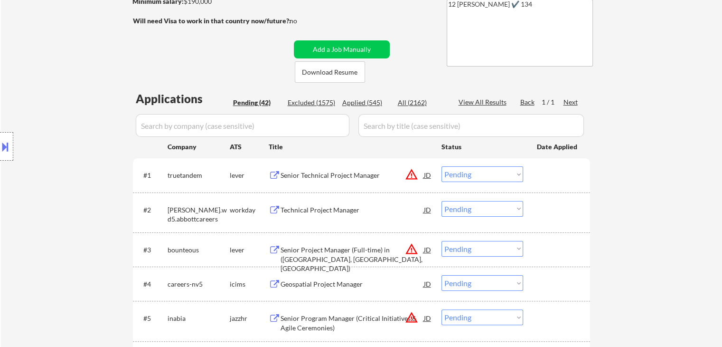
scroll to position [190, 0]
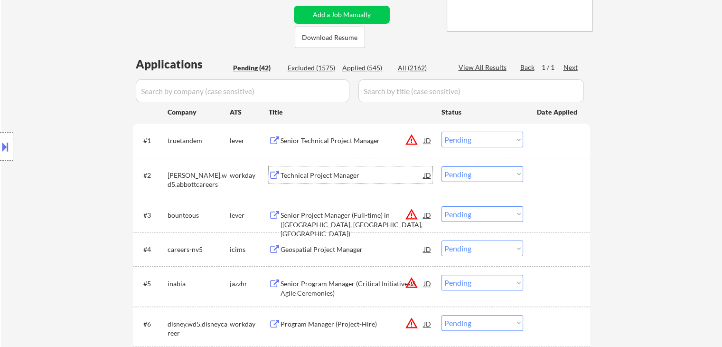
click at [314, 173] on div "Technical Project Manager" at bounding box center [352, 175] width 143 height 9
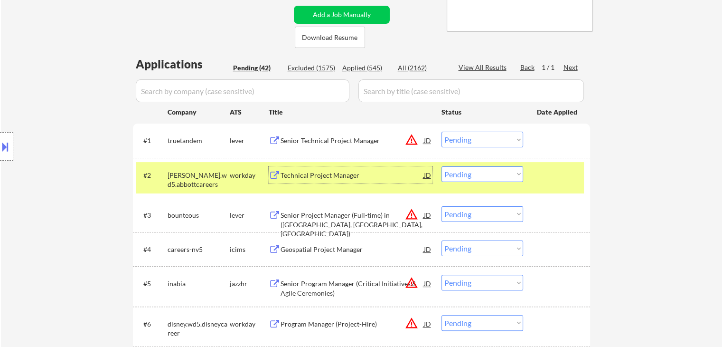
drag, startPoint x: 479, startPoint y: 172, endPoint x: 479, endPoint y: 181, distance: 9.0
click at [479, 172] on select "Choose an option... Pending Applied Excluded (Questions) Excluded (Expired) Exc…" at bounding box center [483, 174] width 82 height 16
click at [442, 166] on select "Choose an option... Pending Applied Excluded (Questions) Excluded (Expired) Exc…" at bounding box center [483, 174] width 82 height 16
select select ""pending""
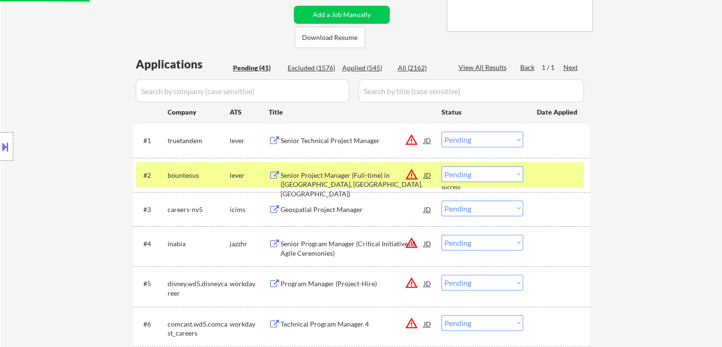
click at [226, 171] on div "bounteous" at bounding box center [199, 175] width 62 height 9
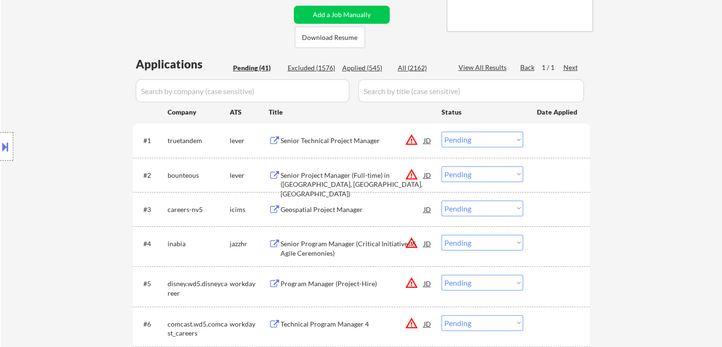
click at [312, 213] on div "Geospatial Project Manager" at bounding box center [352, 209] width 143 height 9
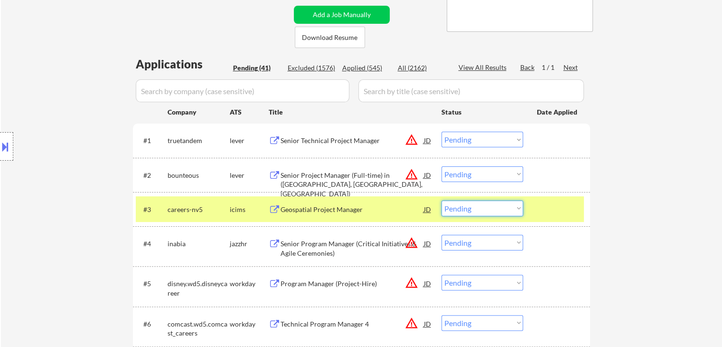
click at [492, 207] on select "Choose an option... Pending Applied Excluded (Questions) Excluded (Expired) Exc…" at bounding box center [483, 208] width 82 height 16
click at [442, 200] on select "Choose an option... Pending Applied Excluded (Questions) Excluded (Expired) Exc…" at bounding box center [483, 208] width 82 height 16
select select ""pending""
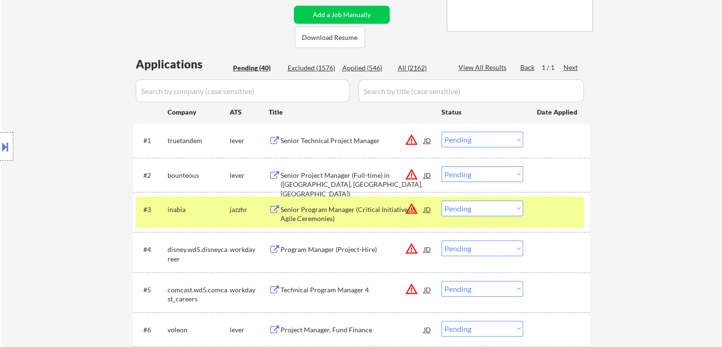
click at [239, 209] on div "jazzhr" at bounding box center [249, 209] width 39 height 9
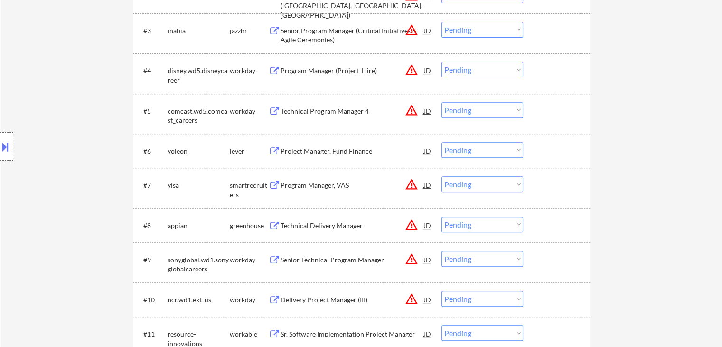
scroll to position [380, 0]
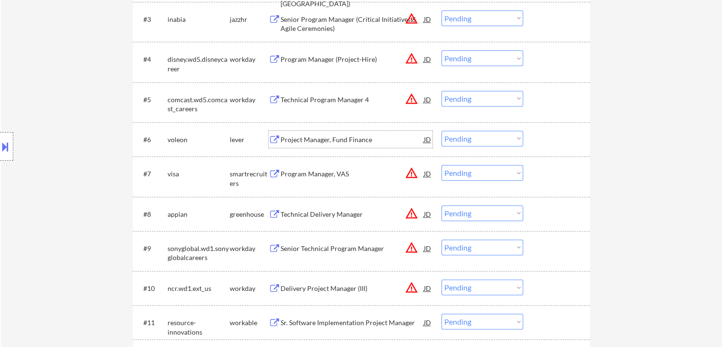
click at [325, 144] on div "Project Manager, Fund Finance" at bounding box center [352, 139] width 143 height 17
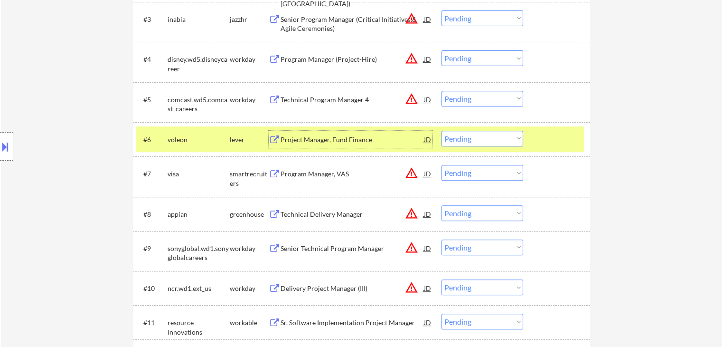
drag, startPoint x: 474, startPoint y: 132, endPoint x: 486, endPoint y: 145, distance: 17.8
click at [475, 132] on select "Choose an option... Pending Applied Excluded (Questions) Excluded (Expired) Exc…" at bounding box center [483, 139] width 82 height 16
click at [442, 131] on select "Choose an option... Pending Applied Excluded (Questions) Excluded (Expired) Exc…" at bounding box center [483, 139] width 82 height 16
select select ""pending""
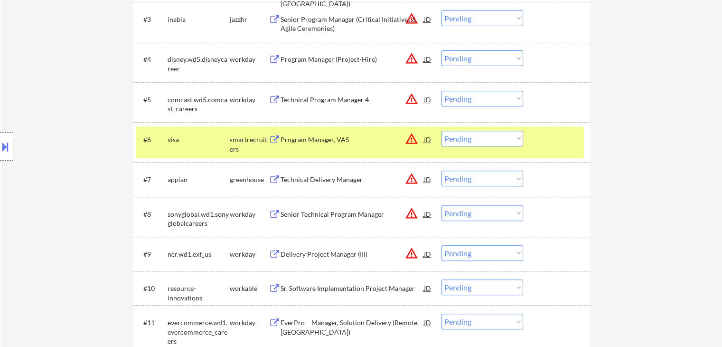
click at [222, 143] on div "visa" at bounding box center [199, 139] width 62 height 9
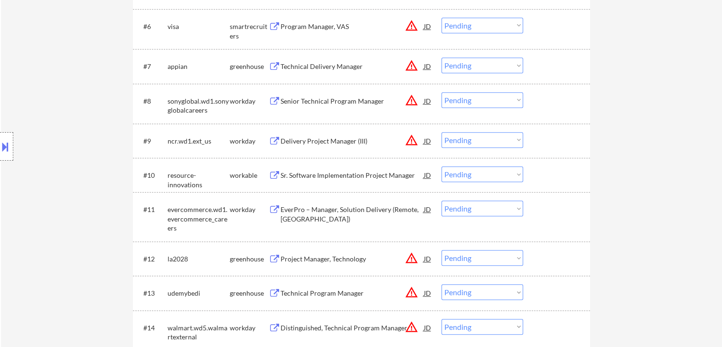
scroll to position [522, 0]
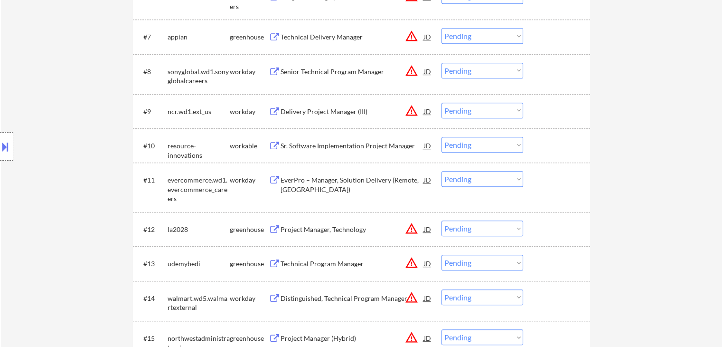
click at [325, 145] on div "Sr. Software Implementation Project Manager" at bounding box center [352, 145] width 143 height 9
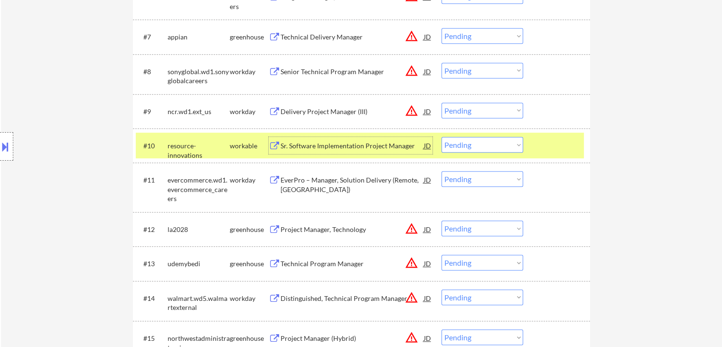
click at [468, 153] on div "#10 resource-innovations workable Sr. Software Implementation Project Manager J…" at bounding box center [360, 146] width 448 height 26
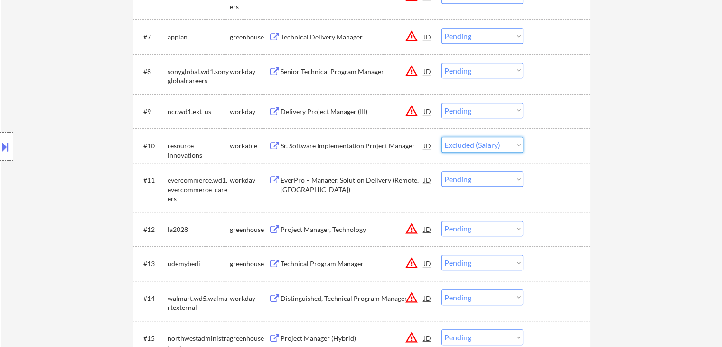
click at [442, 137] on select "Choose an option... Pending Applied Excluded (Questions) Excluded (Expired) Exc…" at bounding box center [483, 145] width 82 height 16
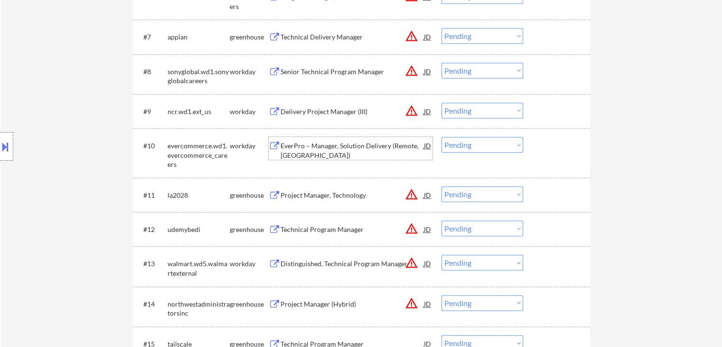
click at [322, 143] on div "EverPro – Manager, Solution Delivery (Remote, US)" at bounding box center [352, 150] width 143 height 19
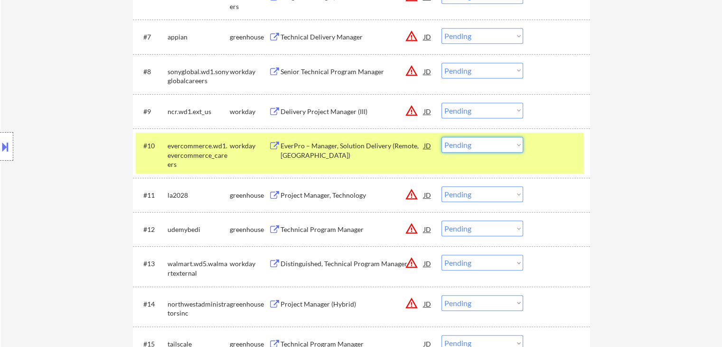
click at [454, 142] on select "Choose an option... Pending Applied Excluded (Questions) Excluded (Expired) Exc…" at bounding box center [483, 145] width 82 height 16
click at [442, 137] on select "Choose an option... Pending Applied Excluded (Questions) Excluded (Expired) Exc…" at bounding box center [483, 145] width 82 height 16
select select ""pending""
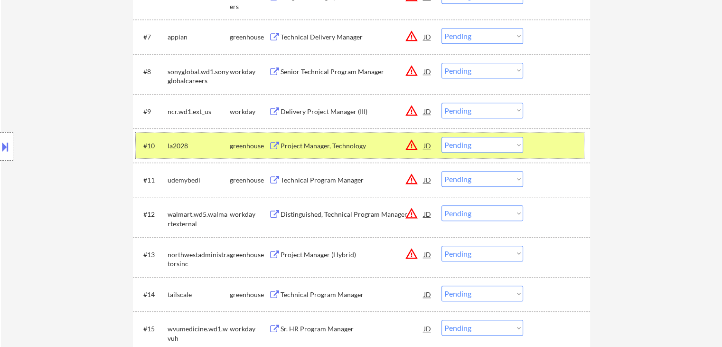
click at [228, 150] on div "la2028" at bounding box center [199, 145] width 62 height 9
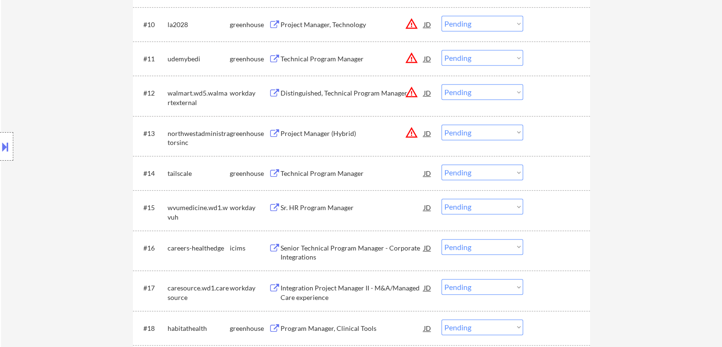
scroll to position [712, 0]
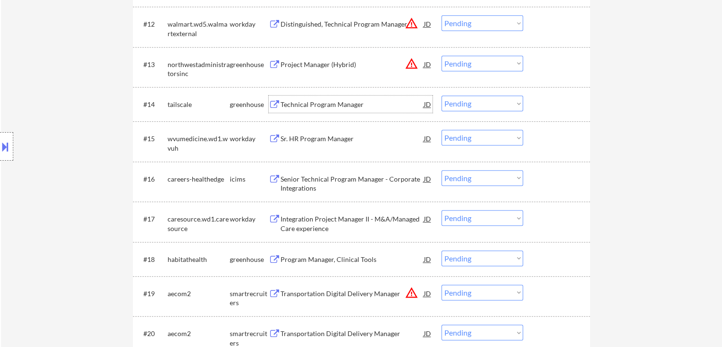
click at [308, 108] on div "Technical Program Manager" at bounding box center [352, 104] width 143 height 9
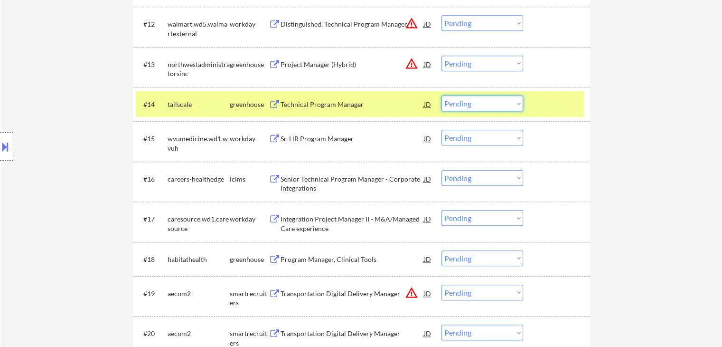
drag, startPoint x: 462, startPoint y: 99, endPoint x: 473, endPoint y: 107, distance: 13.3
click at [462, 99] on select "Choose an option... Pending Applied Excluded (Questions) Excluded (Expired) Exc…" at bounding box center [483, 103] width 82 height 16
click at [442, 95] on select "Choose an option... Pending Applied Excluded (Questions) Excluded (Expired) Exc…" at bounding box center [483, 103] width 82 height 16
select select ""pending""
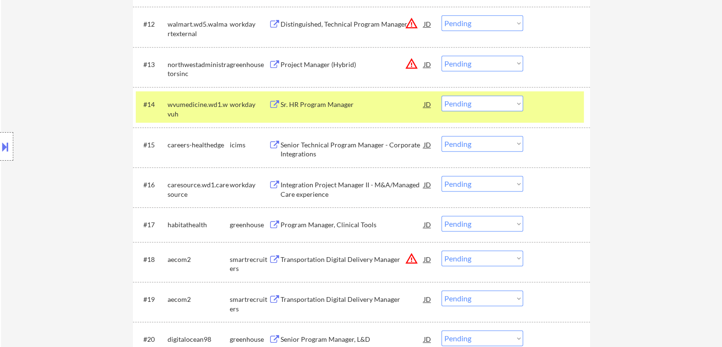
click at [320, 108] on div "Sr. HR Program Manager" at bounding box center [352, 104] width 143 height 9
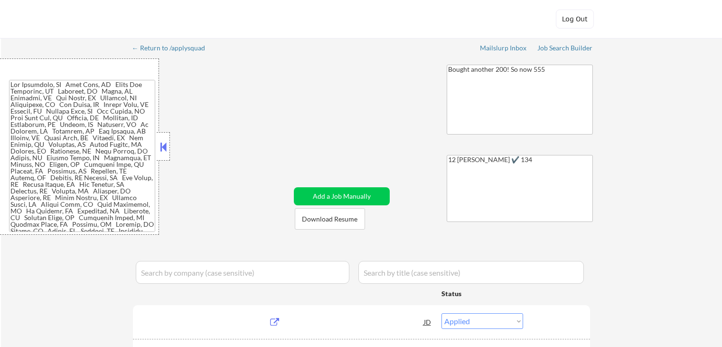
select select ""applied""
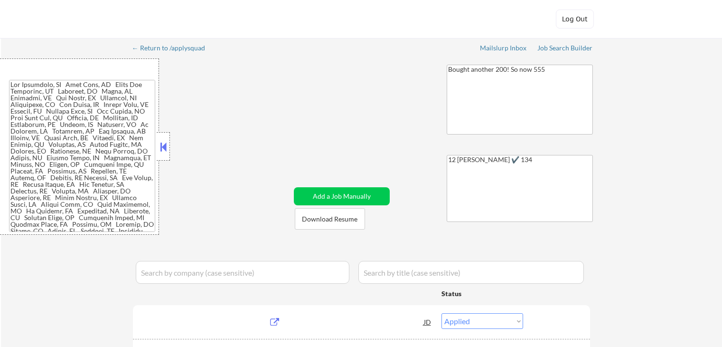
select select ""applied""
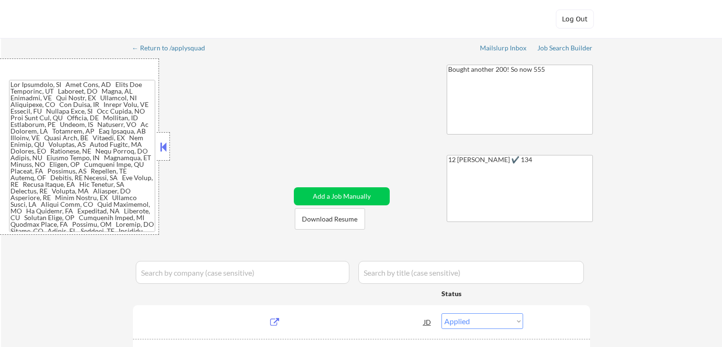
select select ""applied""
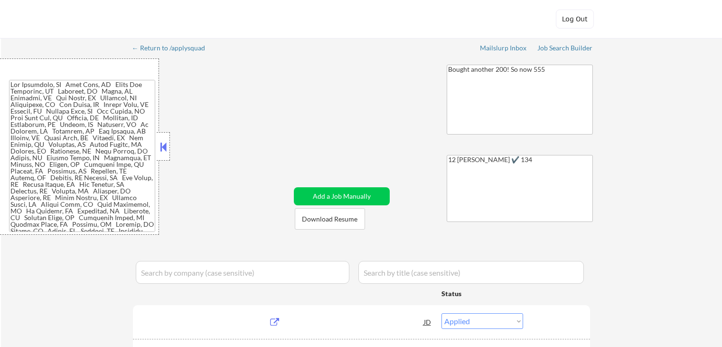
select select ""applied""
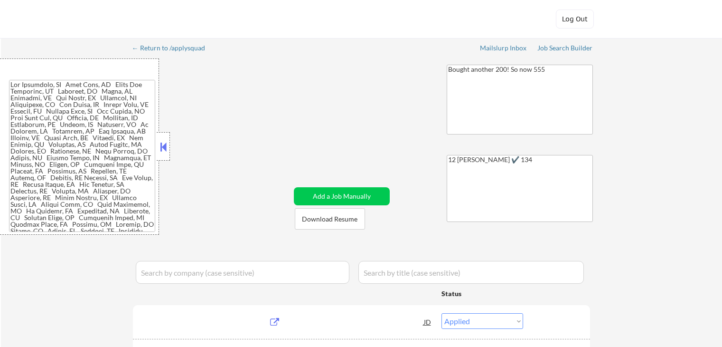
select select ""applied""
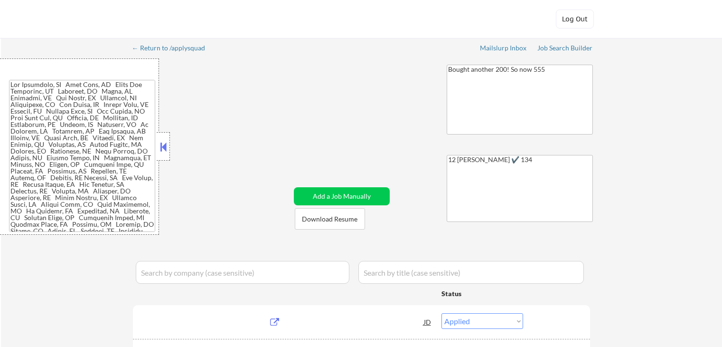
select select ""applied""
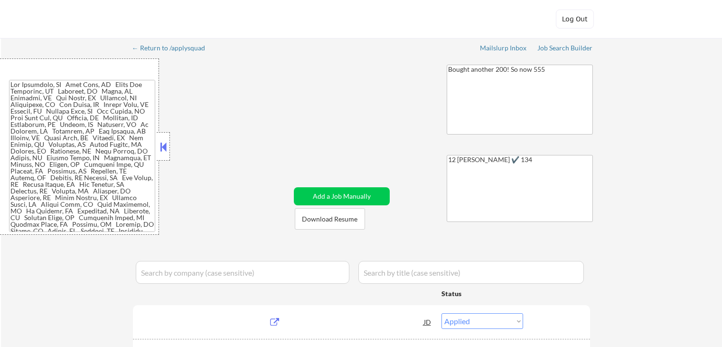
select select ""applied""
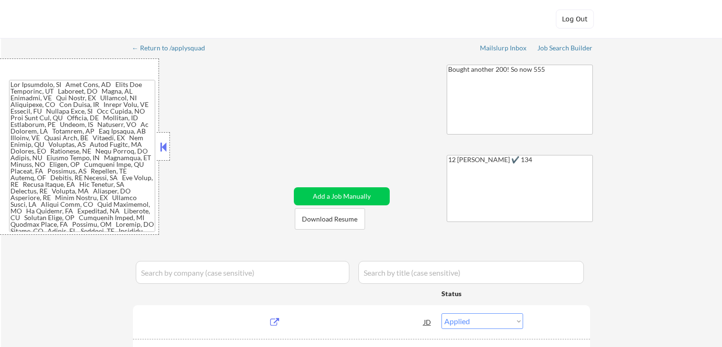
select select ""applied""
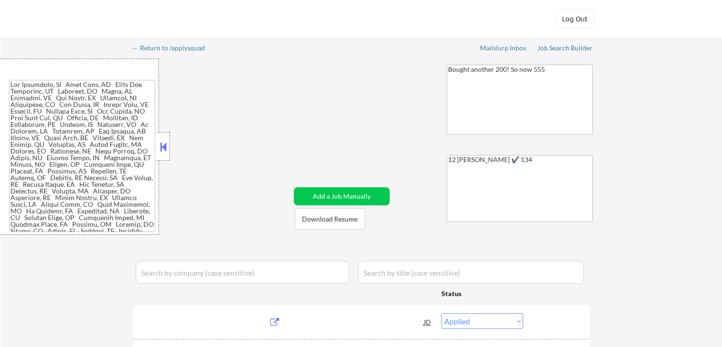
select select ""applied""
select select ""excluded__other_""
select select ""pending""
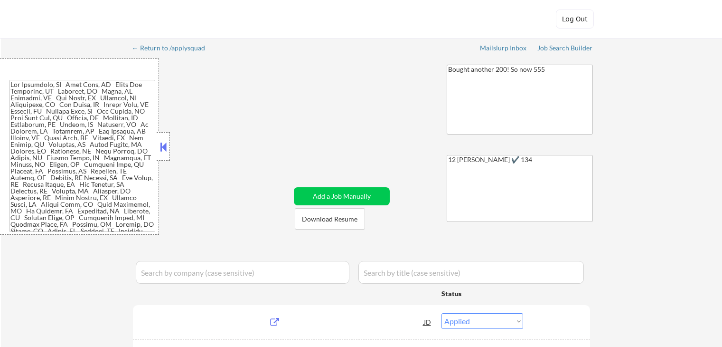
select select ""pending""
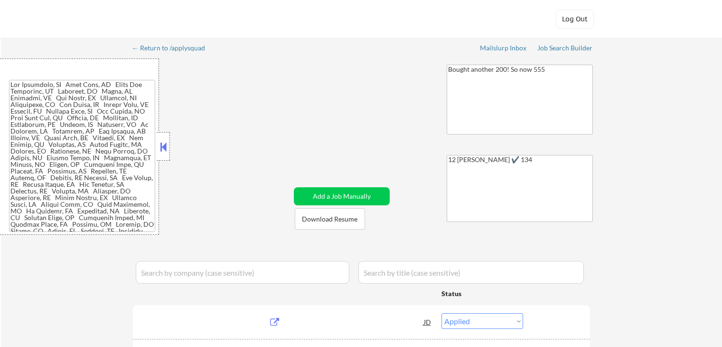
select select ""pending""
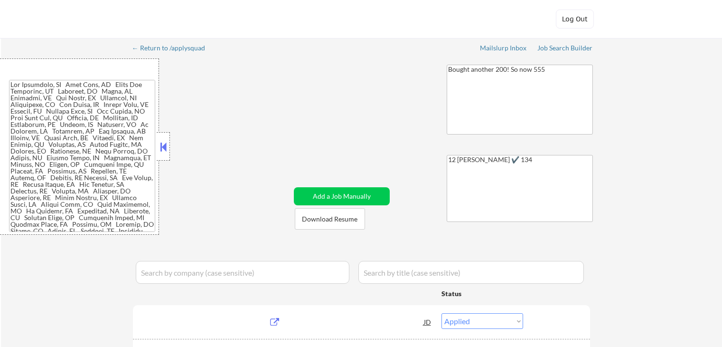
select select ""pending""
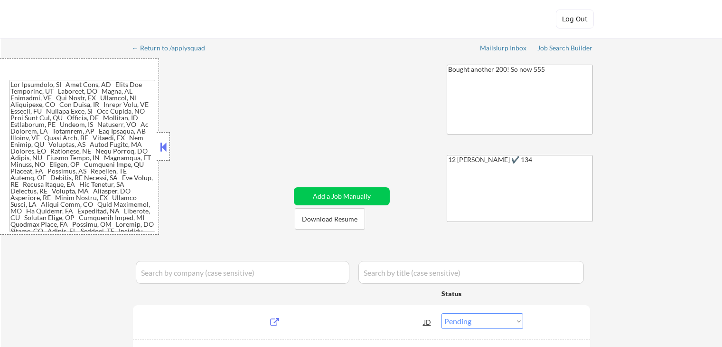
select select ""pending""
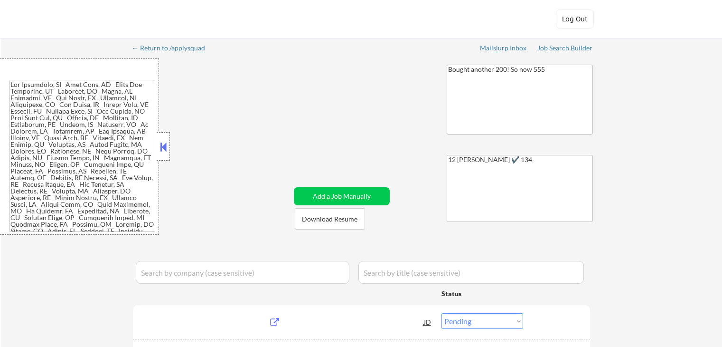
select select ""pending""
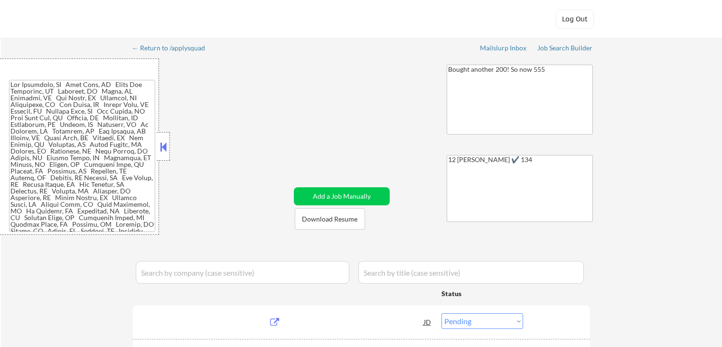
select select ""pending""
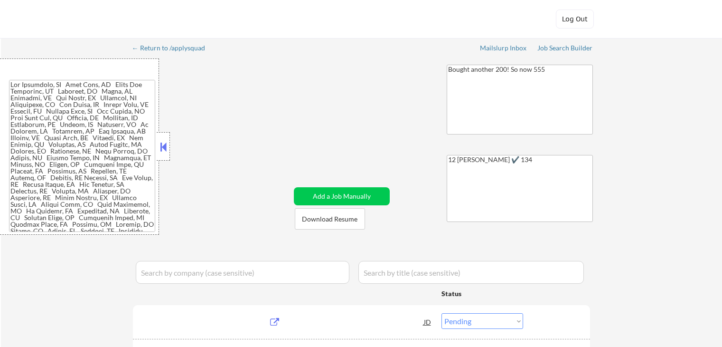
select select ""pending""
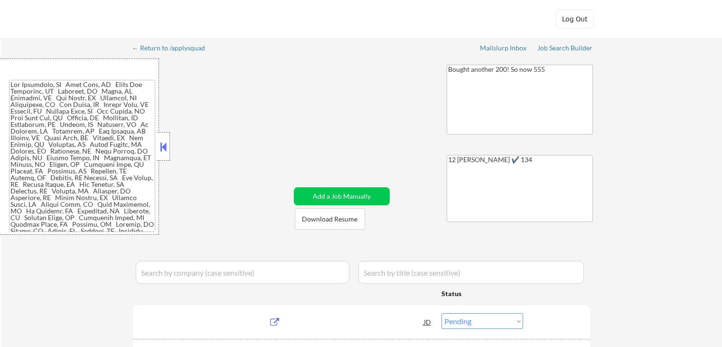
select select ""pending""
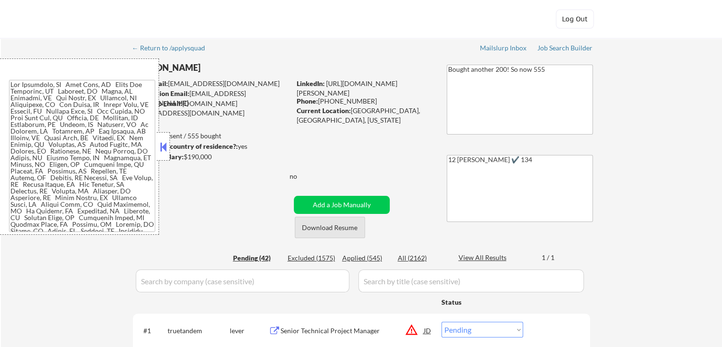
click at [349, 226] on button "Download Resume" at bounding box center [330, 227] width 70 height 21
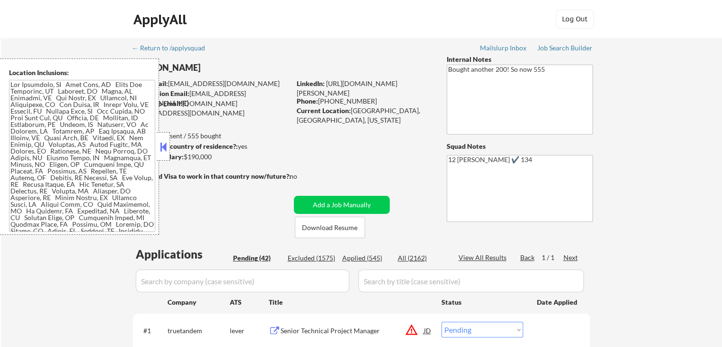
click at [159, 142] on button at bounding box center [163, 147] width 10 height 14
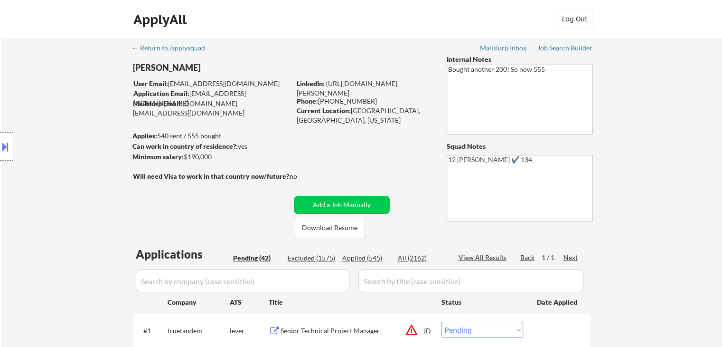
select select ""pending""
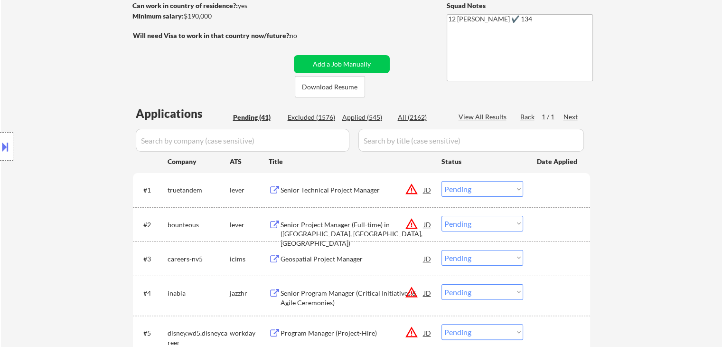
scroll to position [190, 0]
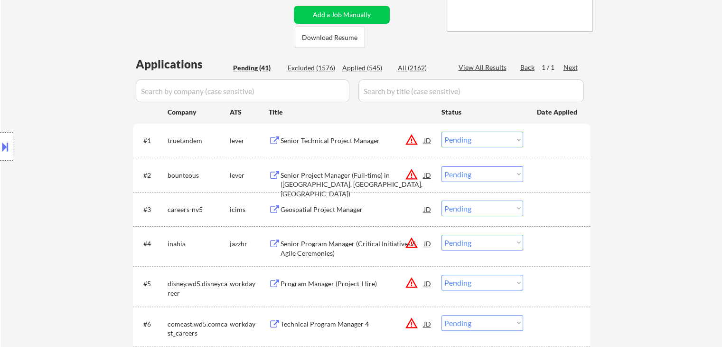
click at [359, 66] on div "Applied (545)" at bounding box center [365, 67] width 47 height 9
select select ""applied""
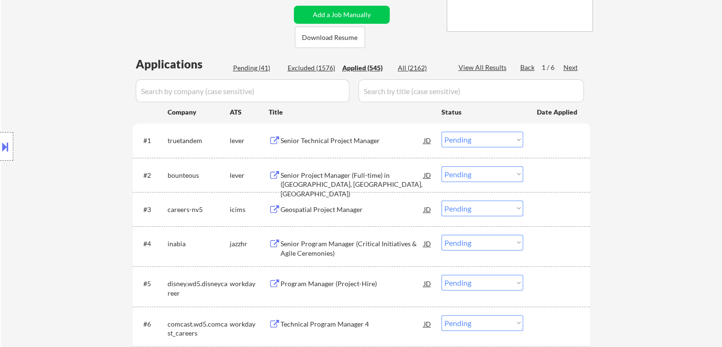
select select ""applied""
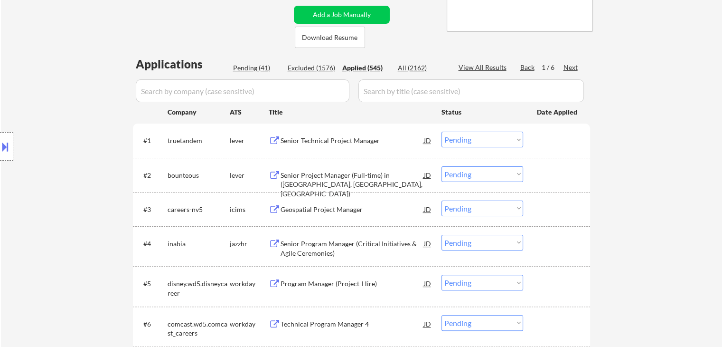
select select ""applied""
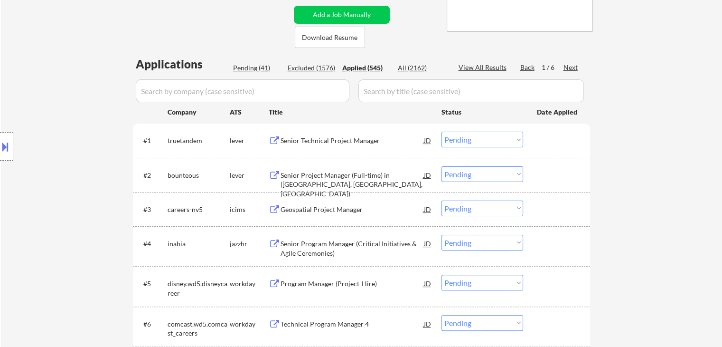
select select ""applied""
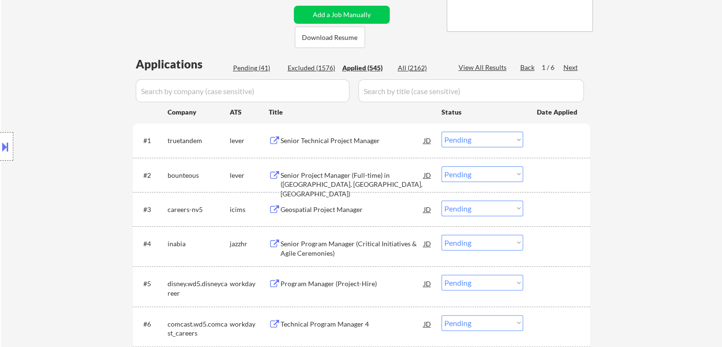
select select ""applied""
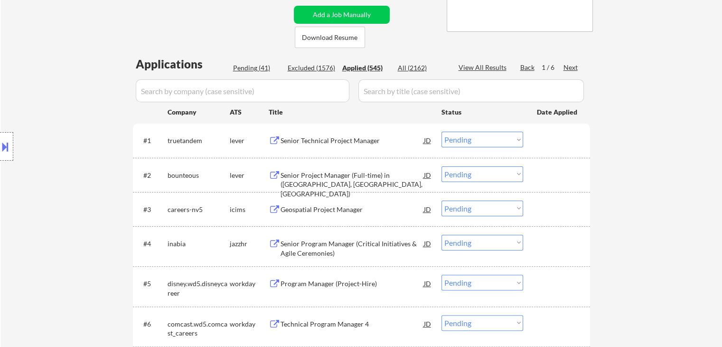
select select ""applied""
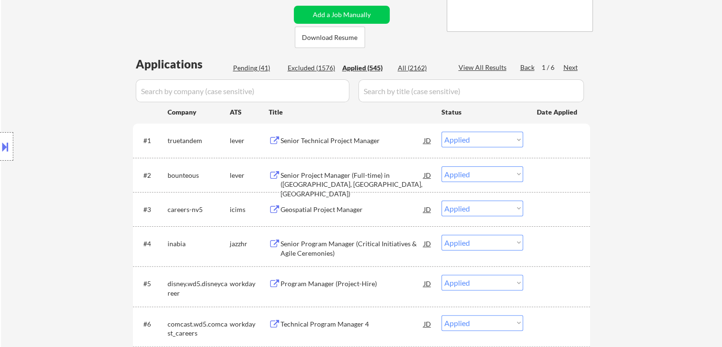
select select ""applied""
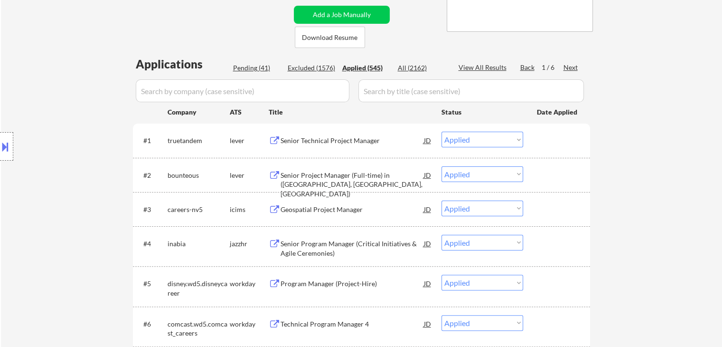
select select ""applied""
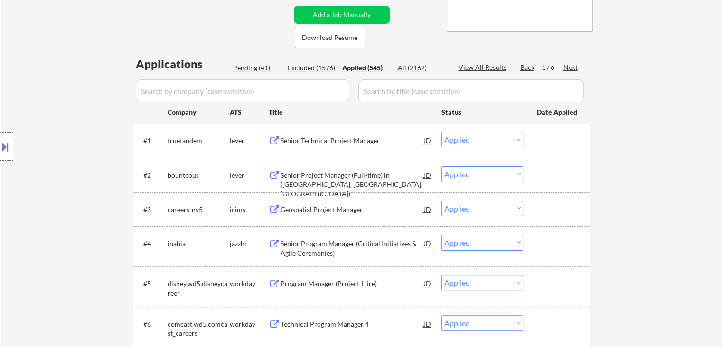
select select ""applied""
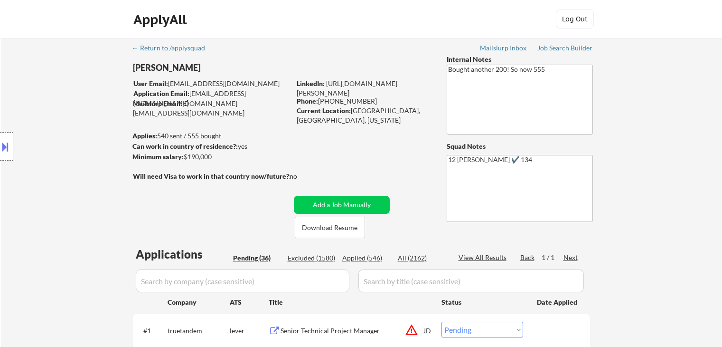
select select ""pending""
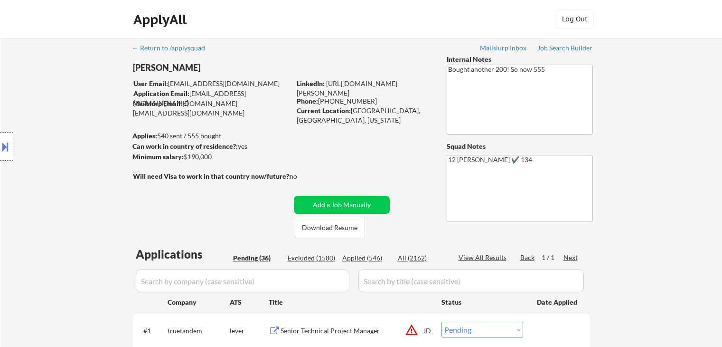
select select ""pending""
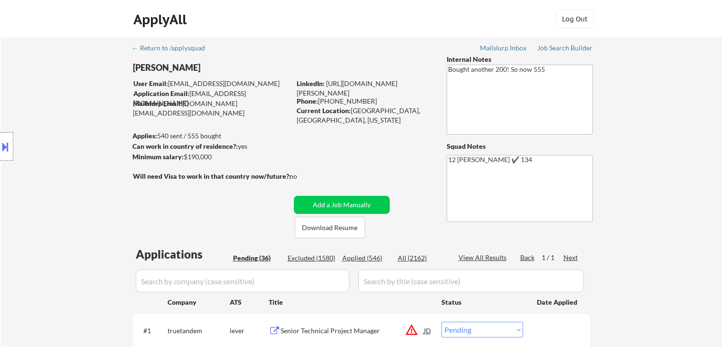
select select ""pending""
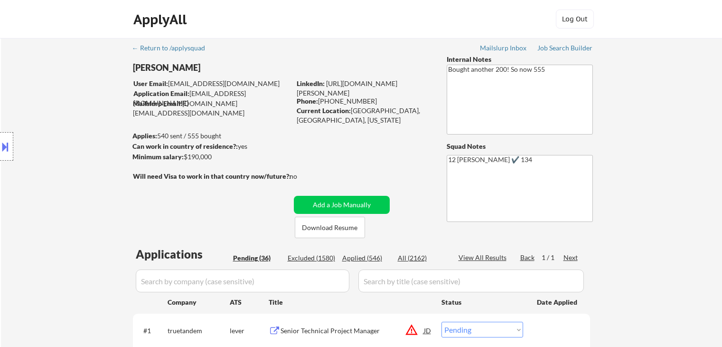
select select ""pending""
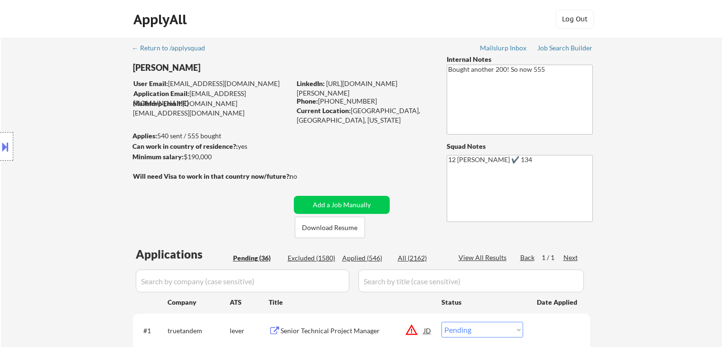
select select ""pending""
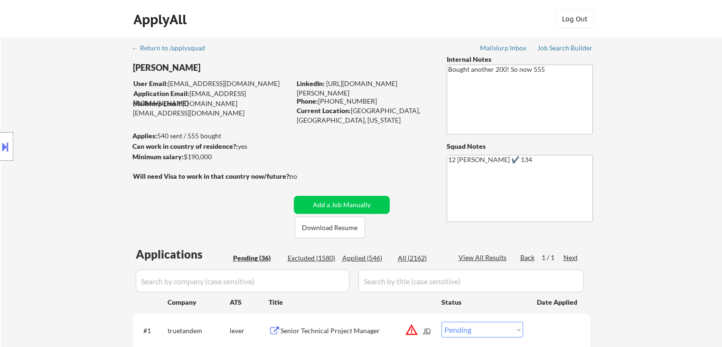
select select ""pending""
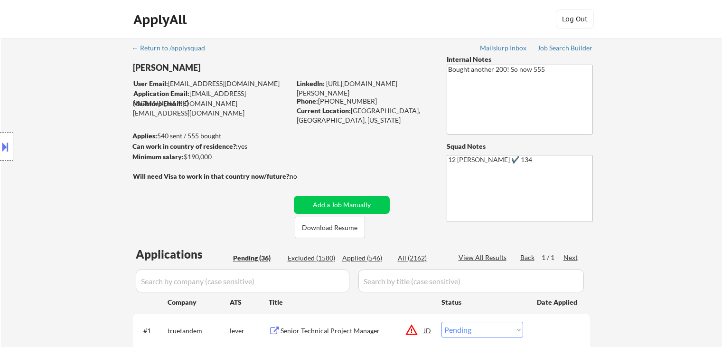
select select ""pending""
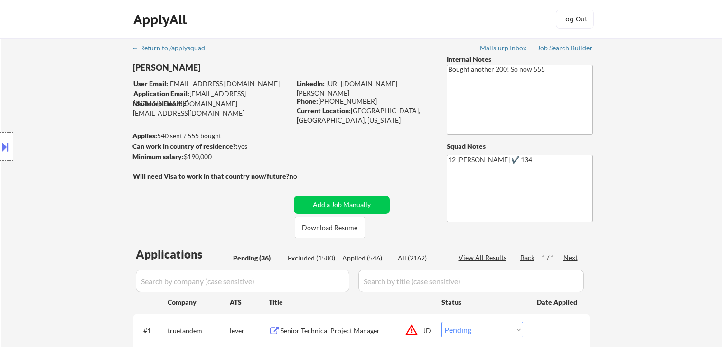
select select ""pending""
